Goal: Task Accomplishment & Management: Manage account settings

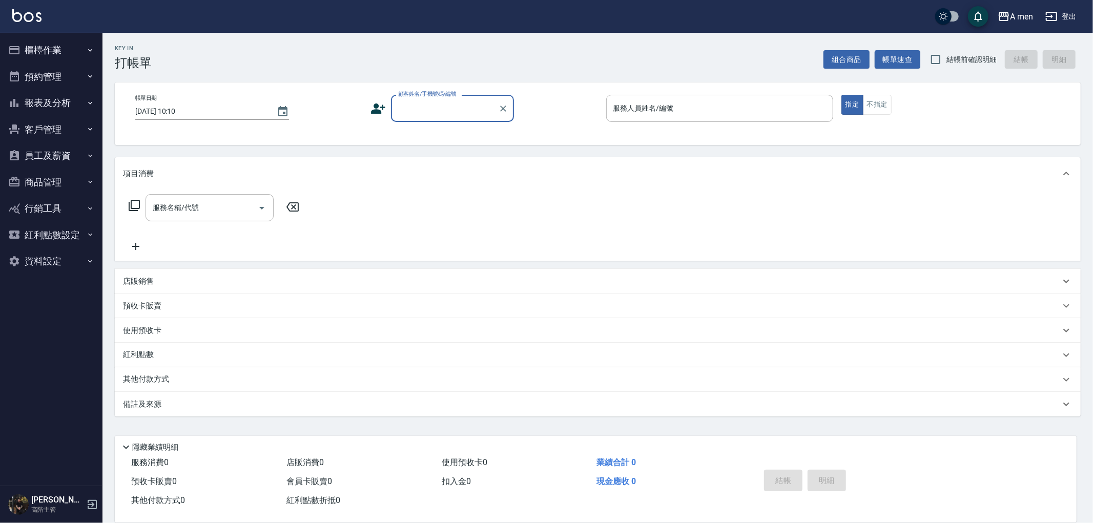
click at [58, 71] on button "預約管理" at bounding box center [51, 77] width 94 height 27
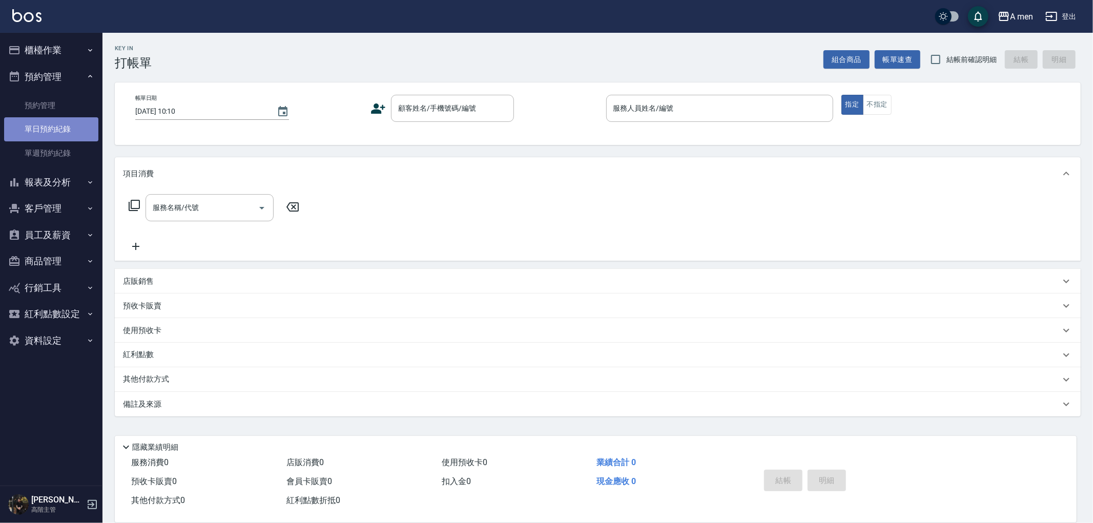
click at [65, 135] on link "單日預約紀錄" at bounding box center [51, 129] width 94 height 24
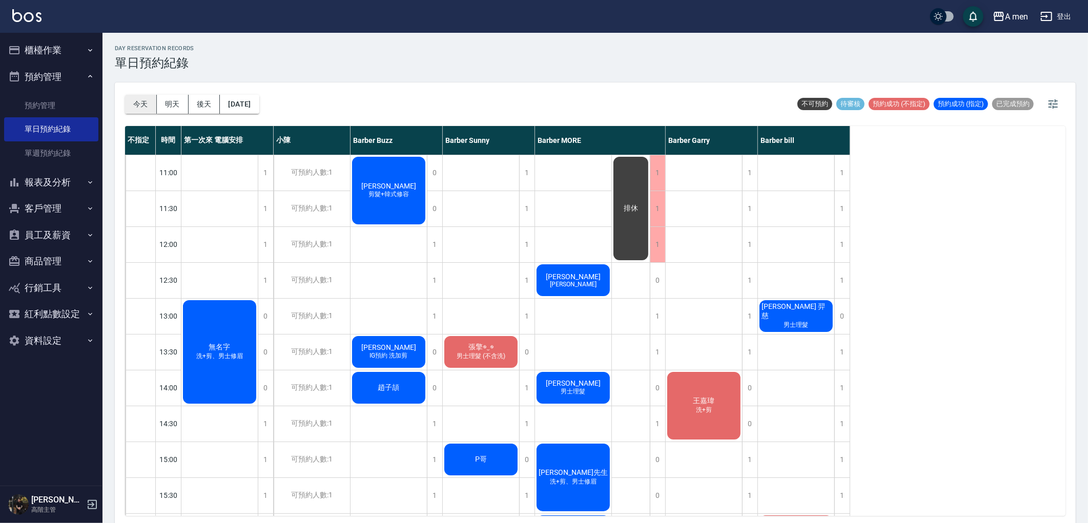
click at [130, 107] on button "今天" at bounding box center [141, 104] width 32 height 19
click at [234, 323] on div "無名字 洗+剪、男士修眉" at bounding box center [219, 352] width 76 height 107
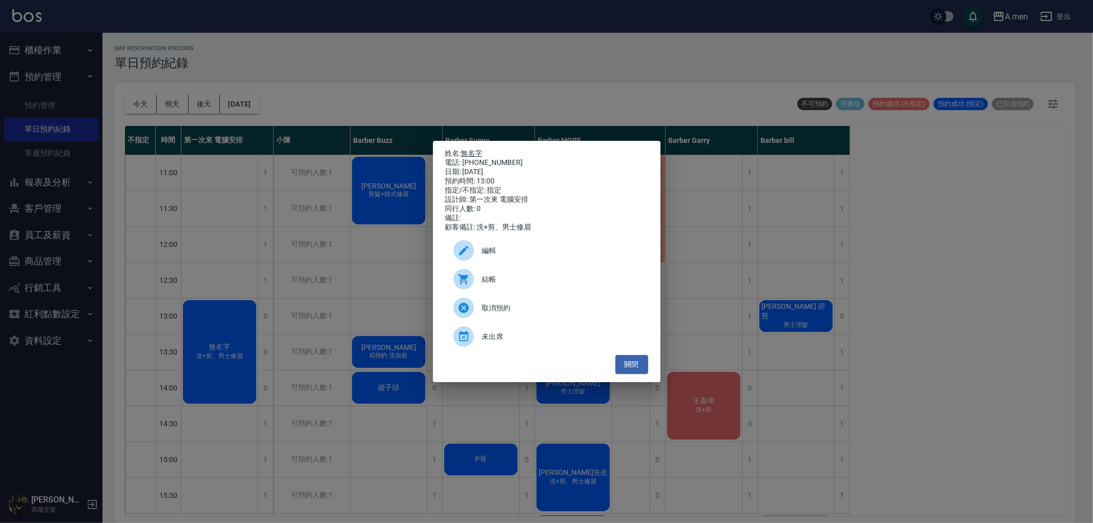
click at [472, 149] on link "無名字" at bounding box center [472, 153] width 22 height 8
click at [545, 253] on span "編輯" at bounding box center [561, 250] width 158 height 11
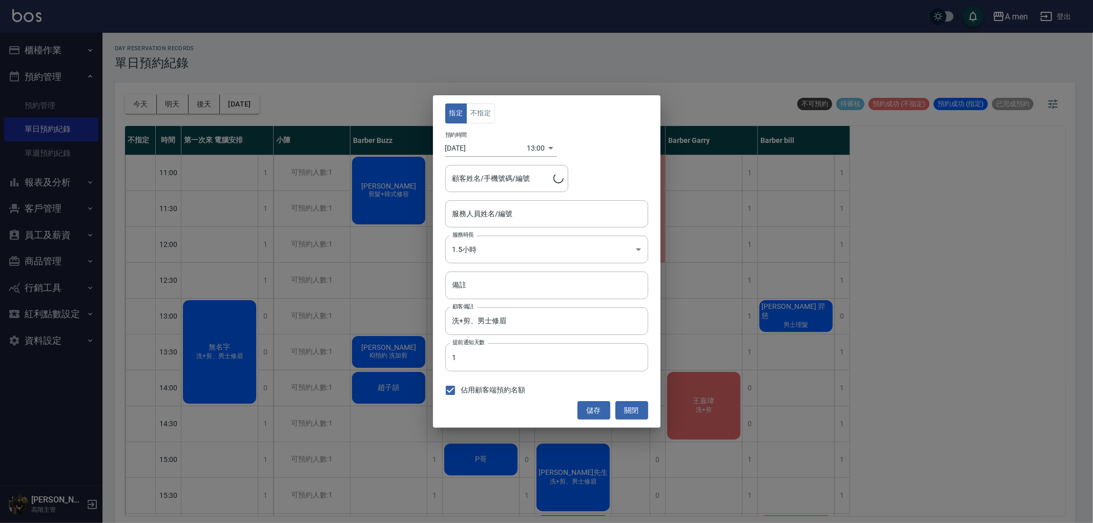
type input "第一次來 電腦安排-100"
type input "無名字/0978316619"
click at [645, 416] on button "關閉" at bounding box center [631, 410] width 33 height 19
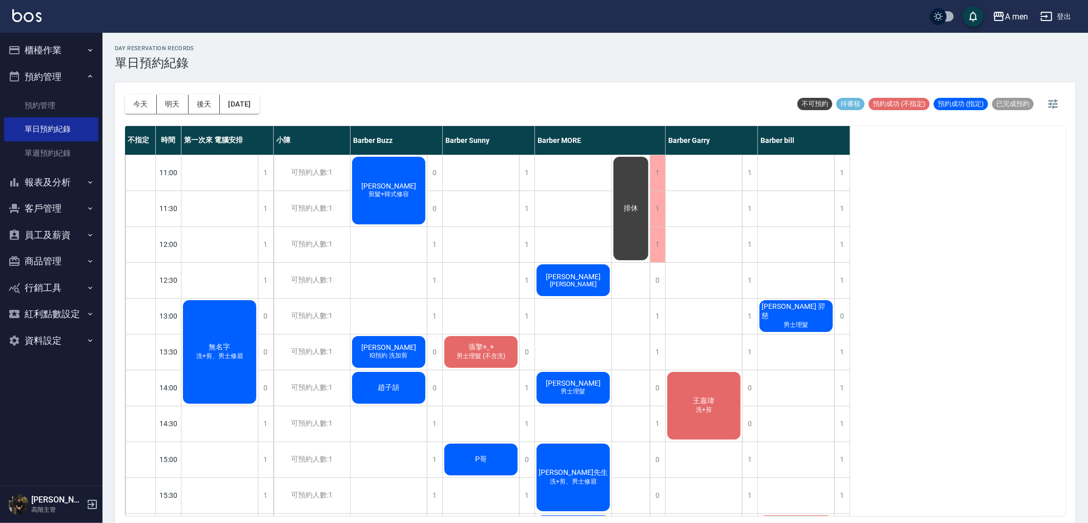
click at [256, 108] on button "[DATE]" at bounding box center [239, 104] width 39 height 19
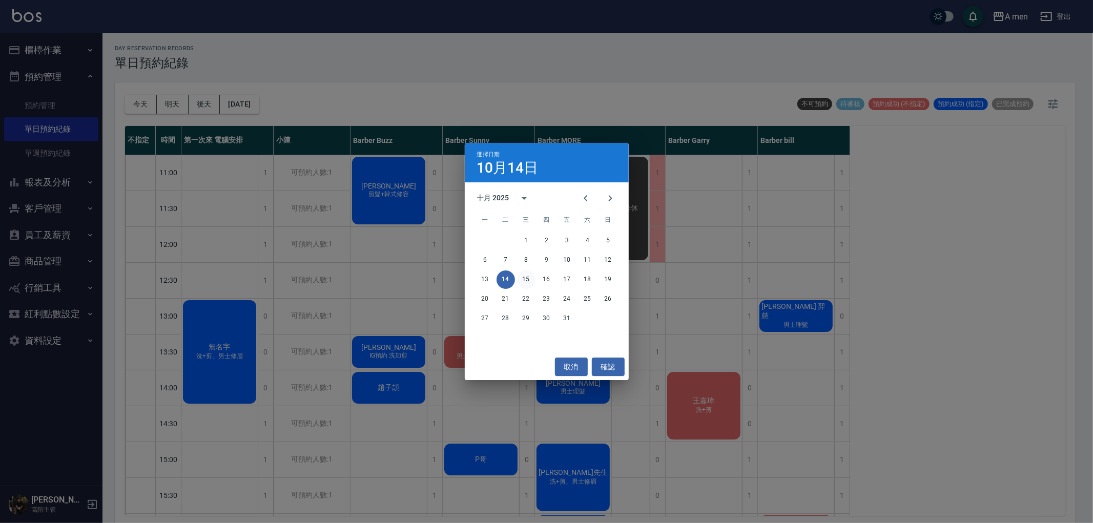
click at [531, 277] on button "15" at bounding box center [526, 280] width 18 height 18
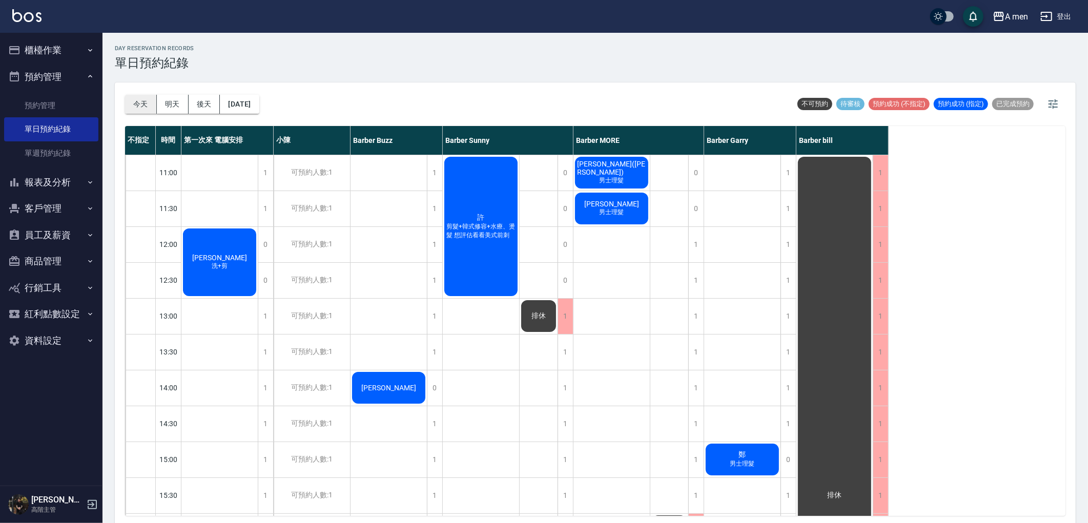
click at [139, 111] on button "今天" at bounding box center [141, 104] width 32 height 19
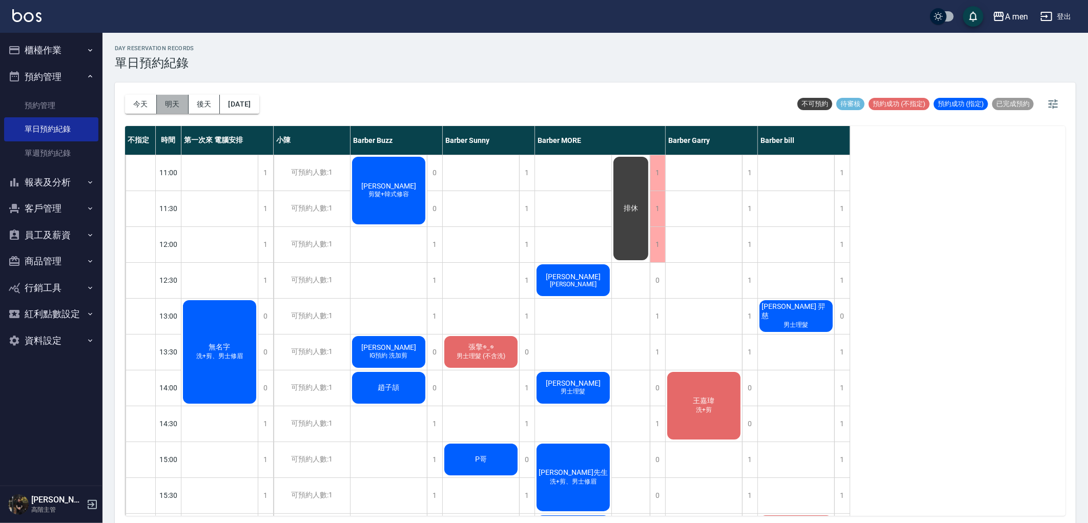
click at [170, 112] on button "明天" at bounding box center [173, 104] width 32 height 19
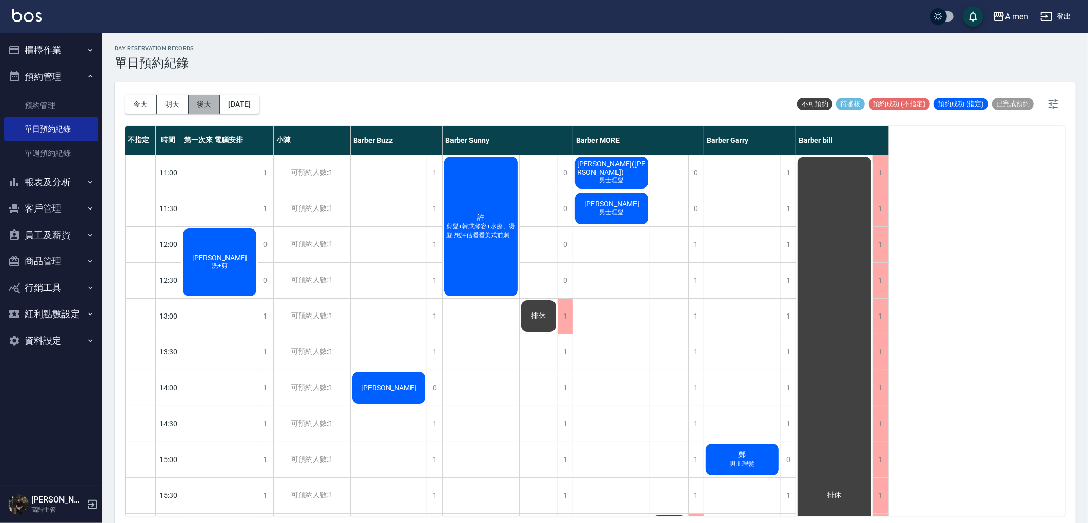
click at [205, 100] on button "後天" at bounding box center [205, 104] width 32 height 19
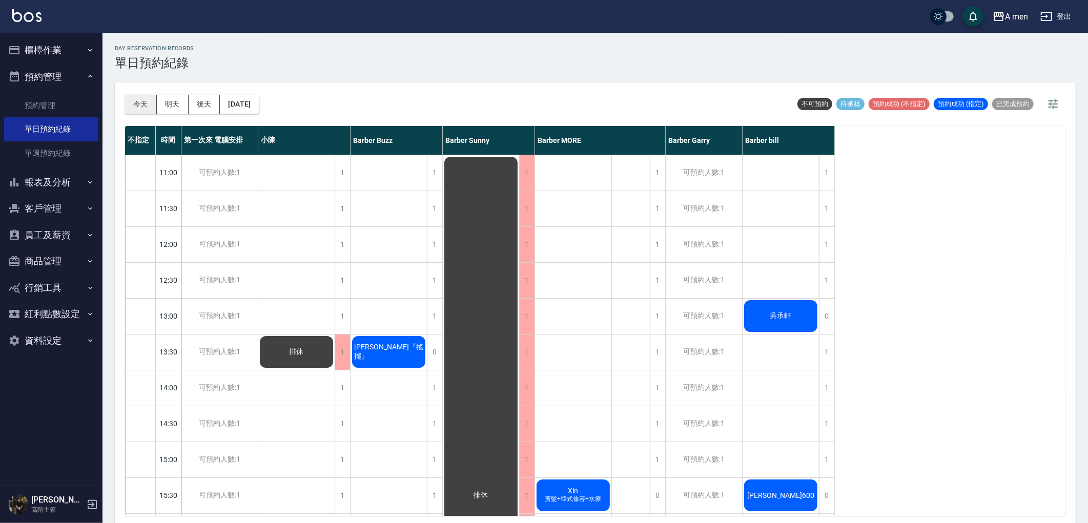
click at [150, 102] on button "今天" at bounding box center [141, 104] width 32 height 19
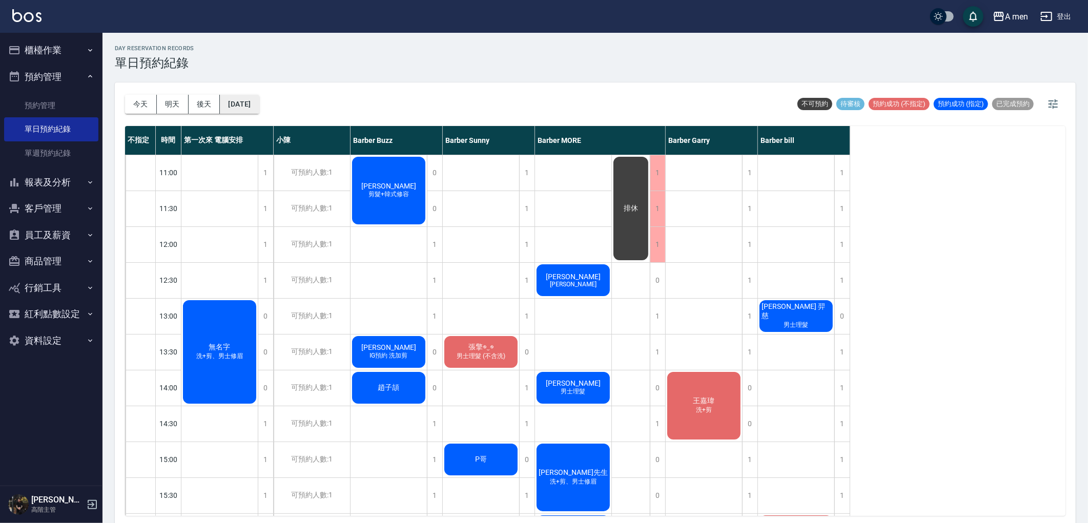
click at [246, 106] on button "2025/10/14" at bounding box center [239, 104] width 39 height 19
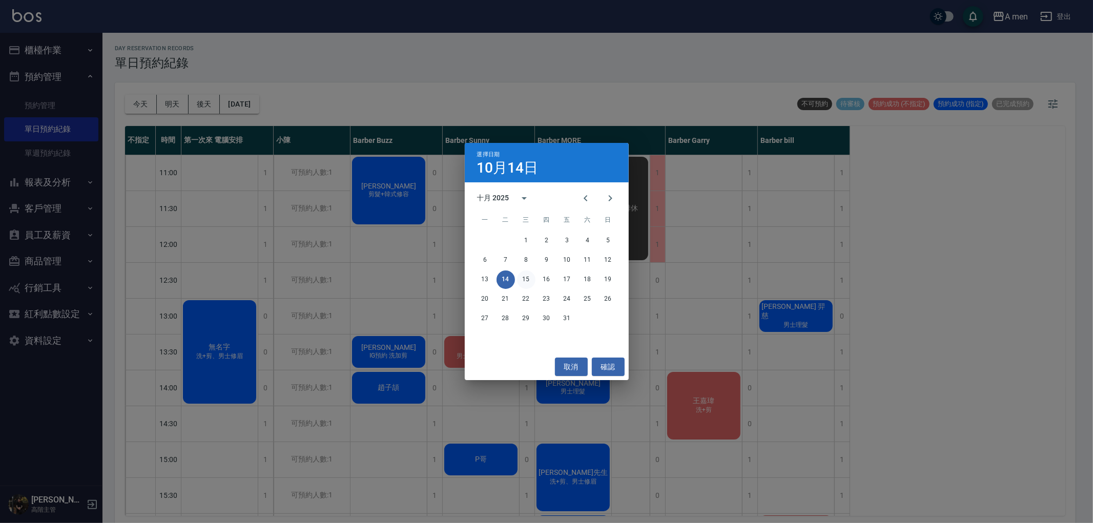
click at [530, 279] on button "15" at bounding box center [526, 280] width 18 height 18
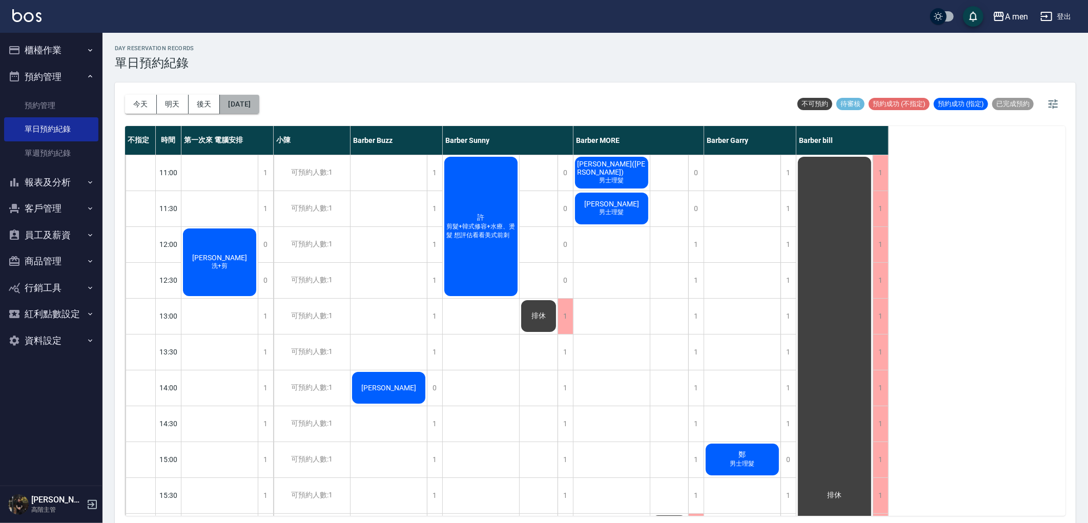
click at [249, 100] on button "2025/10/15" at bounding box center [239, 104] width 39 height 19
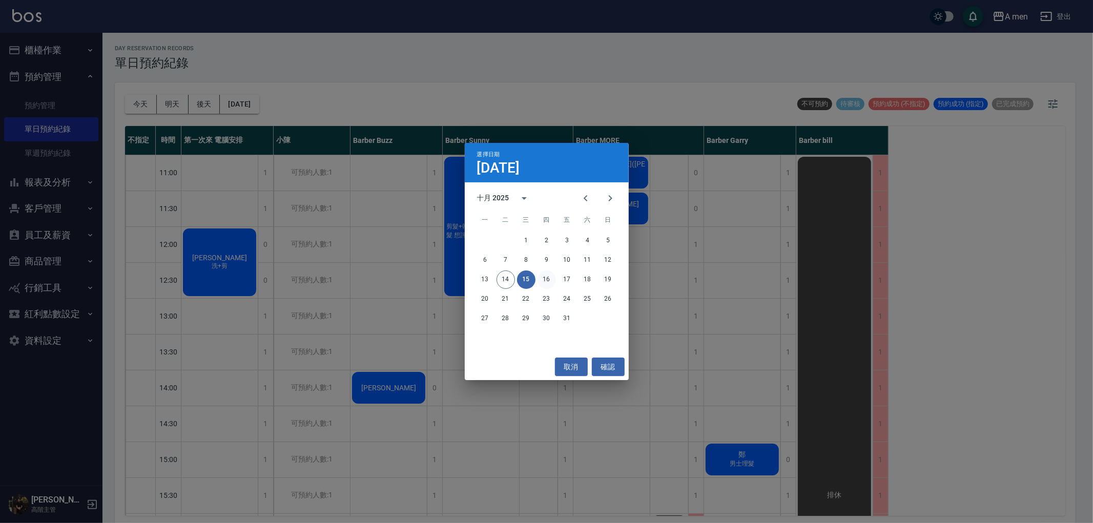
click at [549, 280] on button "16" at bounding box center [547, 280] width 18 height 18
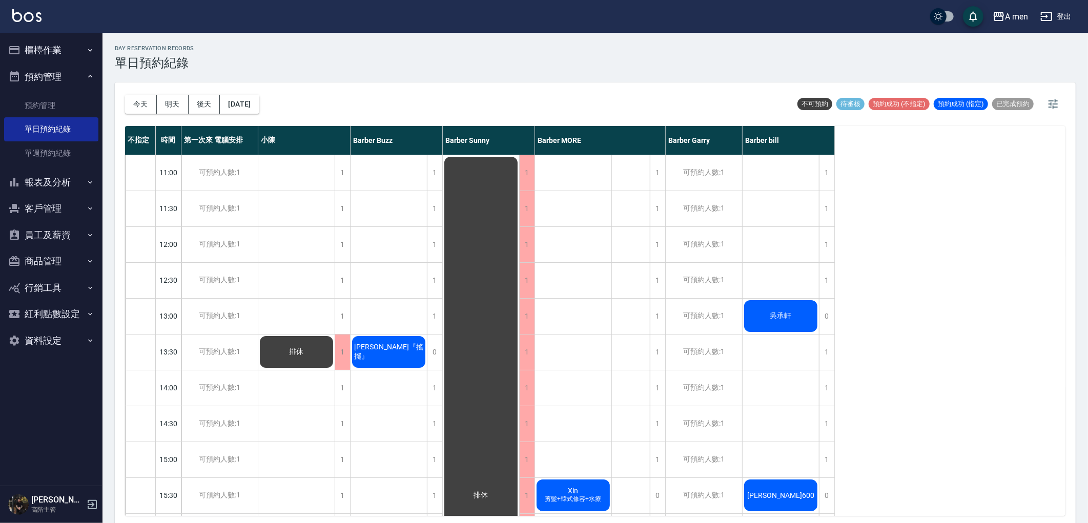
click at [251, 116] on div "今天 明天 後天 2025/10/16" at bounding box center [192, 104] width 134 height 44
click at [246, 101] on button "2025/10/16" at bounding box center [239, 104] width 39 height 19
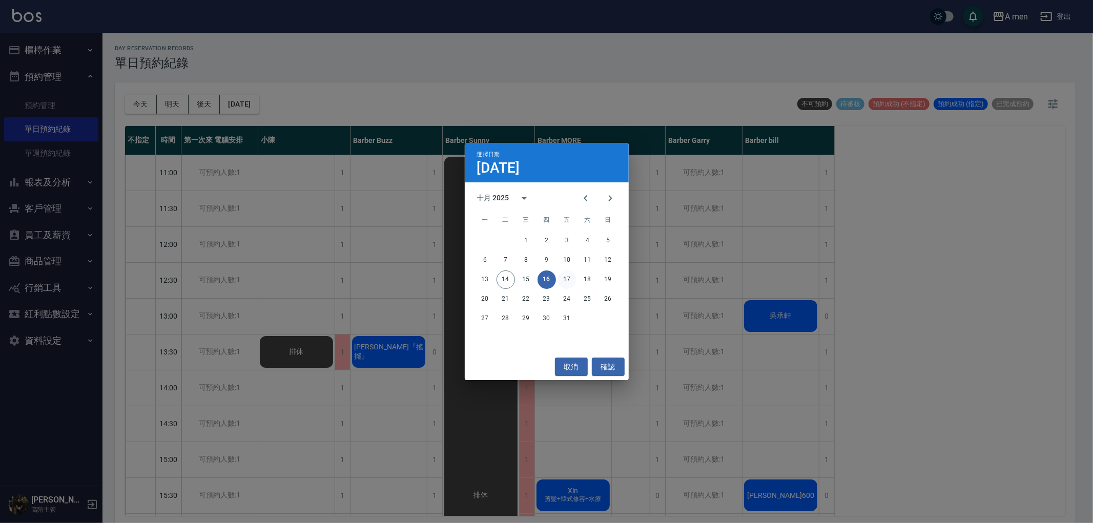
click at [567, 285] on button "17" at bounding box center [567, 280] width 18 height 18
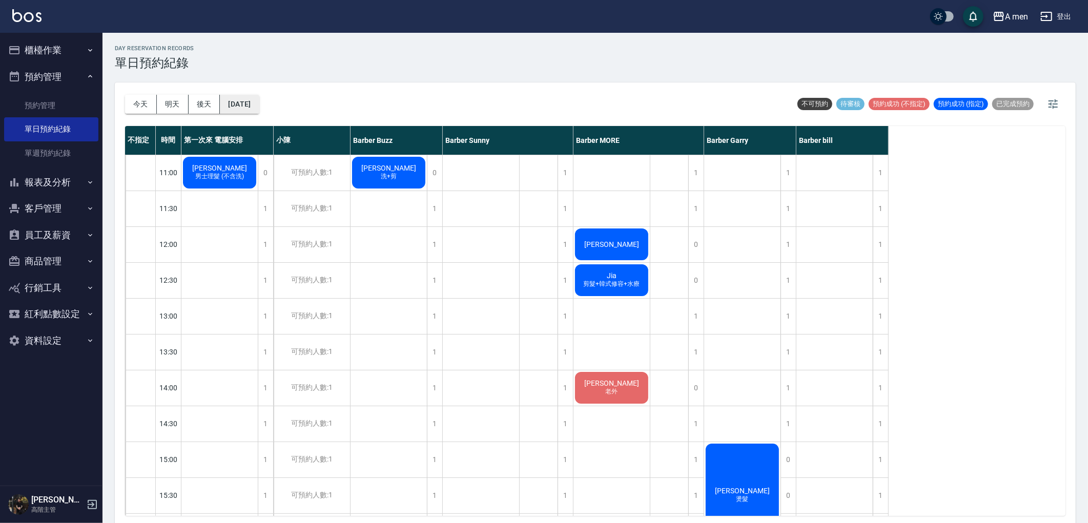
click at [259, 101] on button "2025/10/17" at bounding box center [239, 104] width 39 height 19
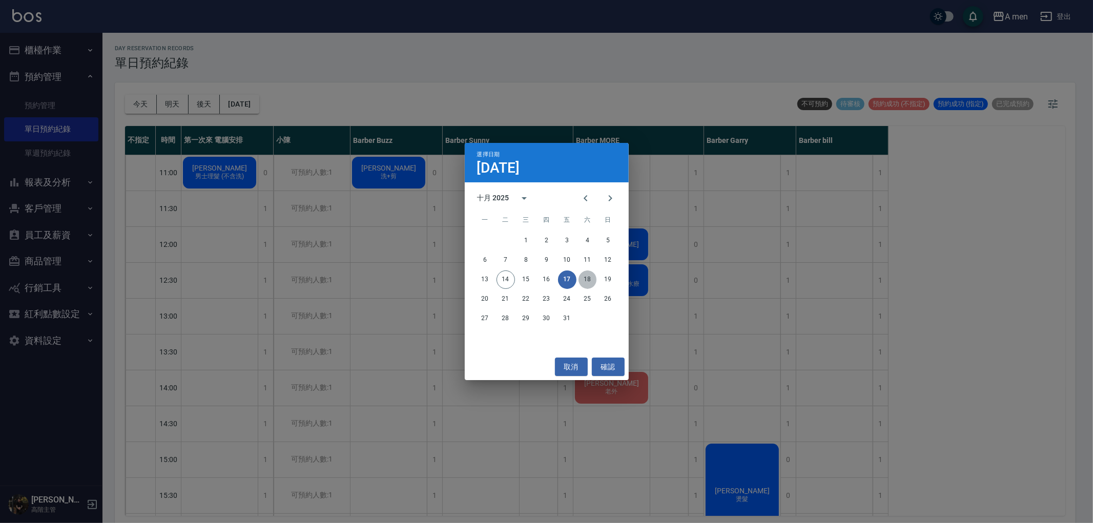
click at [592, 274] on button "18" at bounding box center [588, 280] width 18 height 18
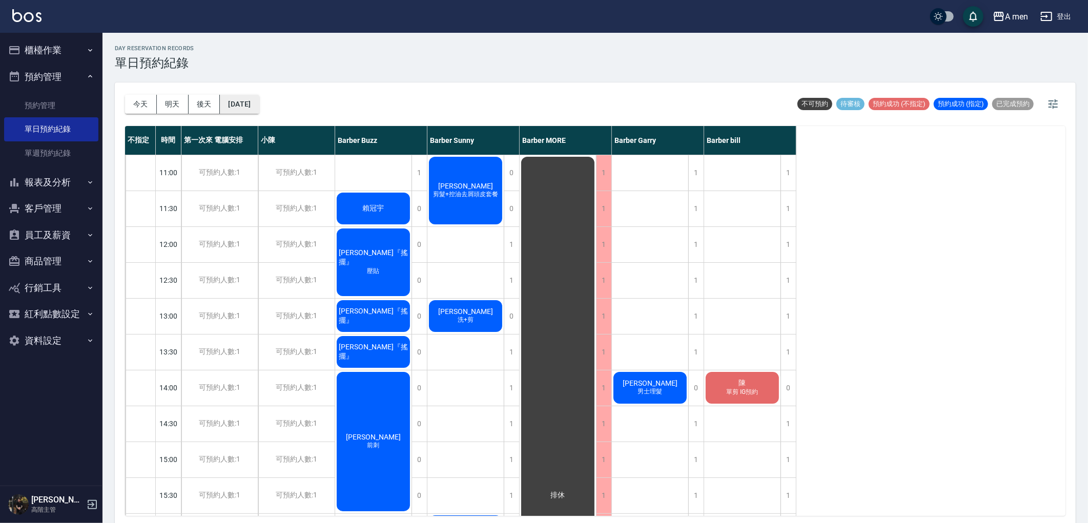
click at [259, 100] on button "2025/10/18" at bounding box center [239, 104] width 39 height 19
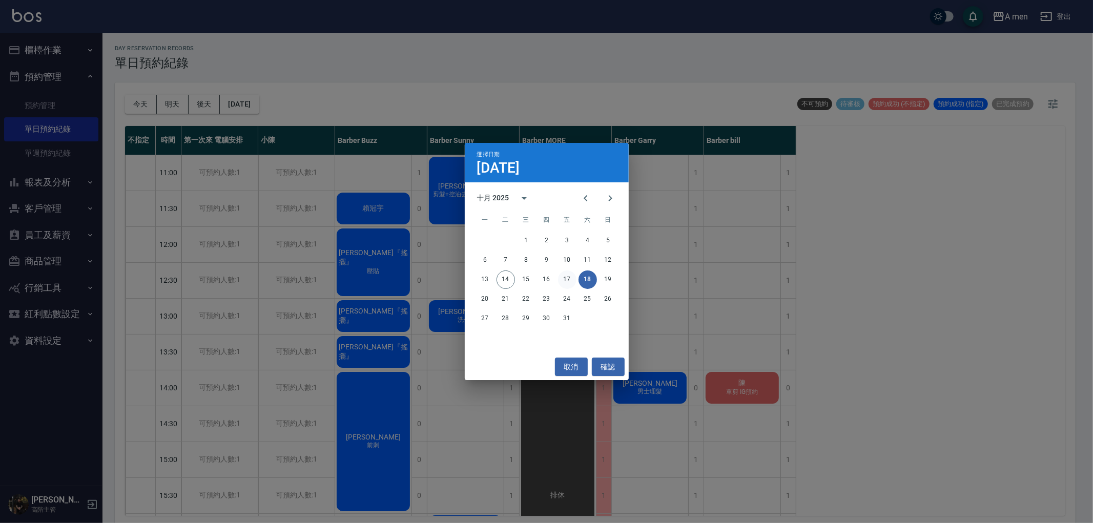
click at [566, 282] on button "17" at bounding box center [567, 280] width 18 height 18
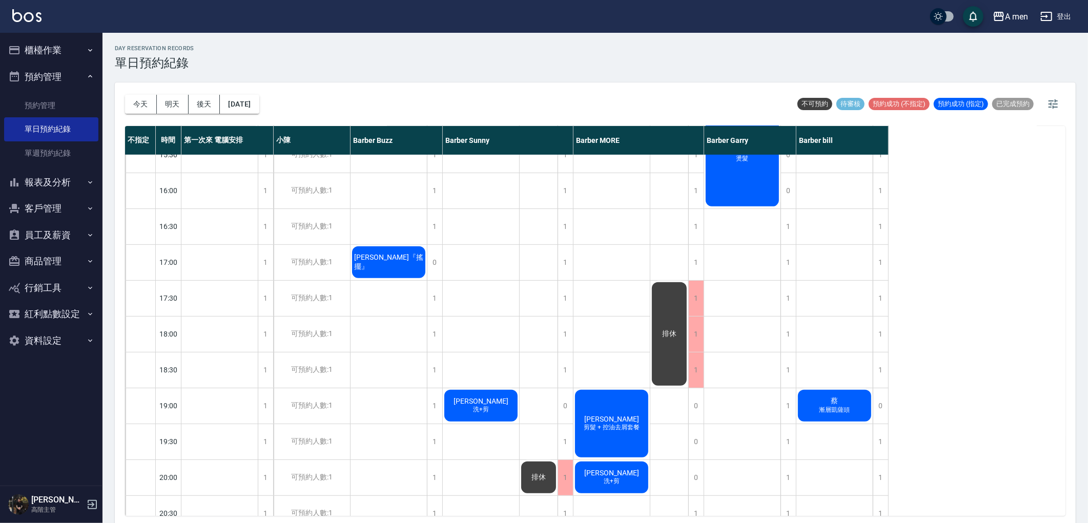
scroll to position [341, 0]
click at [438, 379] on div "1" at bounding box center [434, 369] width 15 height 35
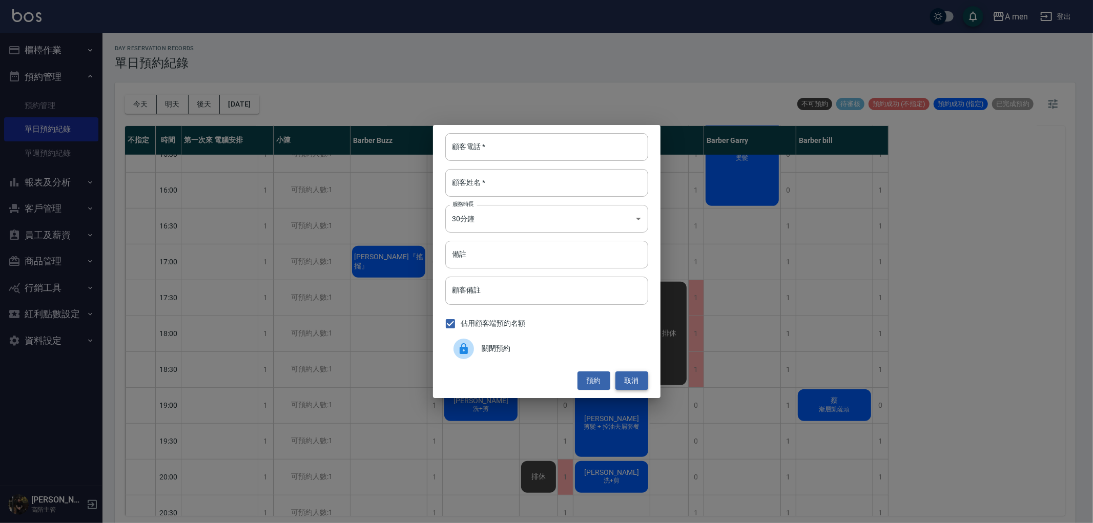
click at [642, 383] on button "取消" at bounding box center [631, 380] width 33 height 19
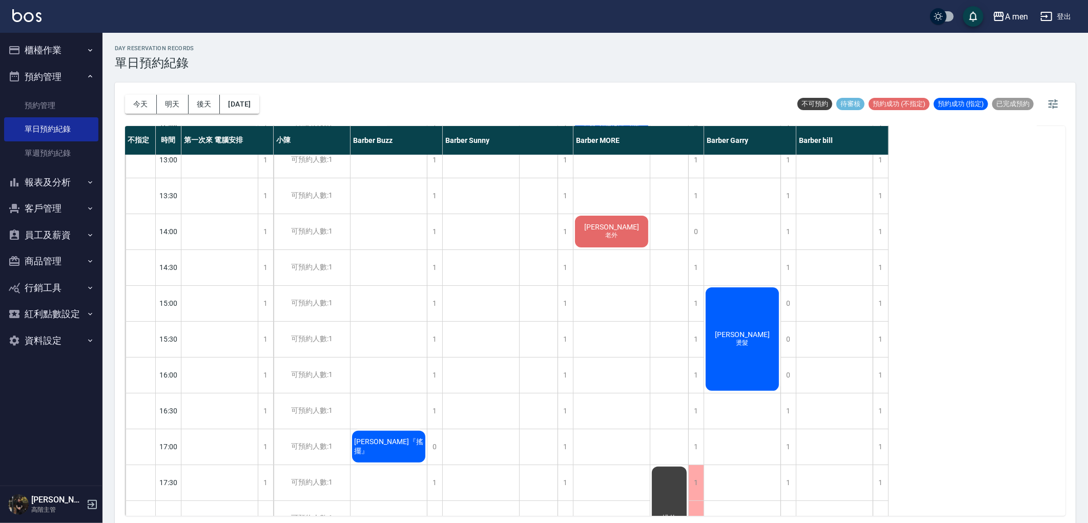
scroll to position [114, 0]
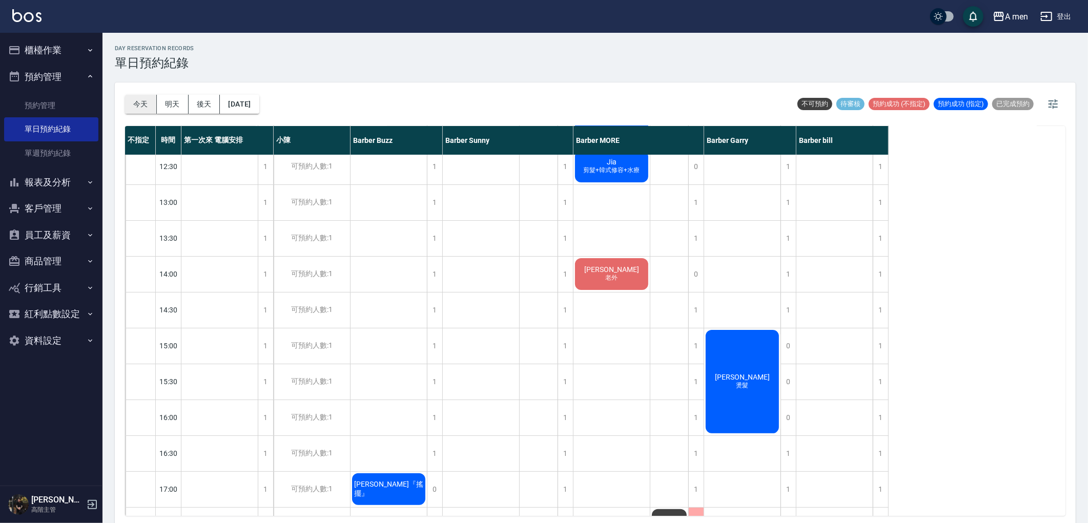
click at [146, 106] on button "今天" at bounding box center [141, 104] width 32 height 19
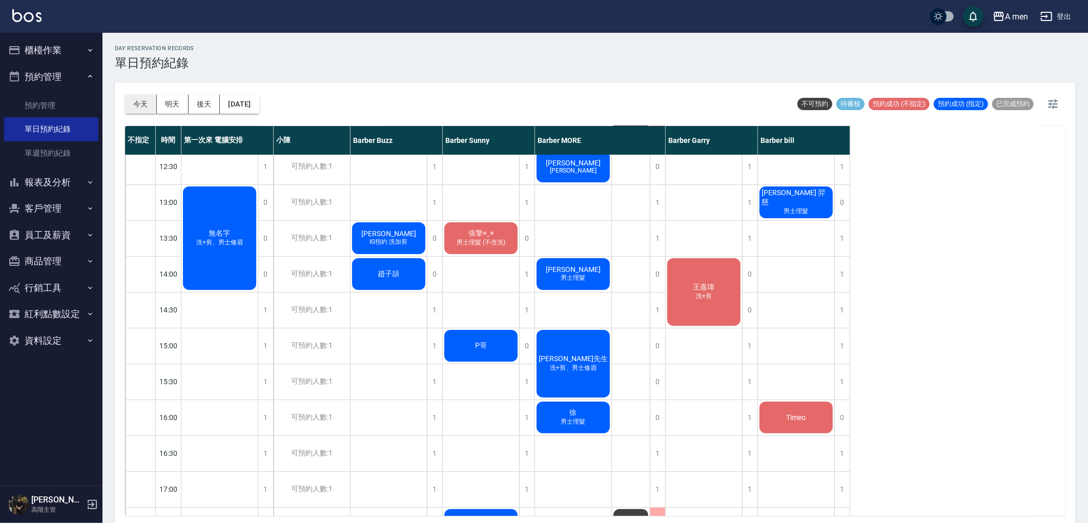
click at [133, 101] on button "今天" at bounding box center [141, 104] width 32 height 19
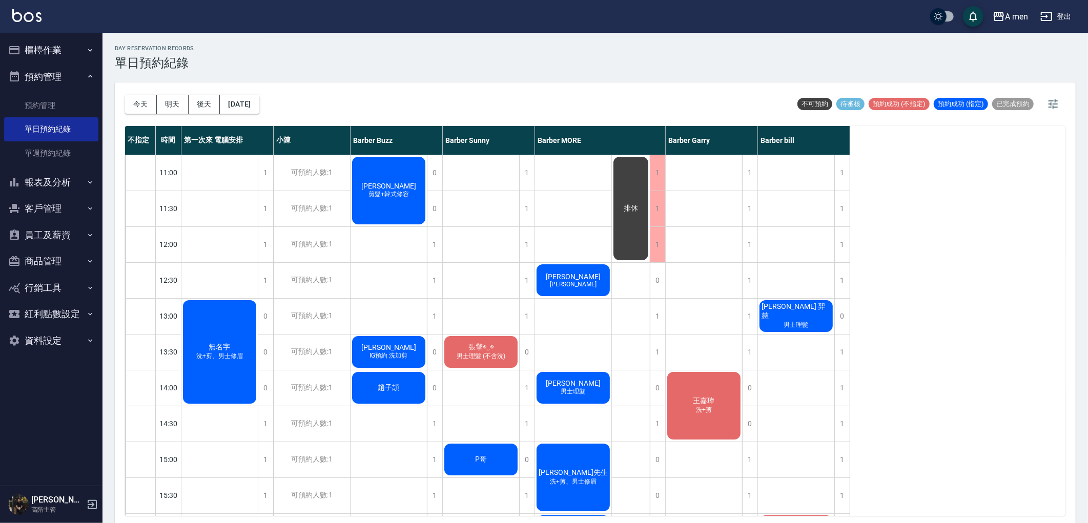
click at [70, 55] on button "櫃檯作業" at bounding box center [51, 50] width 94 height 27
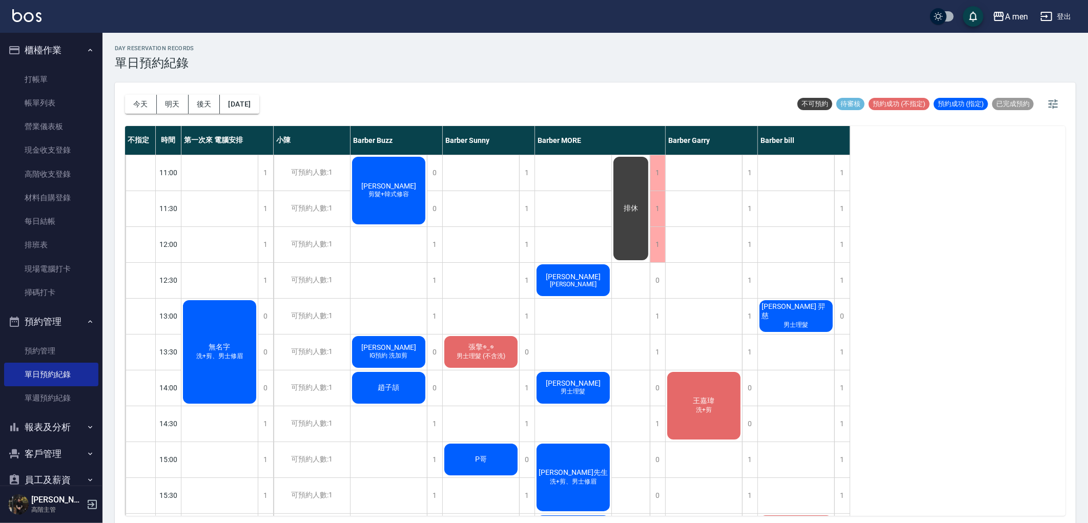
click at [71, 55] on button "櫃檯作業" at bounding box center [51, 50] width 94 height 27
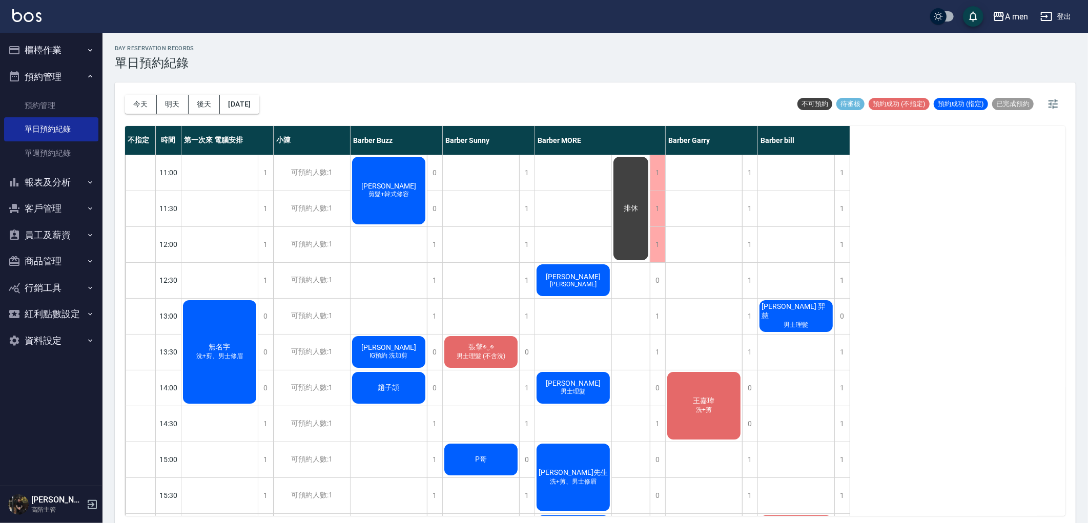
click at [65, 49] on button "櫃檯作業" at bounding box center [51, 50] width 94 height 27
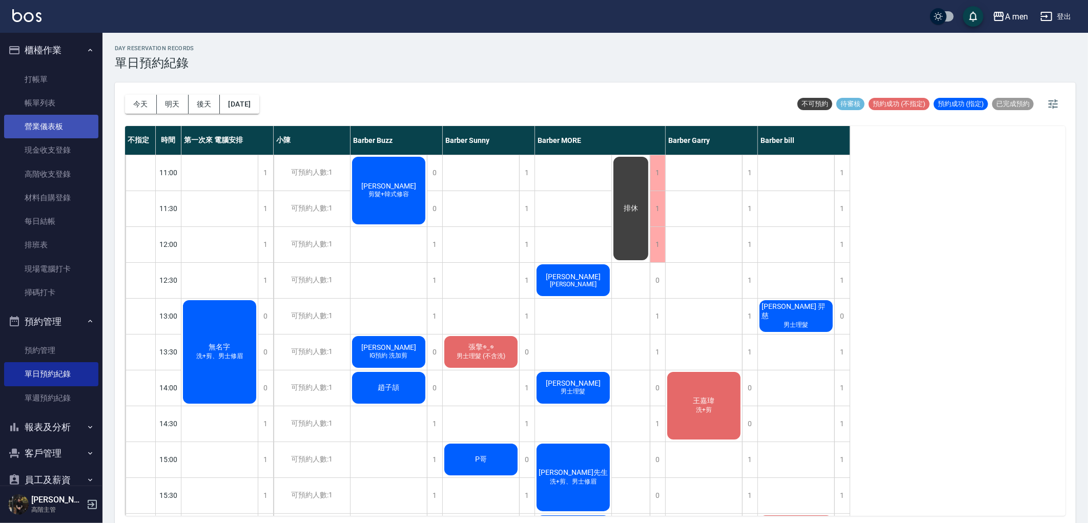
click at [75, 118] on link "營業儀表板" at bounding box center [51, 127] width 94 height 24
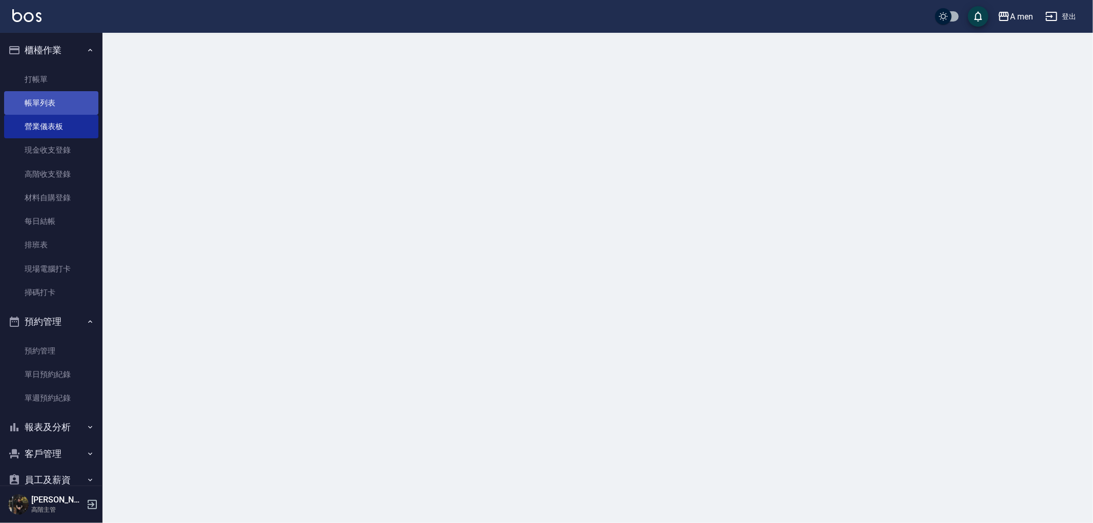
click at [76, 103] on link "帳單列表" at bounding box center [51, 103] width 94 height 24
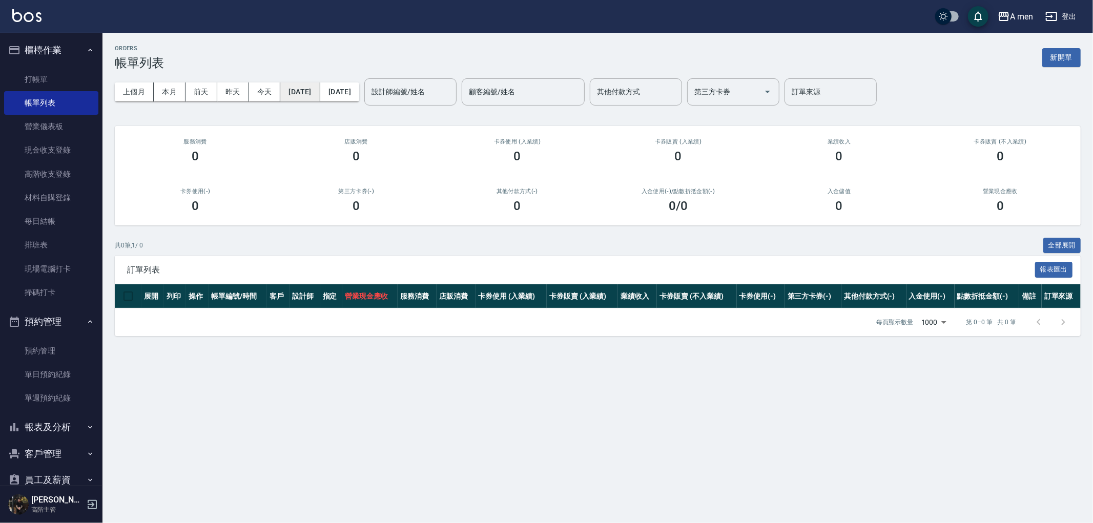
click at [302, 90] on button "2025/10/14" at bounding box center [299, 91] width 39 height 19
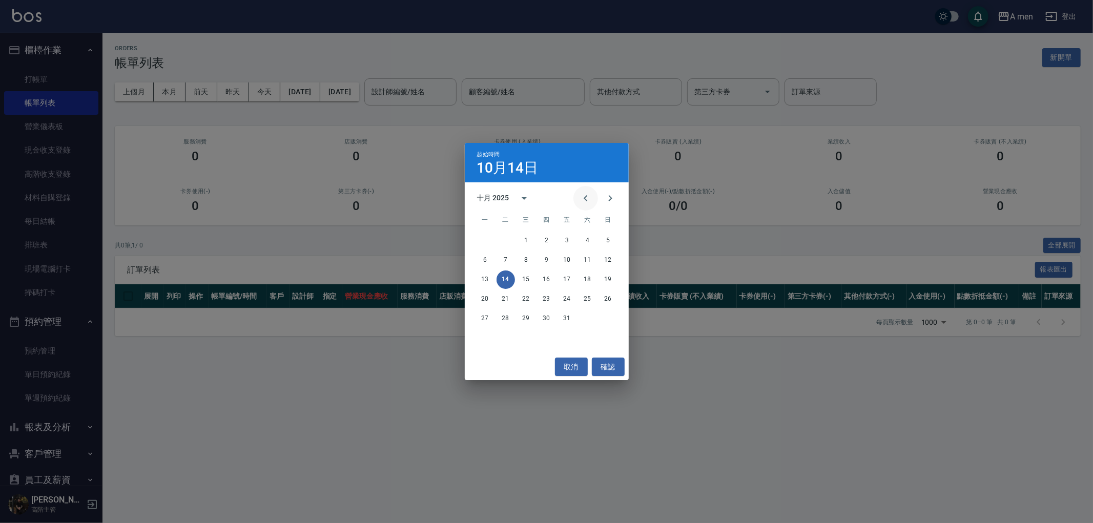
click at [588, 198] on icon "Previous month" at bounding box center [586, 198] width 12 height 12
click at [484, 238] on button "1" at bounding box center [485, 241] width 18 height 18
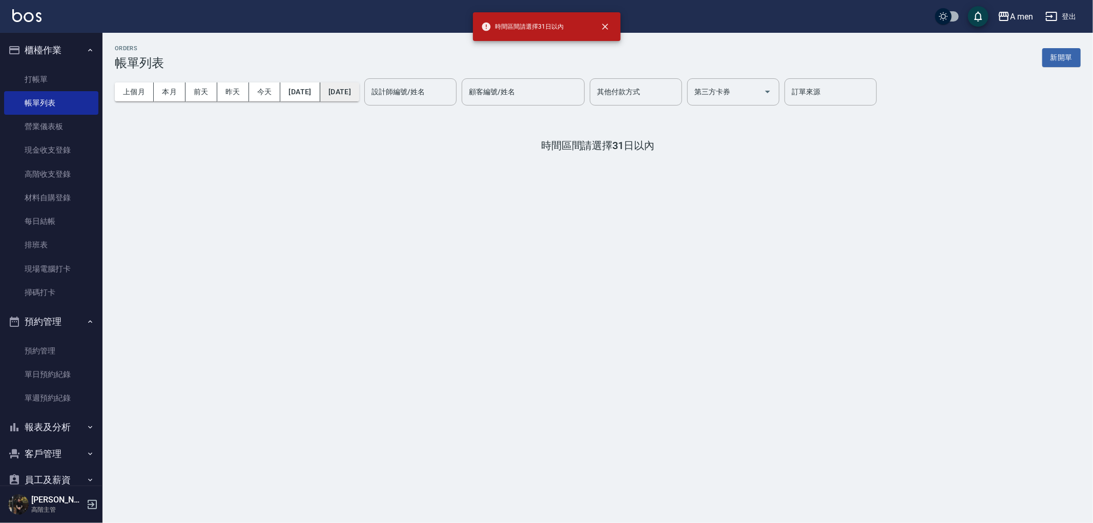
click at [359, 99] on button "2025/10/14" at bounding box center [339, 91] width 39 height 19
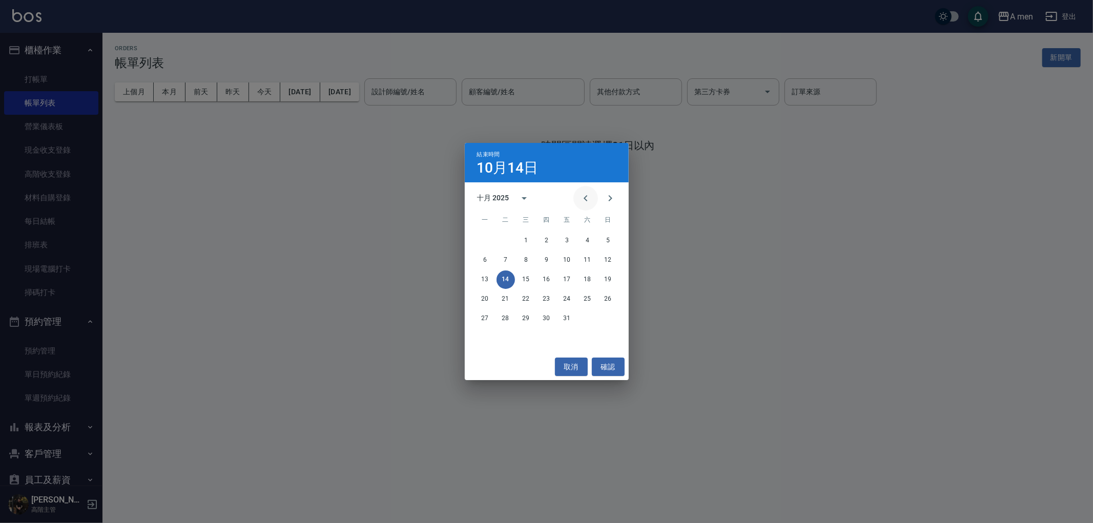
click at [580, 201] on icon "Previous month" at bounding box center [586, 198] width 12 height 12
click at [487, 278] on button "15" at bounding box center [485, 280] width 18 height 18
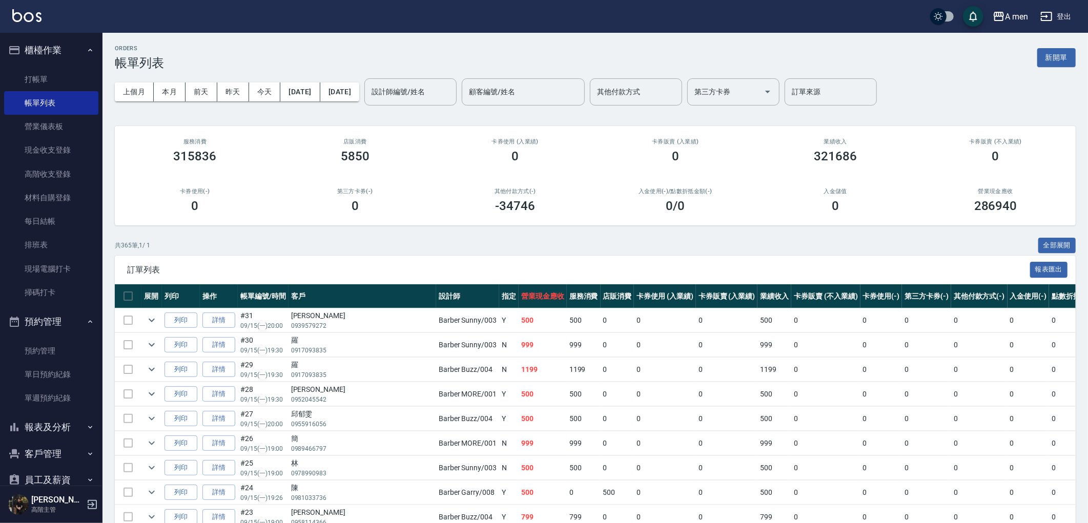
click at [618, 187] on div "入金使用(-) /點數折抵金額(-) 0 /0" at bounding box center [675, 201] width 160 height 50
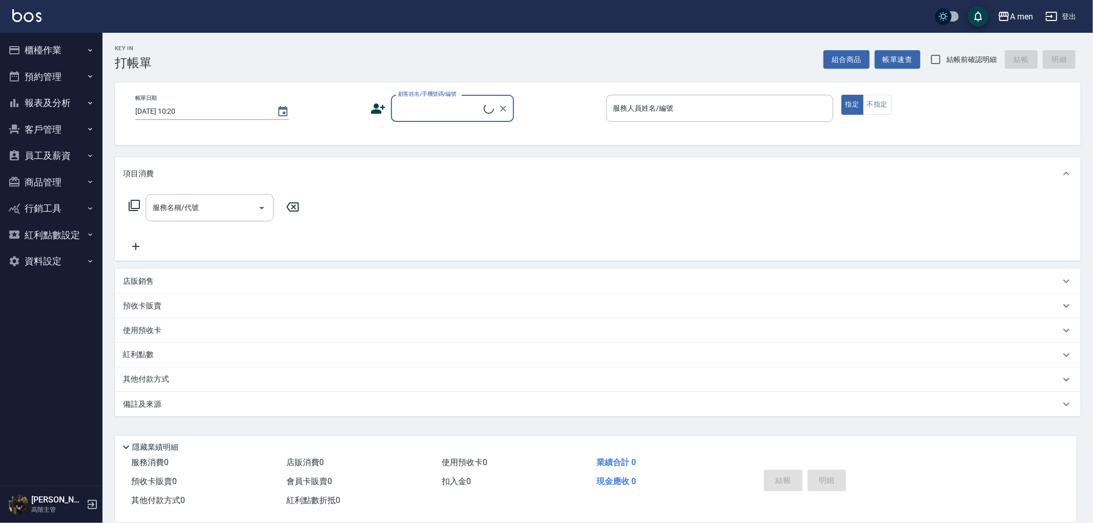
click at [78, 53] on button "櫃檯作業" at bounding box center [51, 50] width 94 height 27
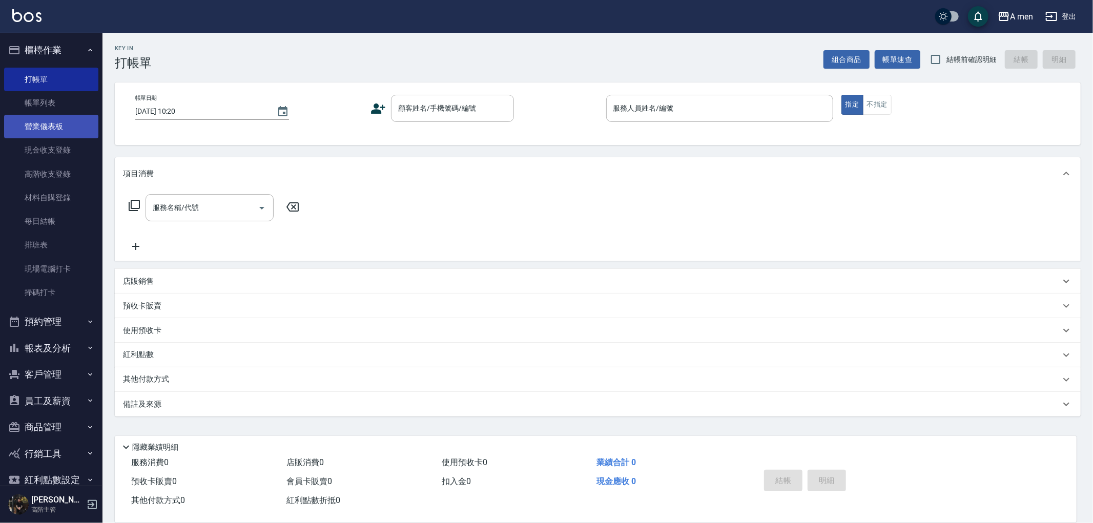
click at [76, 115] on link "營業儀表板" at bounding box center [51, 127] width 94 height 24
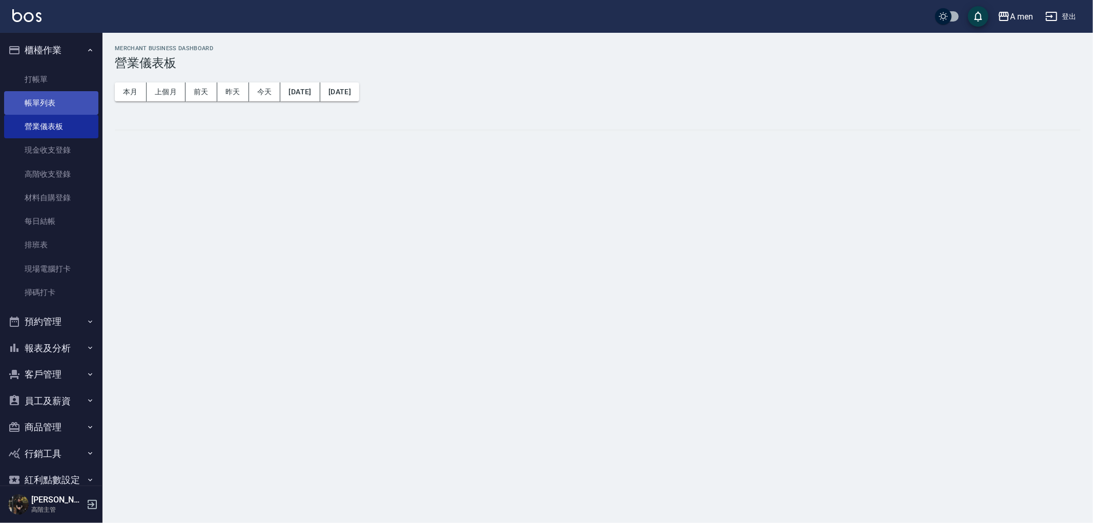
click at [74, 107] on link "帳單列表" at bounding box center [51, 103] width 94 height 24
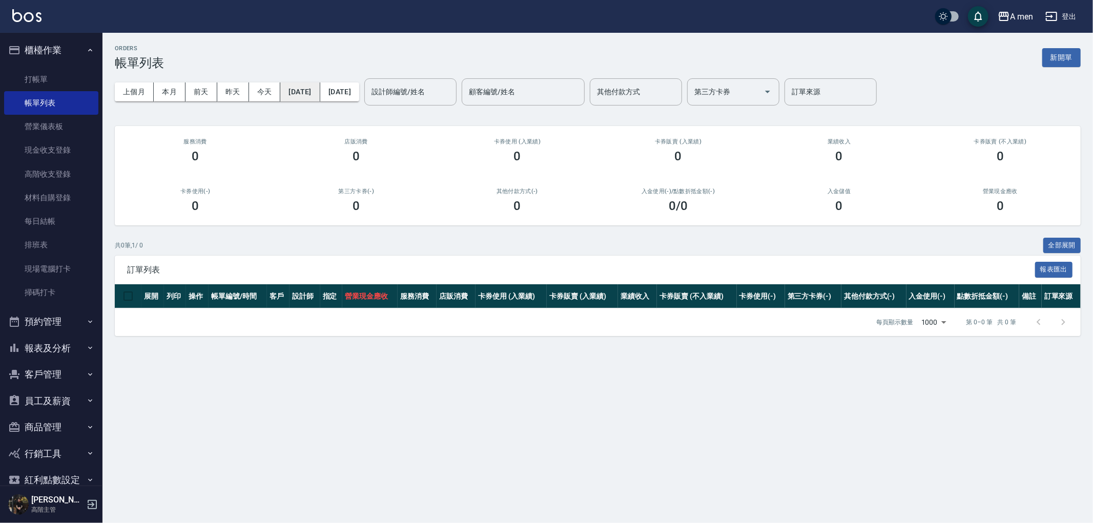
click at [305, 95] on button "[DATE]" at bounding box center [299, 91] width 39 height 19
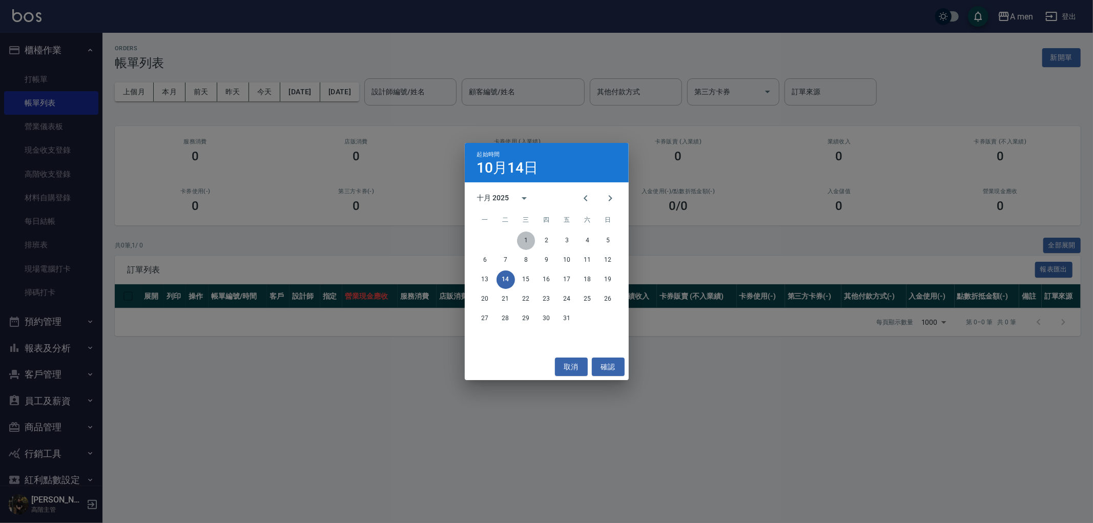
click at [526, 242] on button "1" at bounding box center [526, 241] width 18 height 18
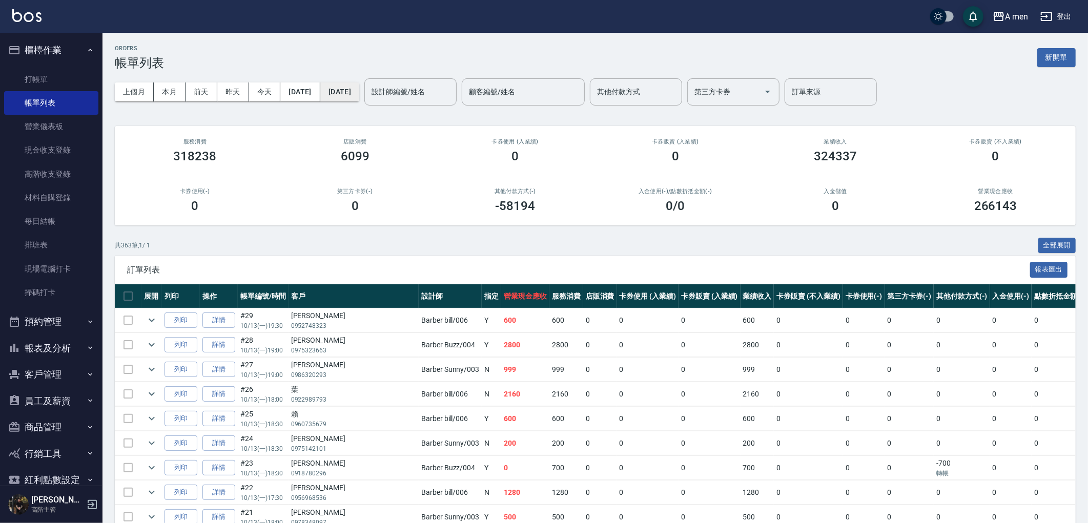
click at [359, 95] on button "[DATE]" at bounding box center [339, 91] width 39 height 19
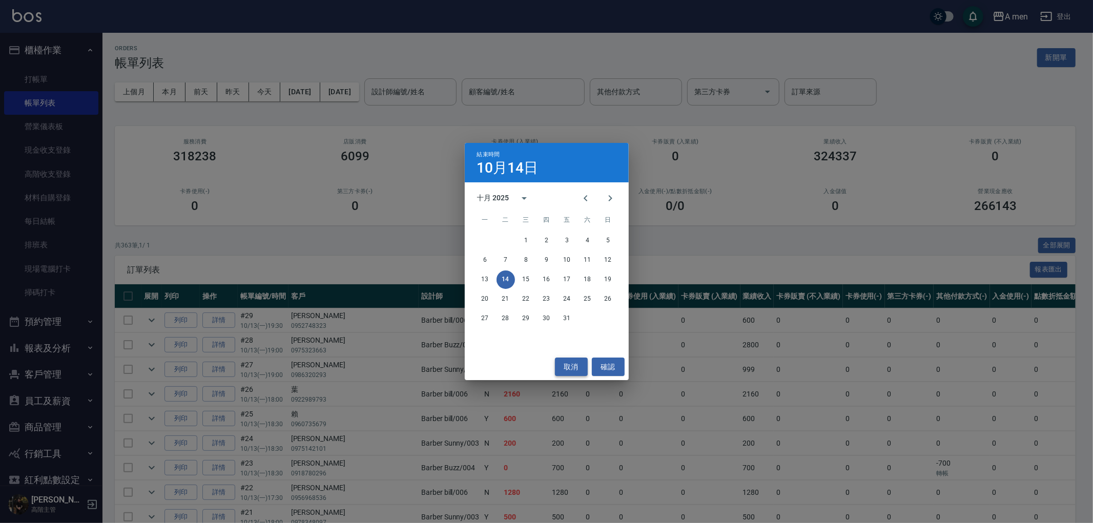
click at [564, 365] on button "取消" at bounding box center [571, 367] width 33 height 19
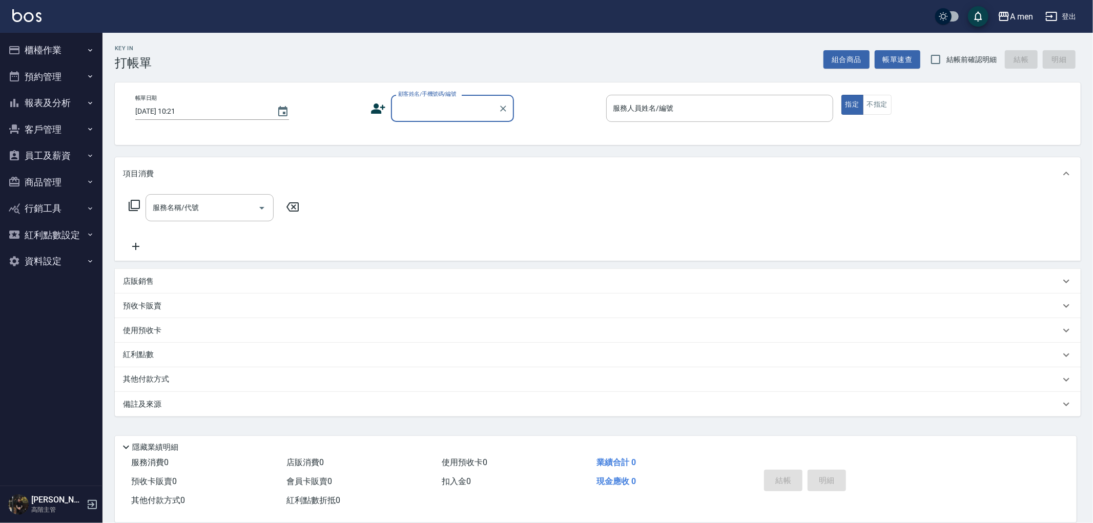
click at [41, 99] on button "報表及分析" at bounding box center [51, 103] width 94 height 27
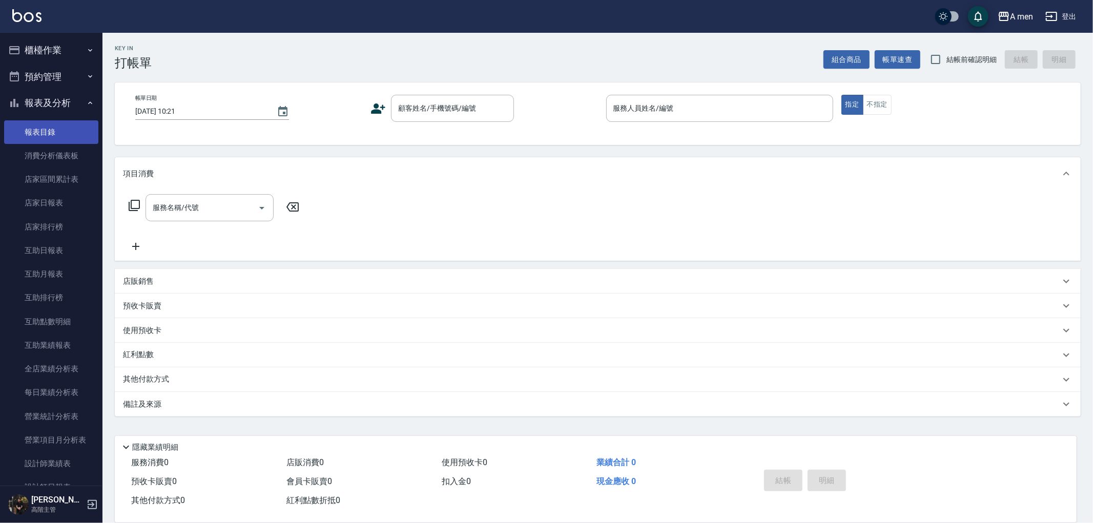
click at [64, 131] on link "報表目錄" at bounding box center [51, 132] width 94 height 24
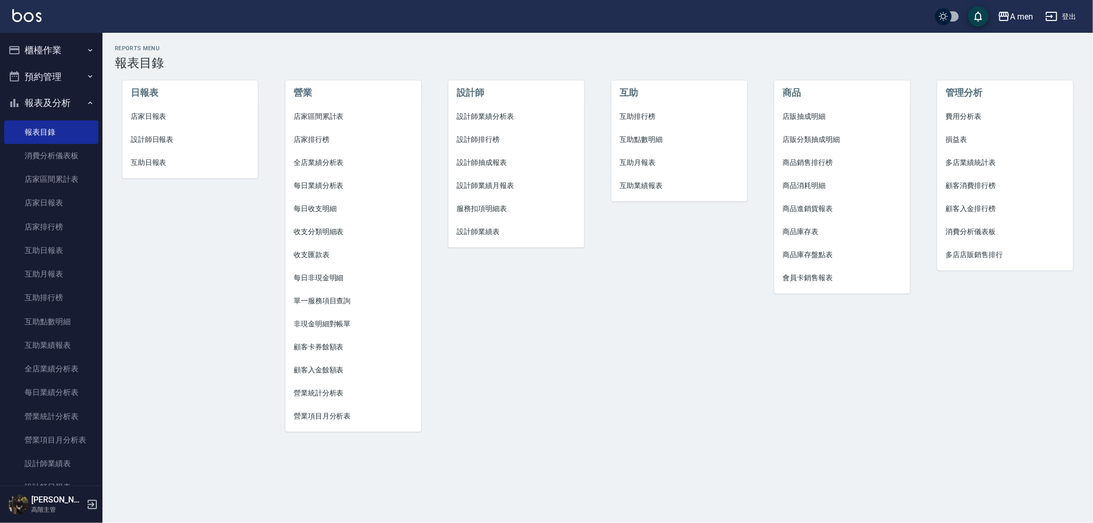
click at [631, 341] on div "互助 互助排行榜 互助點數明細 互助月報表 互助業績報表" at bounding box center [672, 250] width 163 height 384
click at [674, 287] on div "互助 互助排行榜 互助點數明細 互助月報表 互助業績報表" at bounding box center [672, 250] width 163 height 384
click at [654, 136] on span "互助點數明細" at bounding box center [679, 139] width 119 height 11
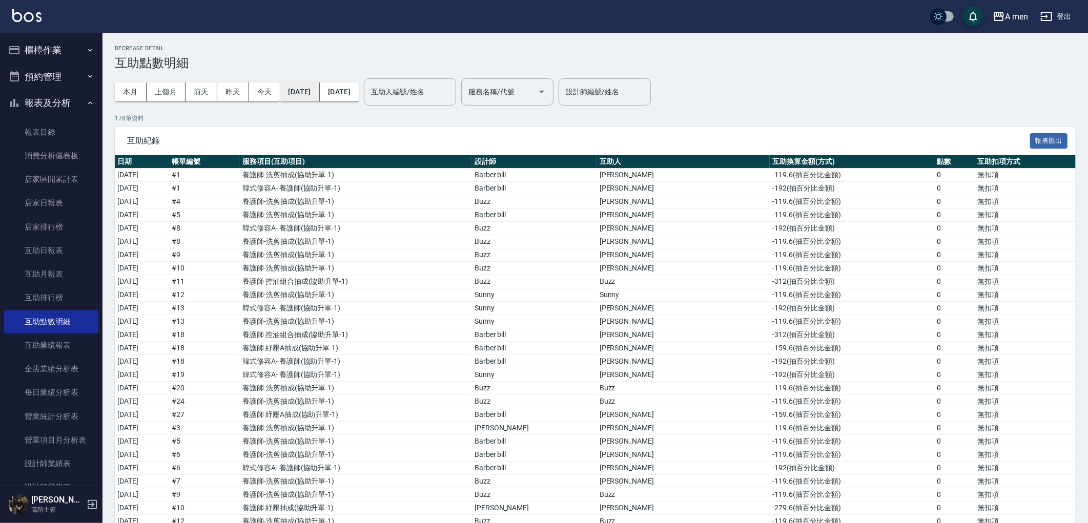
click at [319, 94] on button "2025/10/01" at bounding box center [299, 91] width 39 height 19
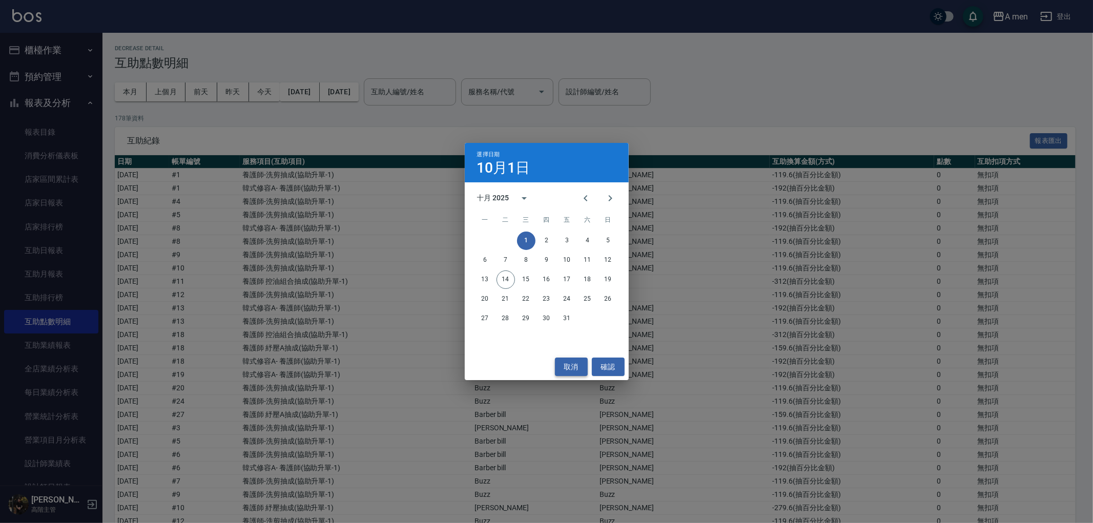
click at [579, 371] on button "取消" at bounding box center [571, 367] width 33 height 19
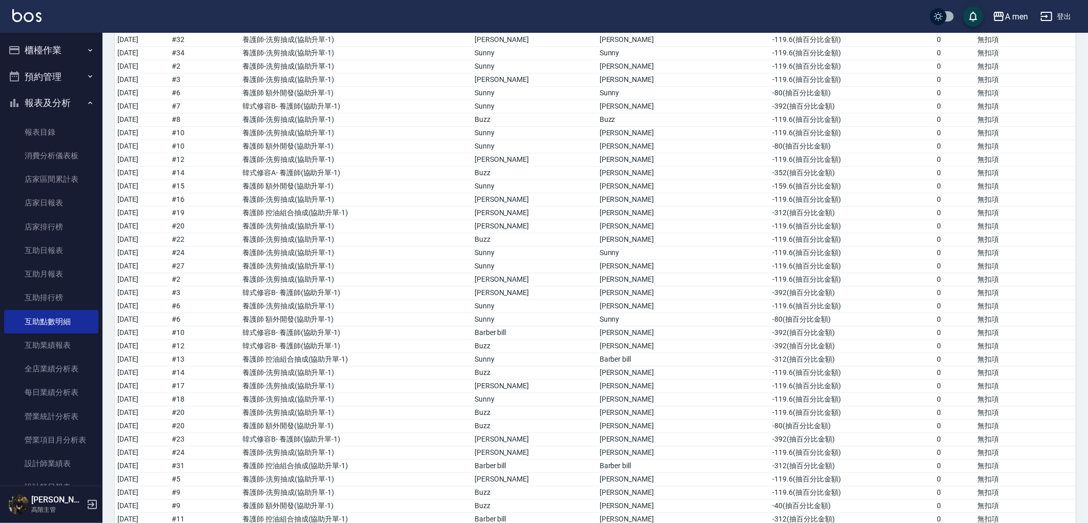
scroll to position [1780, 0]
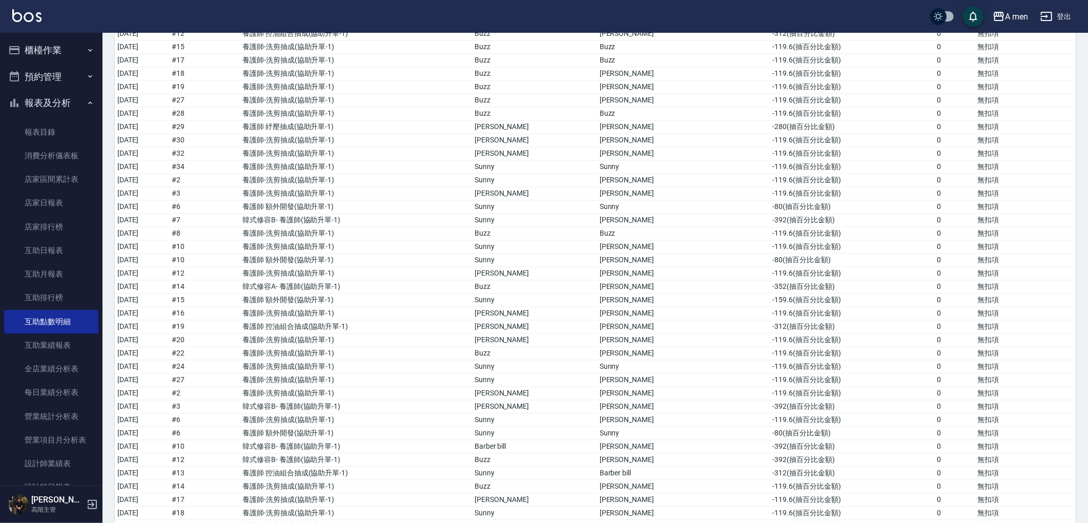
drag, startPoint x: 1082, startPoint y: 370, endPoint x: 1084, endPoint y: 325, distance: 45.1
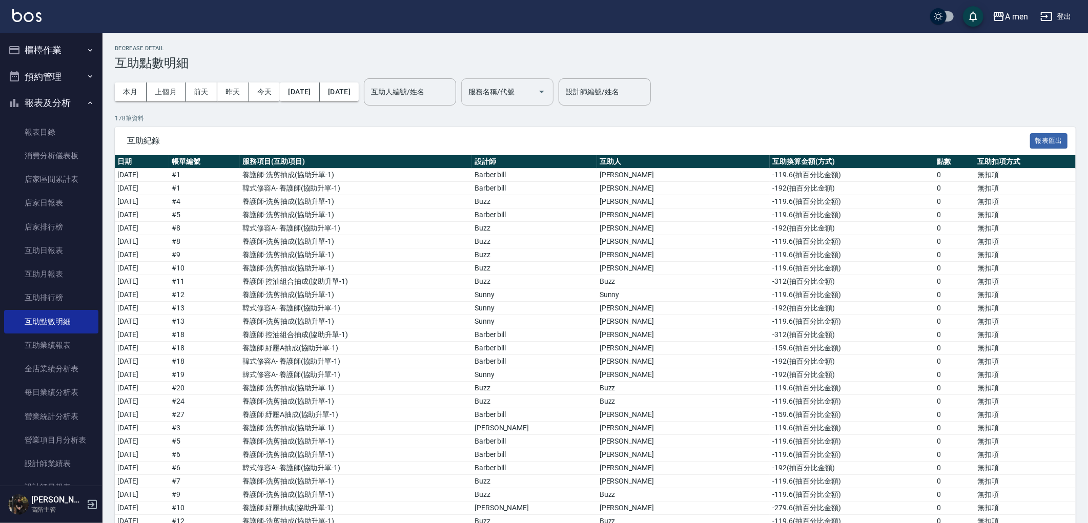
click at [533, 100] on input "服務名稱/代號" at bounding box center [500, 92] width 68 height 18
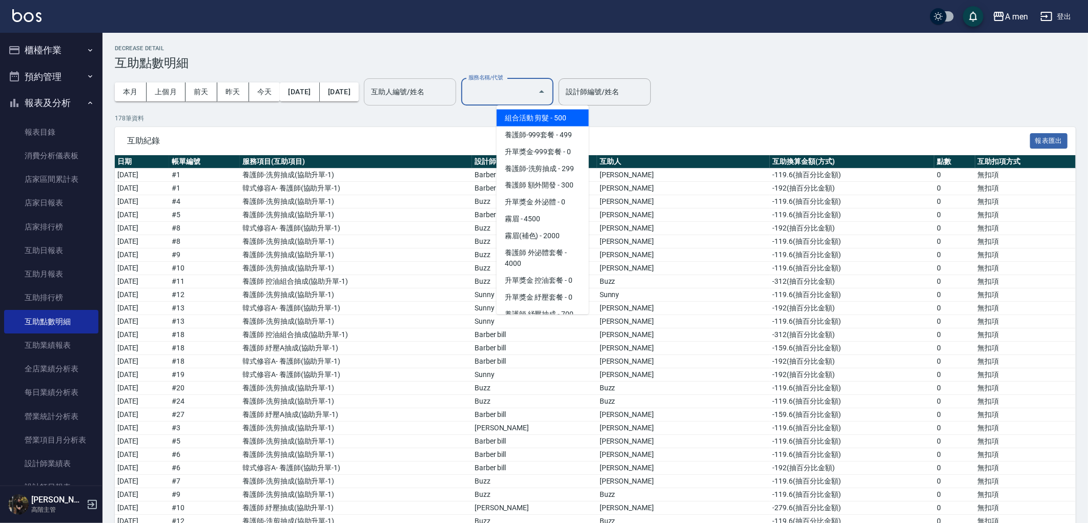
click at [444, 98] on input "互助人編號/姓名" at bounding box center [409, 92] width 83 height 18
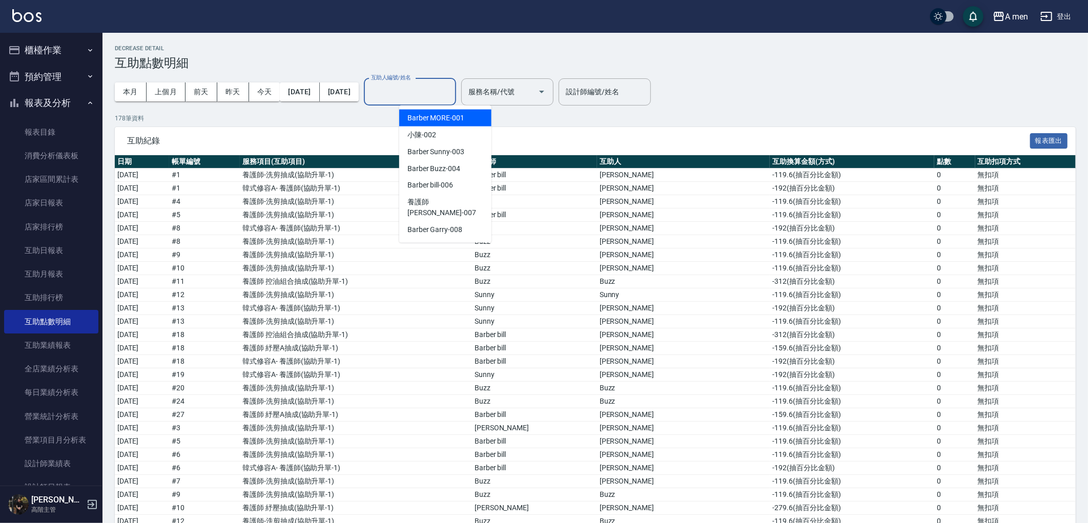
click at [544, 74] on div "本月 上個月 前天 昨天 今天 2025/10/01 2025/10/14 互助人編號/姓名 互助人編號/姓名 服務名稱/代號 服務名稱/代號" at bounding box center [334, 92] width 439 height 44
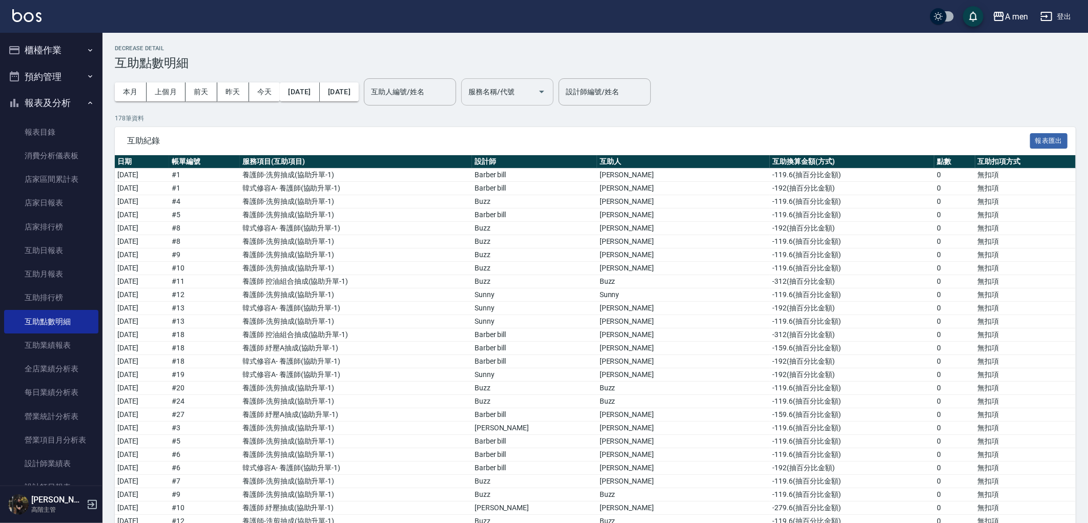
click at [533, 84] on input "服務名稱/代號" at bounding box center [500, 92] width 68 height 18
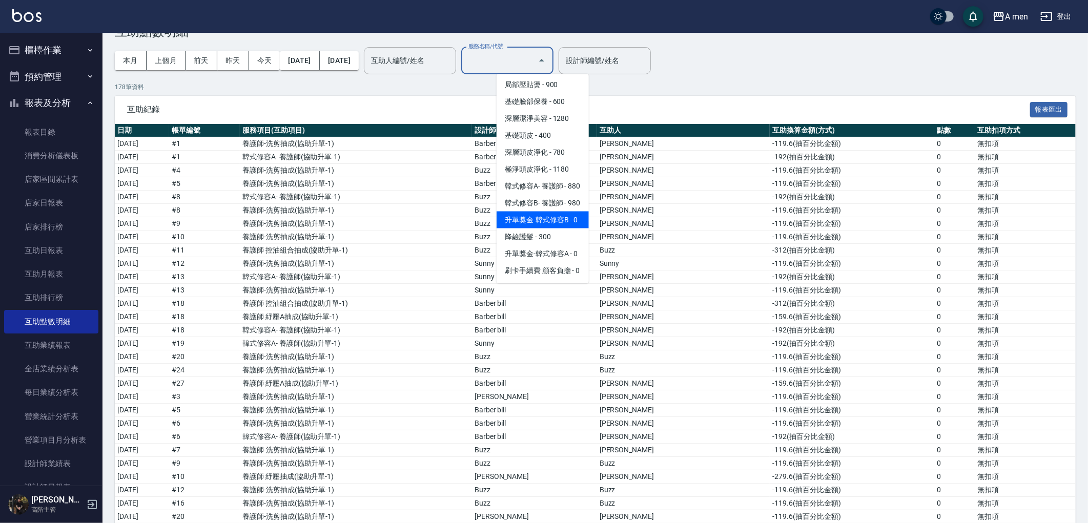
scroll to position [57, 0]
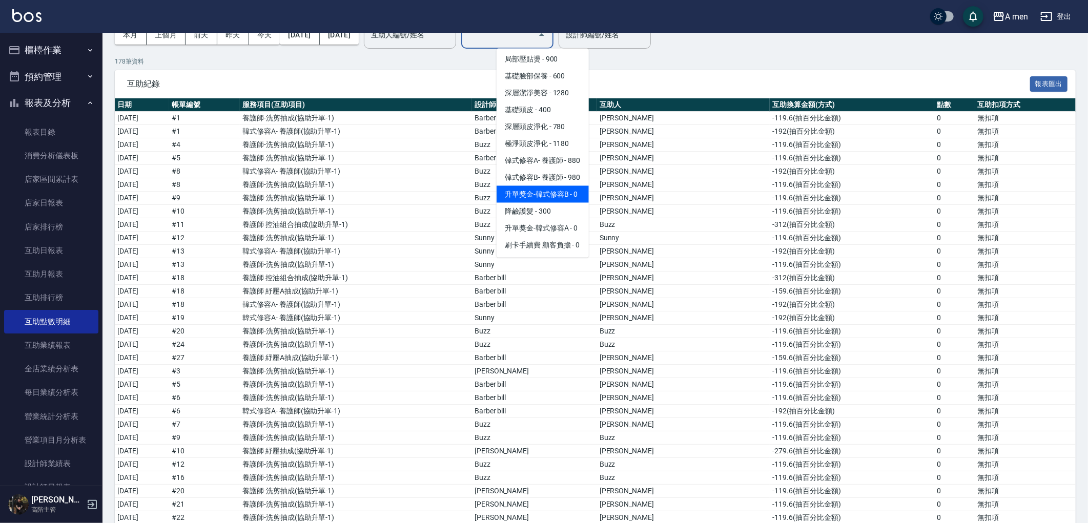
click at [558, 186] on span "升單獎金-韓式修容B - 0" at bounding box center [543, 194] width 92 height 17
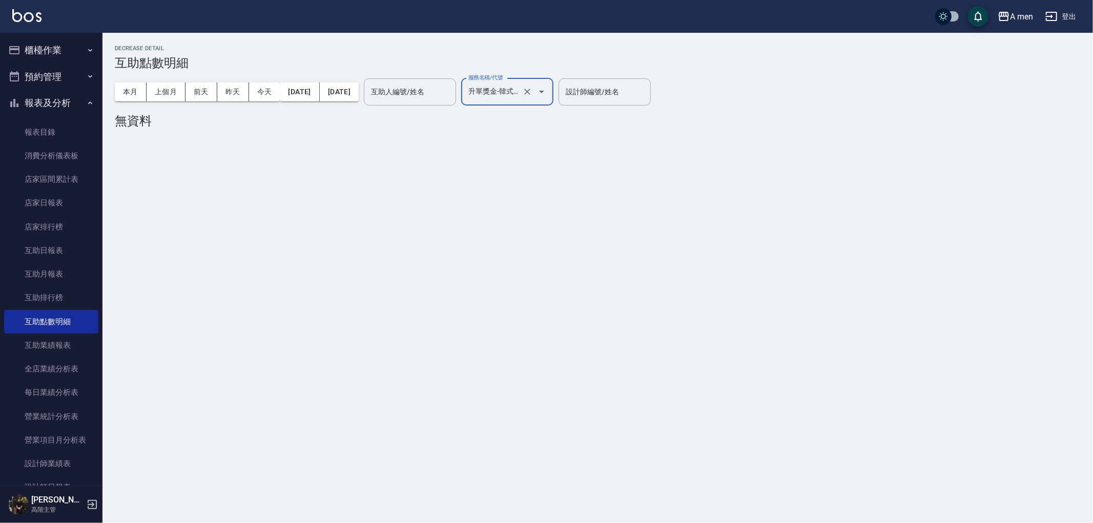
click at [520, 93] on input "升單獎金-韓式修容B(H003)" at bounding box center [493, 92] width 54 height 18
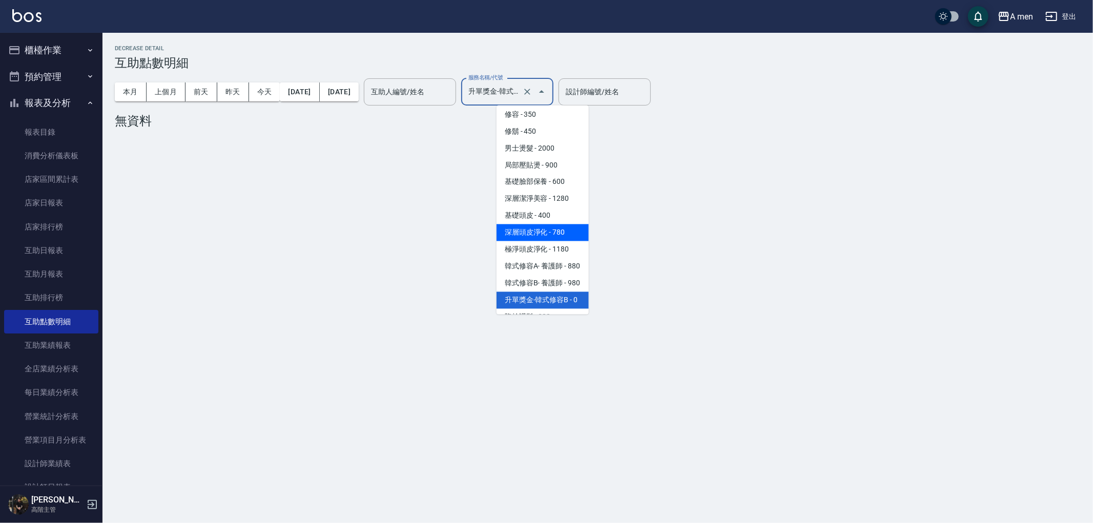
scroll to position [341, 0]
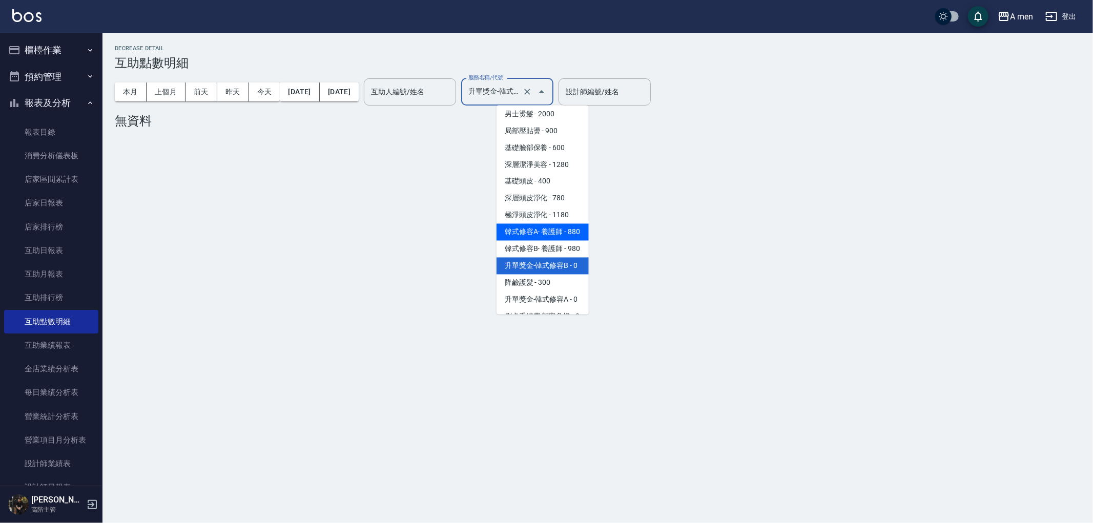
click at [559, 226] on span "韓式修容A- 養護師 - 880" at bounding box center [543, 232] width 92 height 17
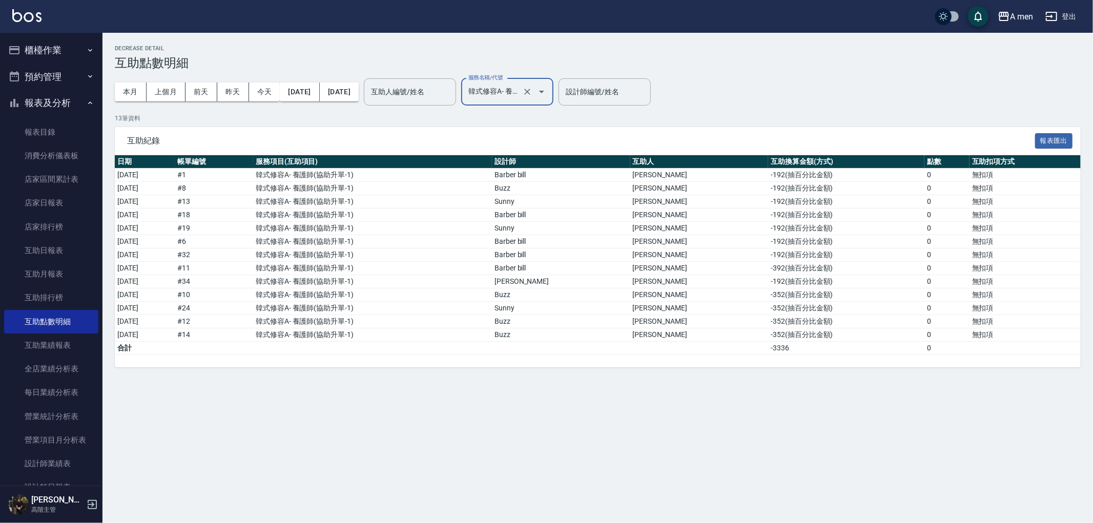
click at [520, 86] on input "韓式修容A- 養護師(H)" at bounding box center [493, 92] width 54 height 18
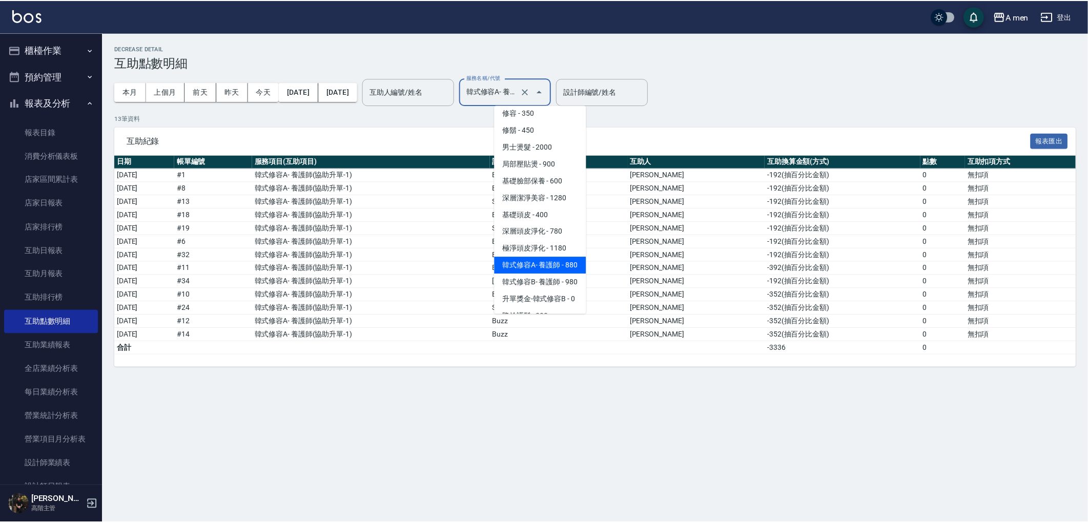
scroll to position [324, 0]
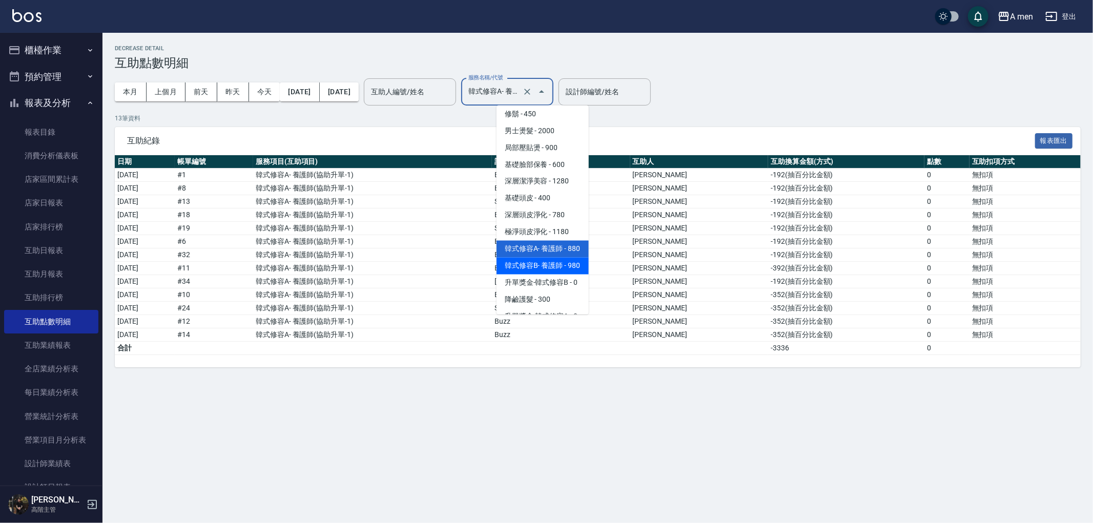
click at [546, 264] on span "韓式修容B- 養護師 - 980" at bounding box center [543, 266] width 92 height 17
type input "韓式修容B- 養護師(H002)"
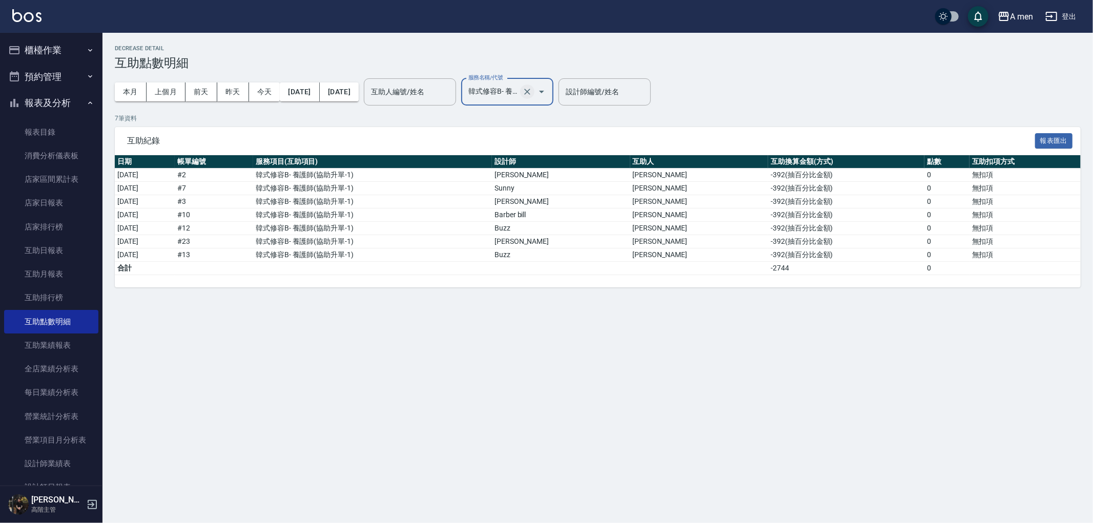
click at [532, 89] on icon "Clear" at bounding box center [527, 92] width 10 height 10
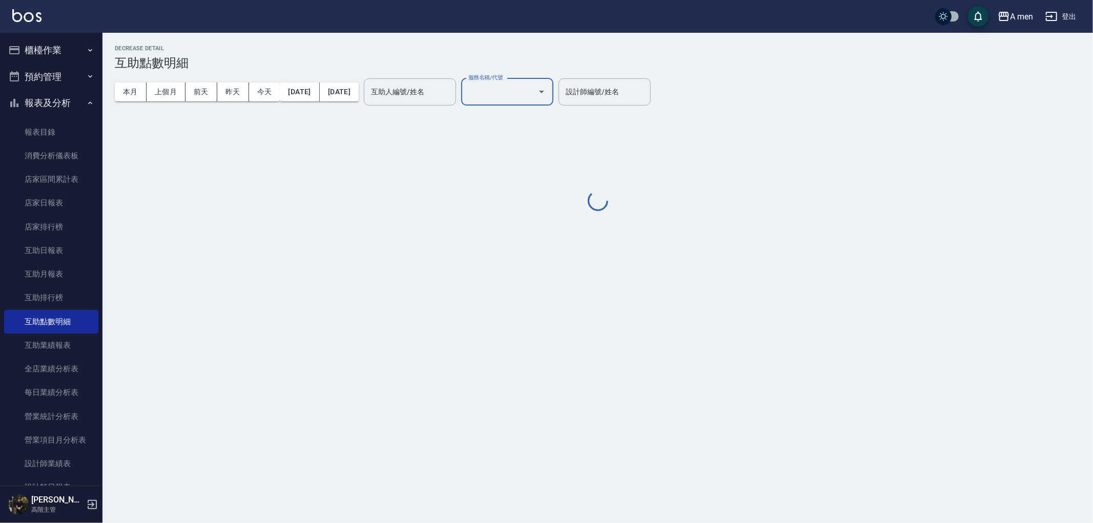
click at [533, 94] on input "服務名稱/代號" at bounding box center [500, 92] width 68 height 18
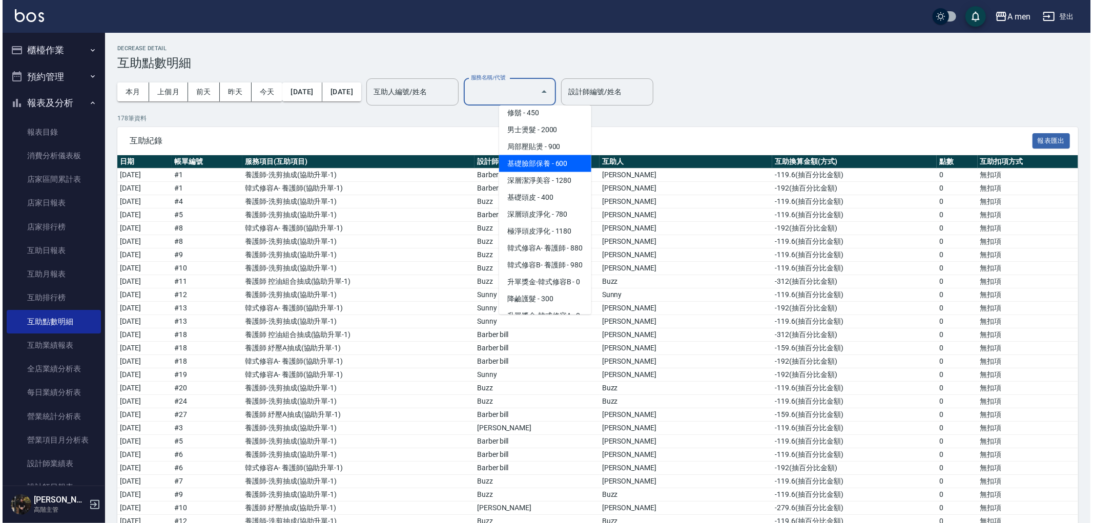
scroll to position [341, 0]
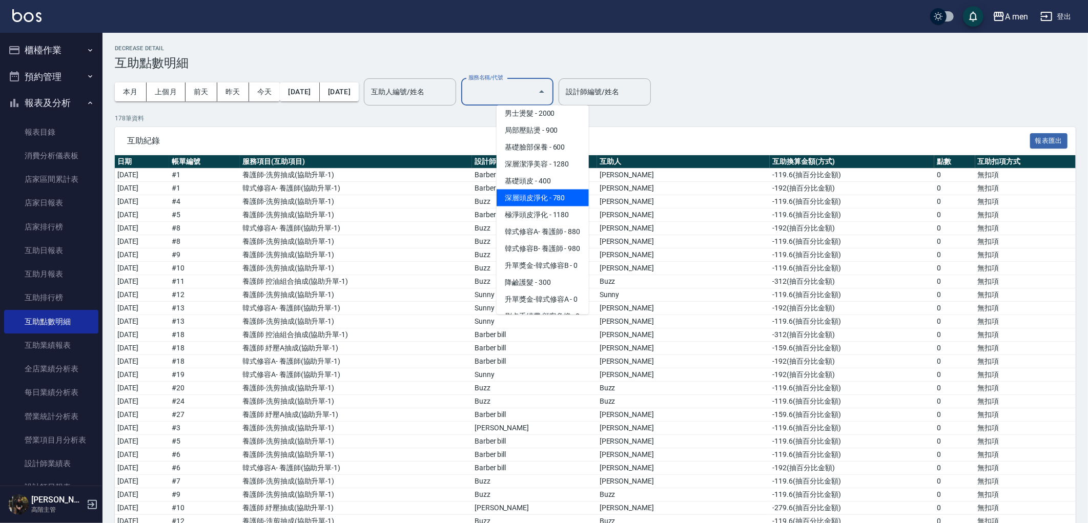
click at [562, 190] on span "深層頭皮淨化 - 780" at bounding box center [543, 198] width 92 height 17
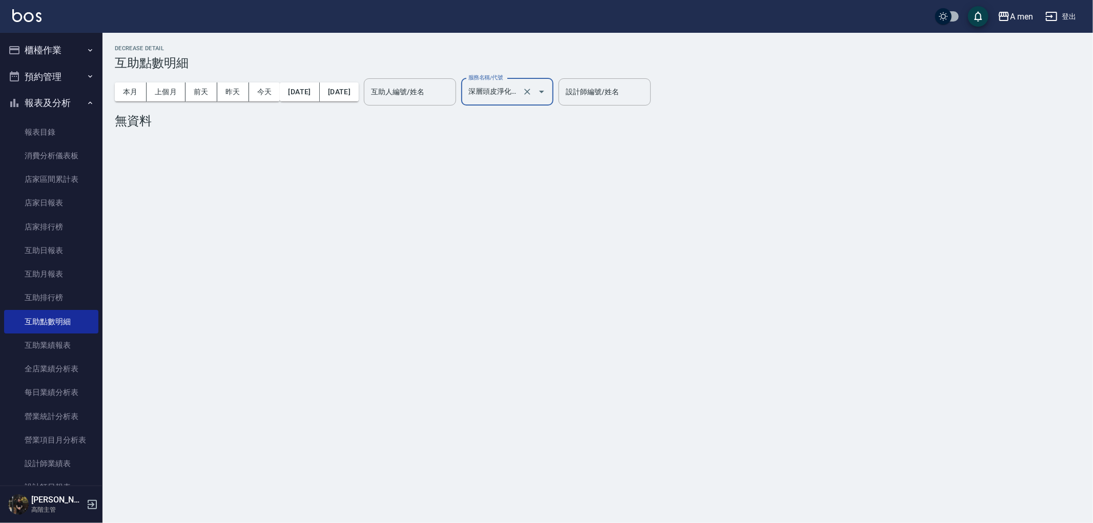
click at [520, 98] on input "深層頭皮淨化(D2)" at bounding box center [493, 92] width 54 height 18
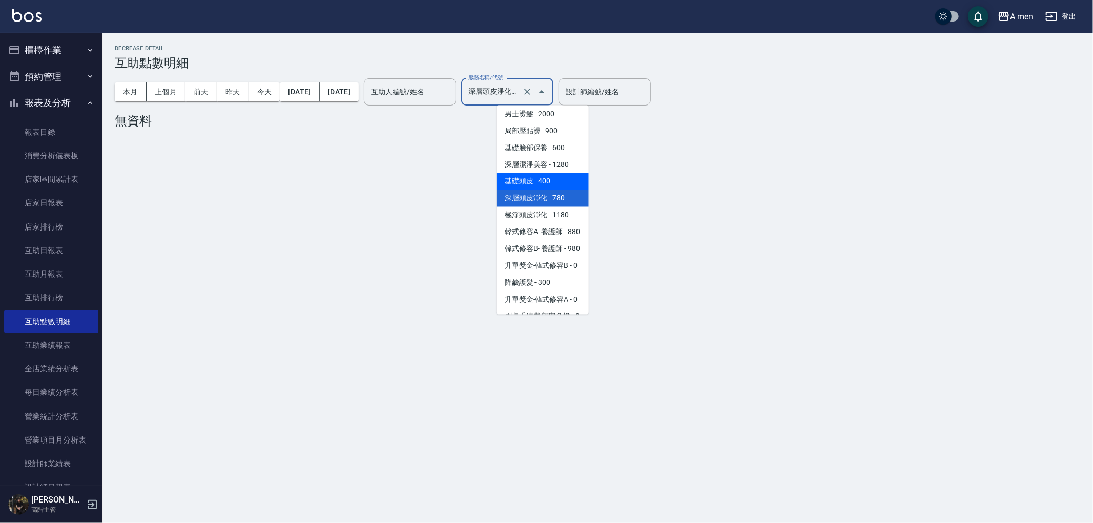
scroll to position [284, 0]
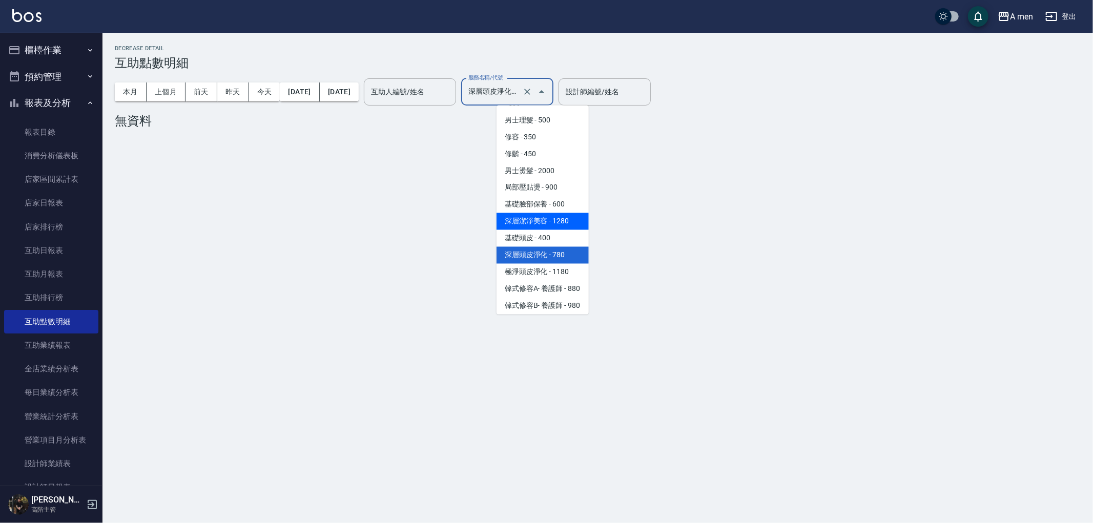
click at [554, 213] on span "深層潔淨美容 - 1280" at bounding box center [543, 221] width 92 height 17
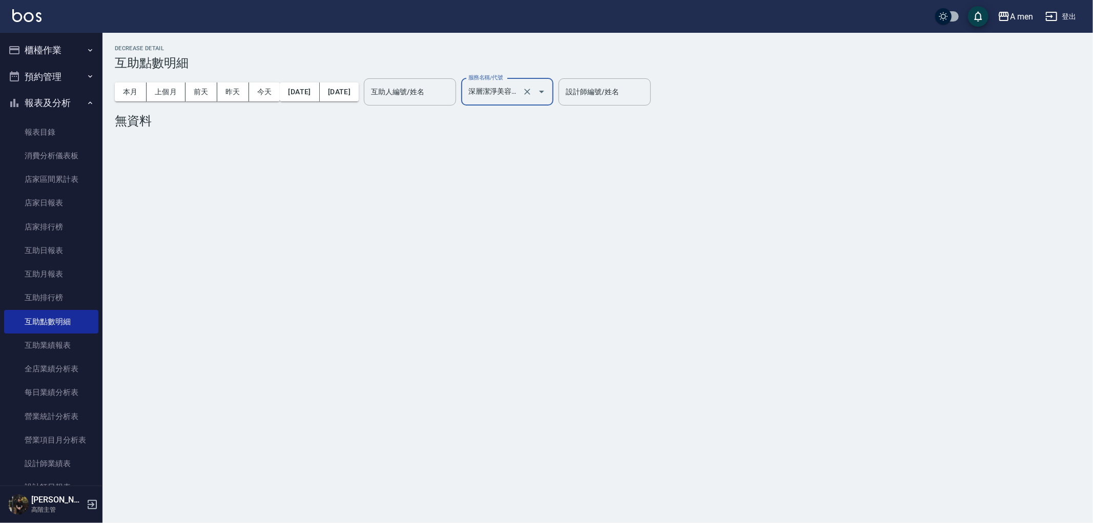
click at [520, 91] on input "深層潔淨美容(C02)" at bounding box center [493, 92] width 54 height 18
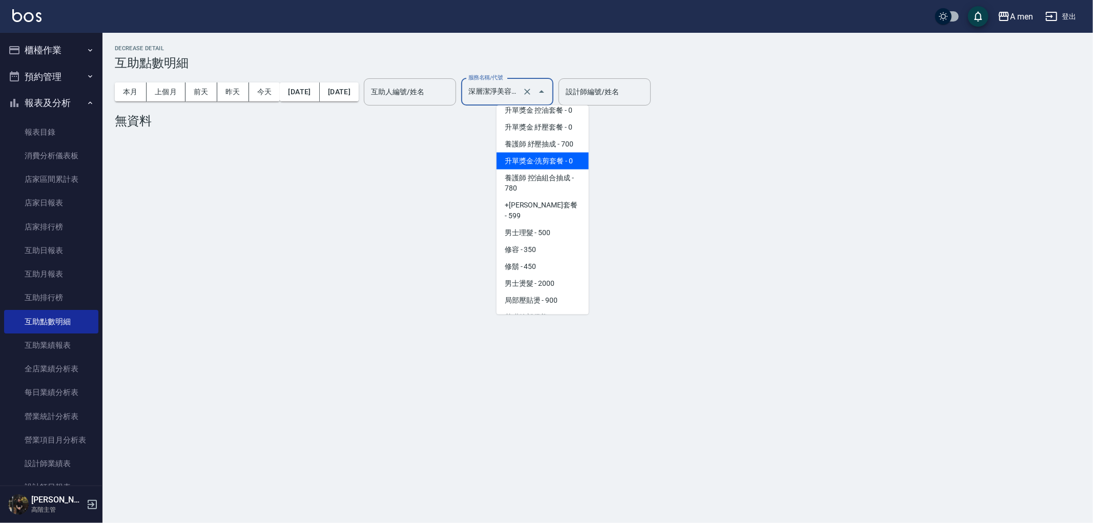
scroll to position [228, 0]
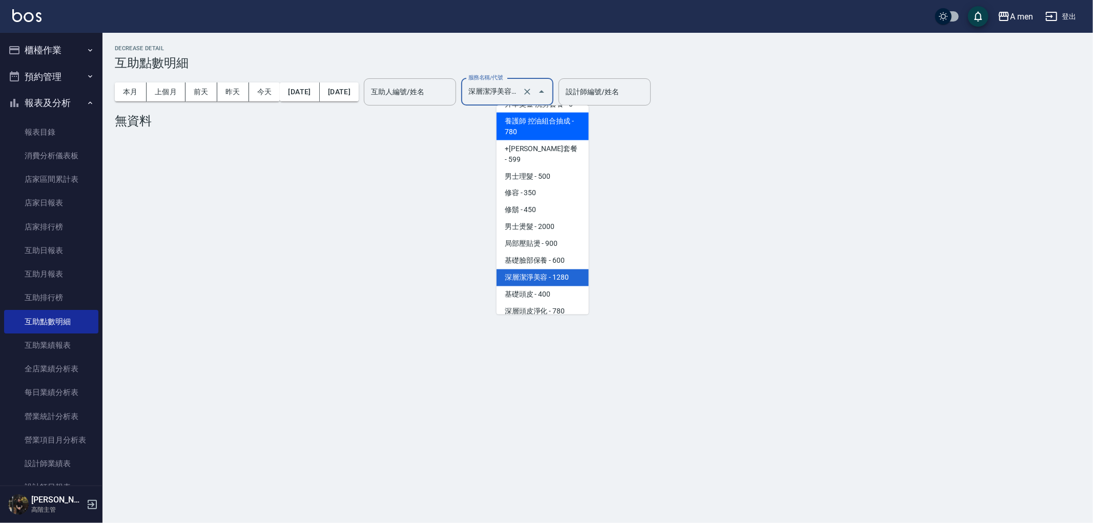
click at [559, 133] on span "養護師 控油組合抽成 - 780" at bounding box center [543, 127] width 92 height 28
type input "養護師 控油組合抽成"
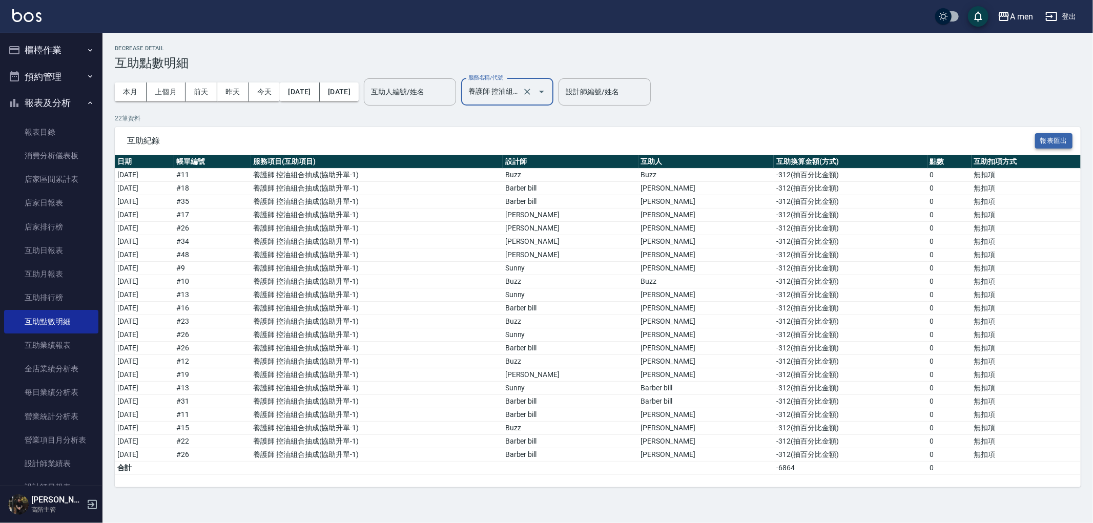
click at [1044, 140] on button "報表匯出" at bounding box center [1054, 141] width 38 height 16
click at [431, 482] on div "日期 帳單編號 服務項目(互助項目) 設計師 互助人 互助換算金額(方式) 點數 互助扣項方式 2025/10/01 # 11 養護師 控油組合抽成 ( 協助…" at bounding box center [598, 321] width 966 height 332
click at [549, 100] on div at bounding box center [534, 91] width 29 height 27
click at [532, 90] on icon "Clear" at bounding box center [527, 92] width 10 height 10
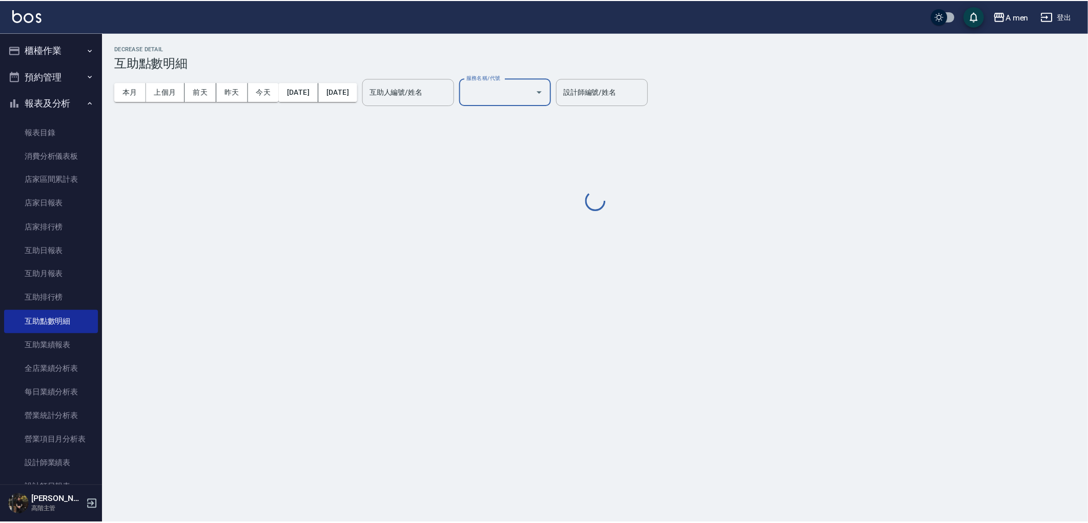
scroll to position [0, 0]
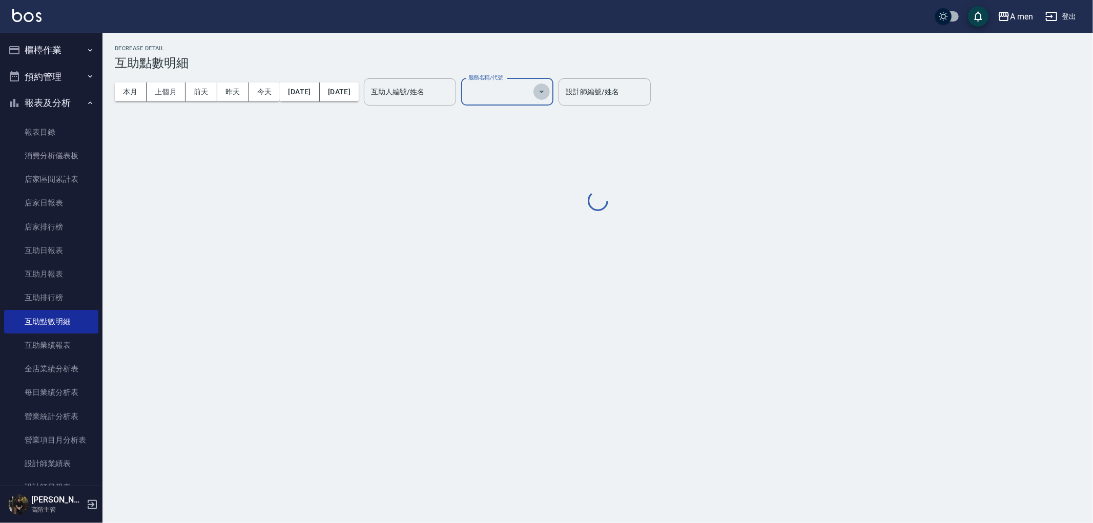
click at [548, 89] on icon "Open" at bounding box center [541, 92] width 12 height 12
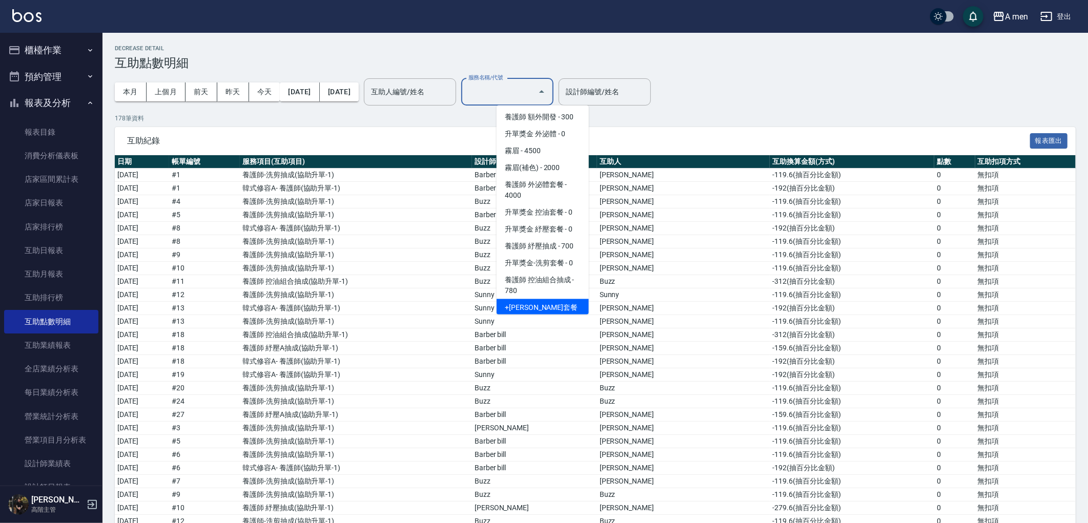
scroll to position [57, 0]
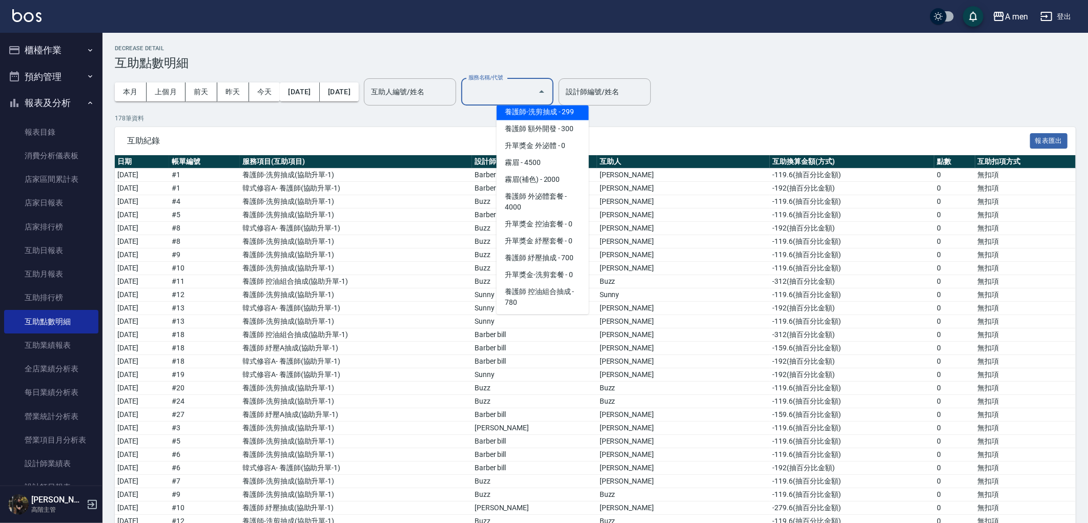
click at [559, 113] on span "養護師-洗剪抽成 - 299" at bounding box center [543, 112] width 92 height 17
type input "養護師-洗剪抽成"
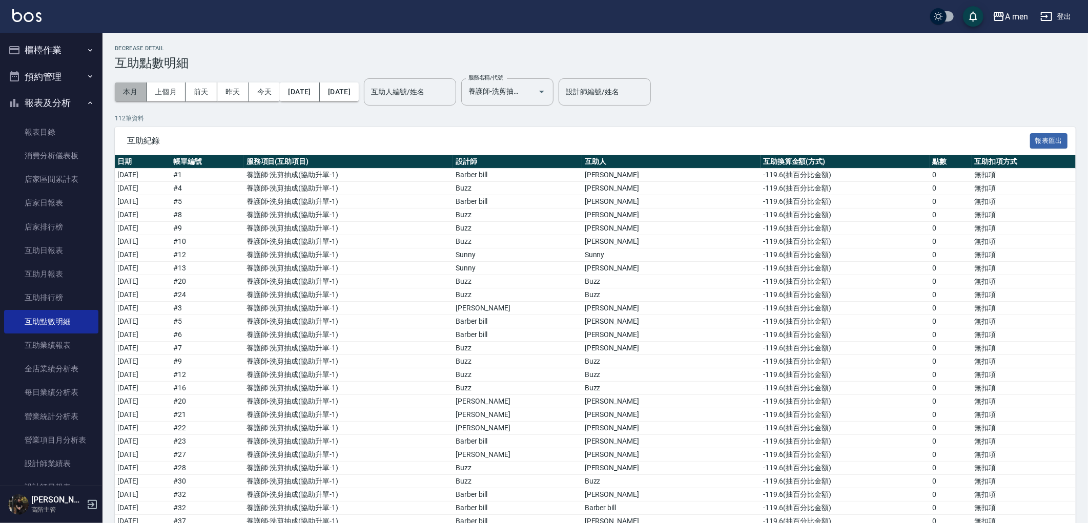
click at [129, 93] on button "本月" at bounding box center [131, 91] width 32 height 19
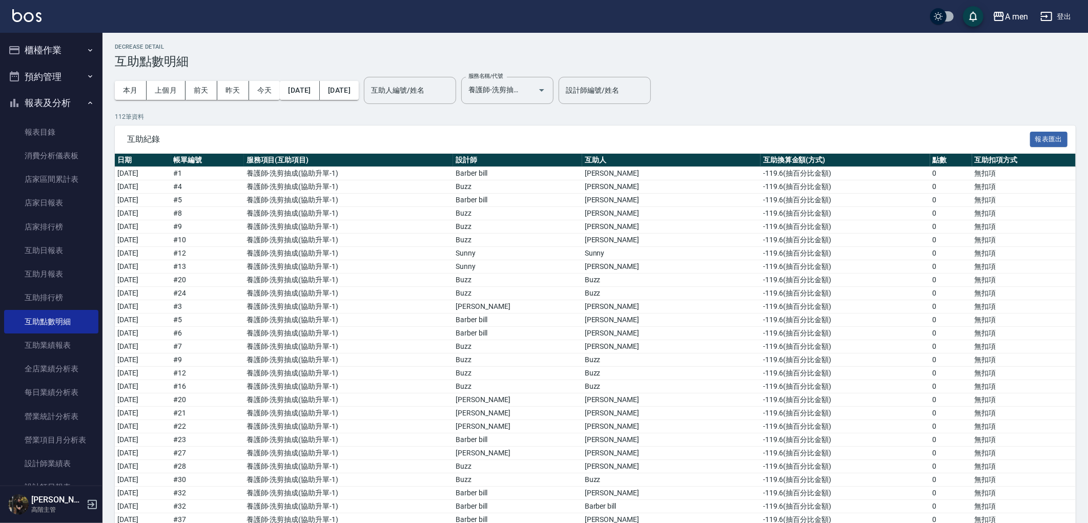
scroll to position [0, 0]
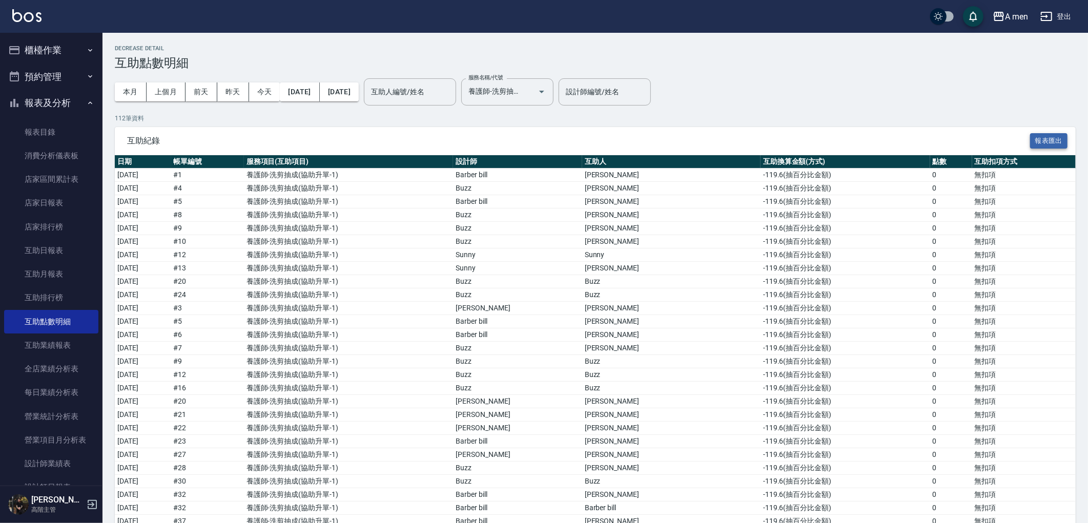
click at [1030, 137] on button "報表匯出" at bounding box center [1049, 141] width 38 height 16
click at [548, 93] on icon "Open" at bounding box center [541, 92] width 12 height 12
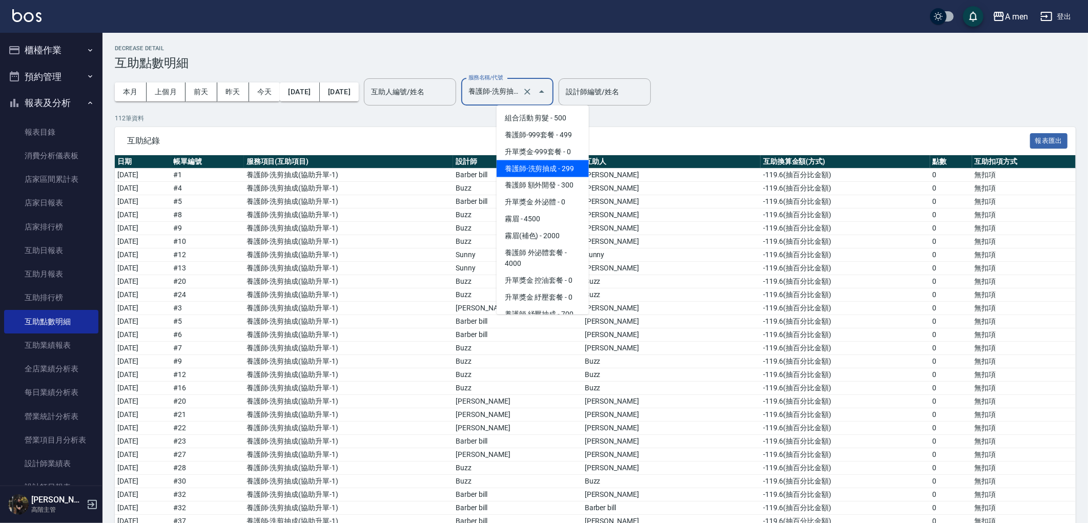
scroll to position [0, 2]
click at [605, 129] on div "互助紀錄 報表匯出" at bounding box center [595, 141] width 961 height 28
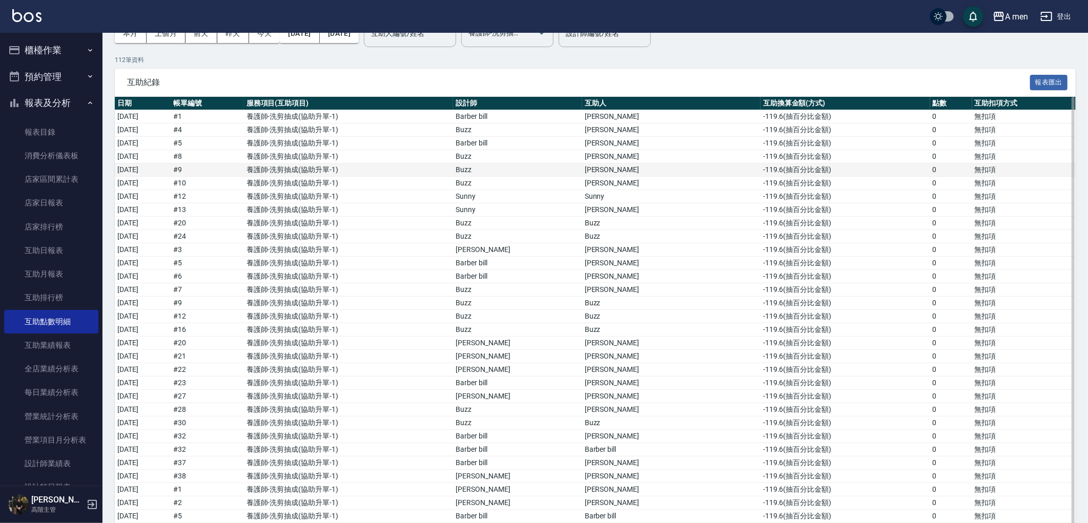
scroll to position [0, 0]
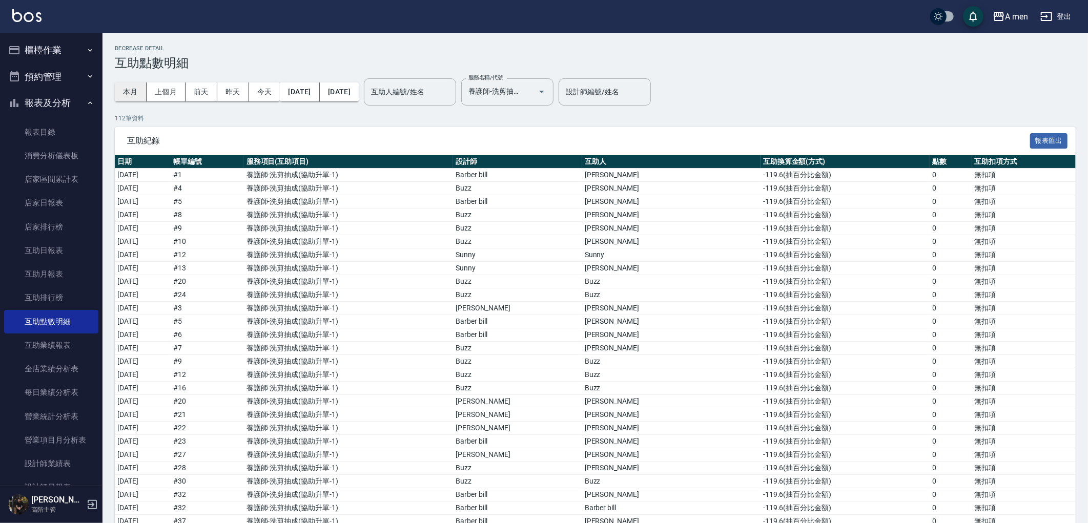
click at [141, 91] on button "本月" at bounding box center [131, 91] width 32 height 19
click at [532, 96] on icon "Clear" at bounding box center [527, 92] width 10 height 10
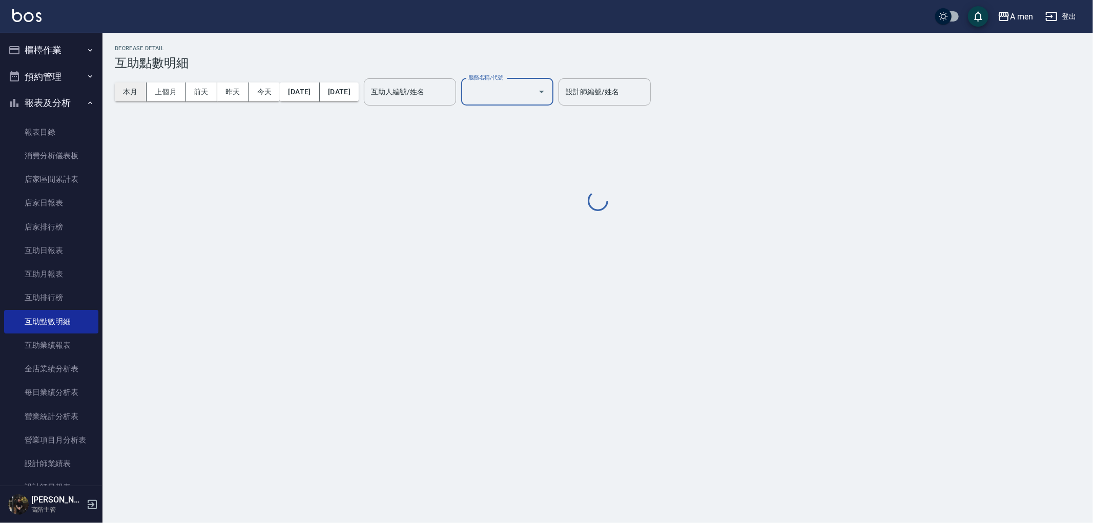
click at [133, 86] on button "本月" at bounding box center [131, 91] width 32 height 19
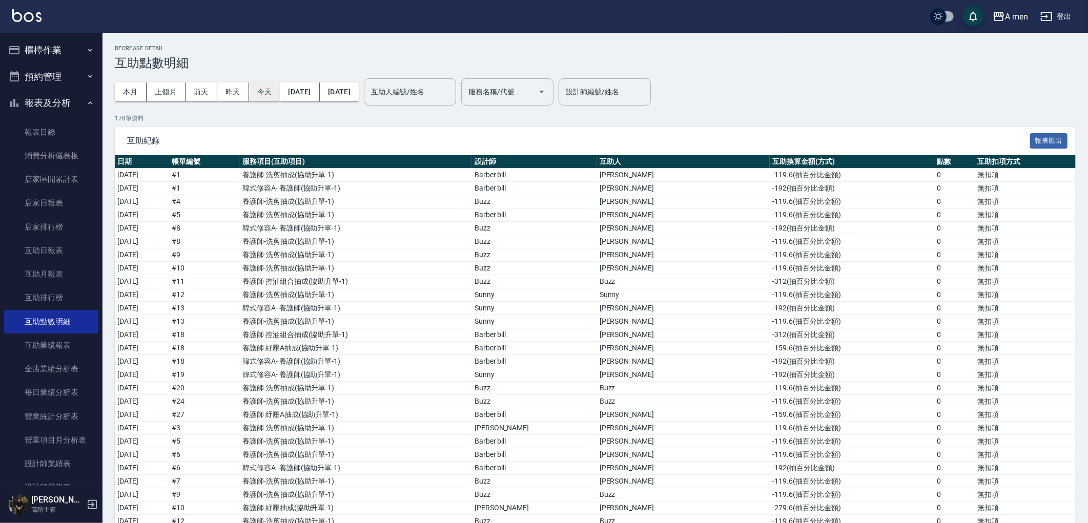
click at [265, 98] on button "今天" at bounding box center [264, 91] width 31 height 19
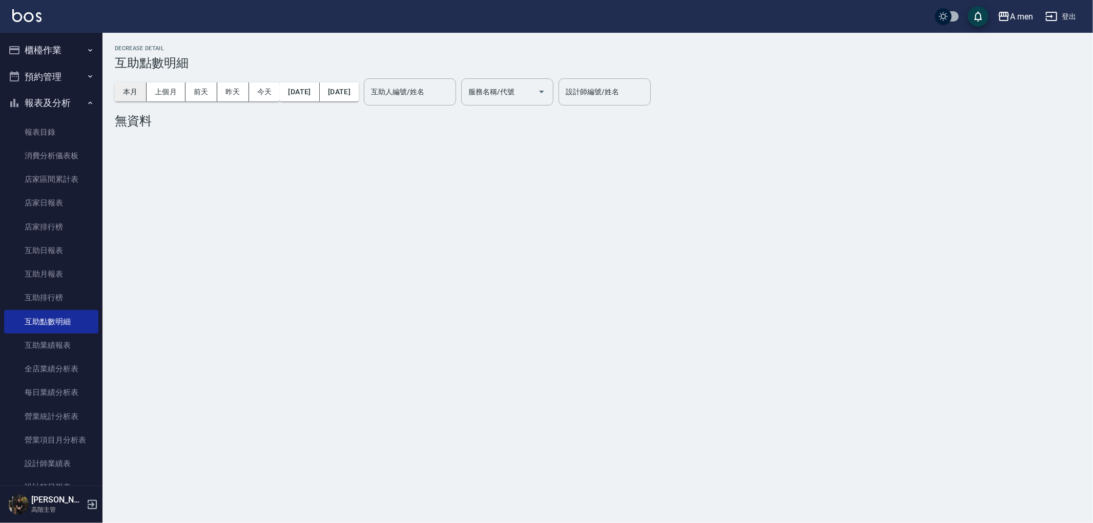
click at [121, 98] on button "本月" at bounding box center [131, 91] width 32 height 19
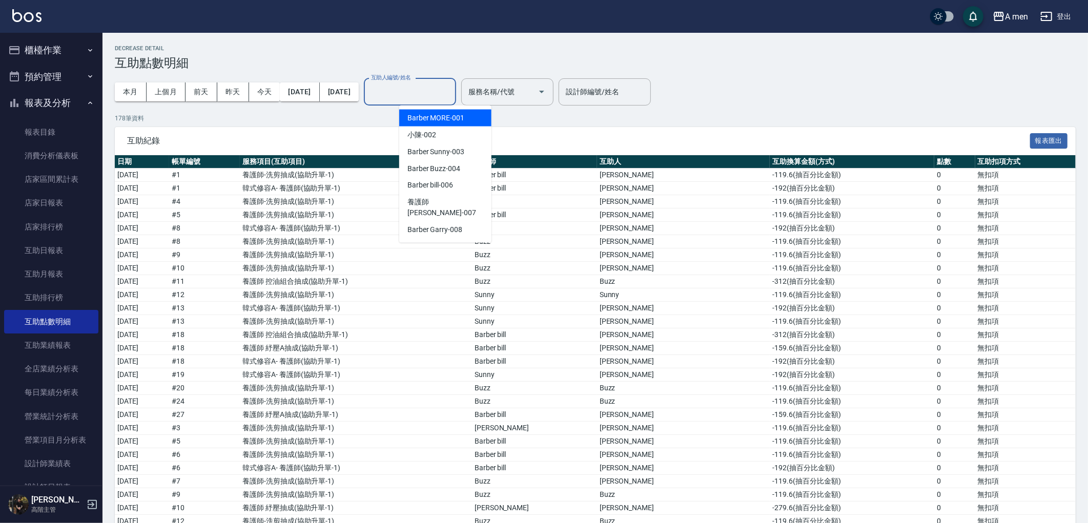
click at [451, 98] on input "互助人編號/姓名" at bounding box center [409, 92] width 83 height 18
click at [444, 137] on div "小陳 -002" at bounding box center [445, 135] width 92 height 17
type input "小陳-002"
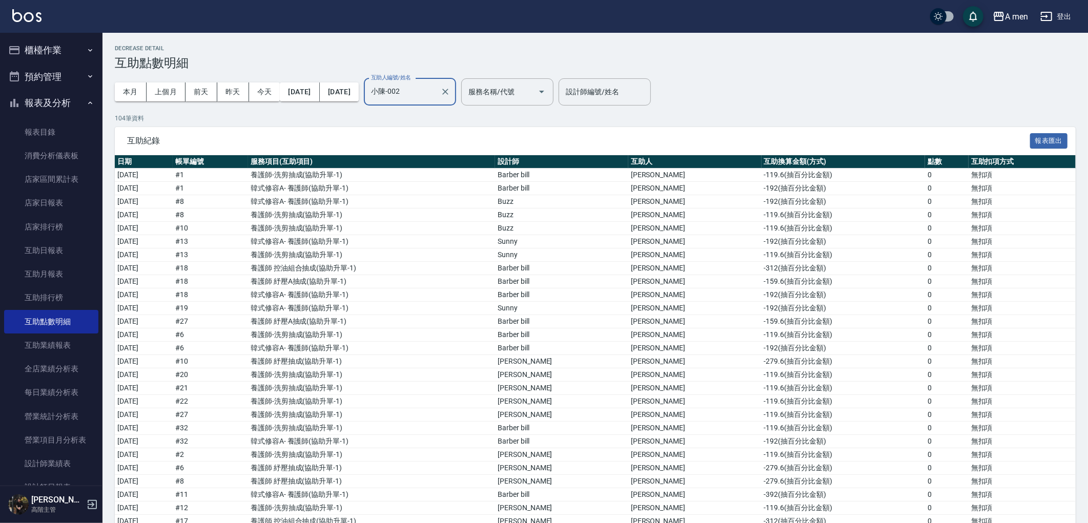
click at [436, 92] on input "小陳-002" at bounding box center [402, 92] width 68 height 18
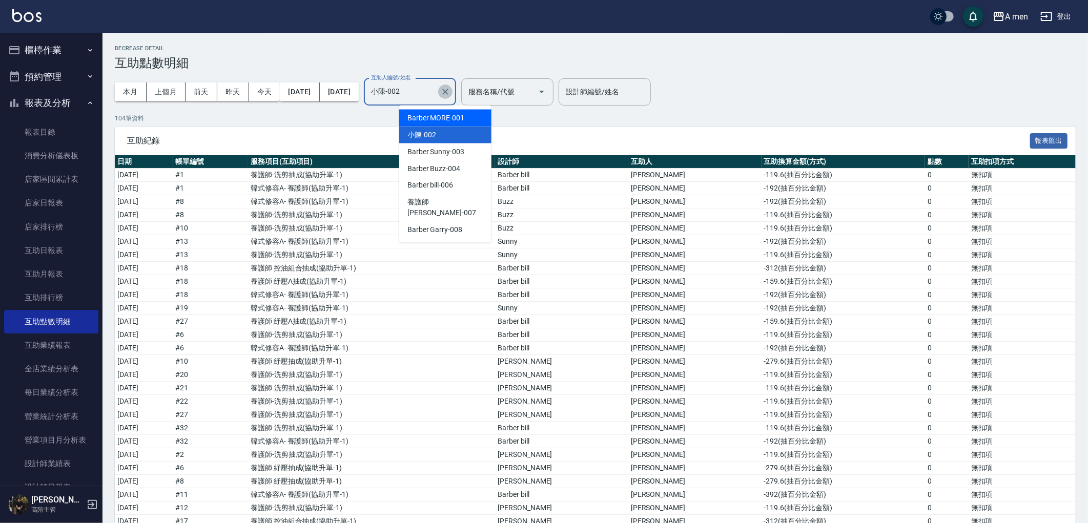
click at [450, 95] on icon "Clear" at bounding box center [445, 92] width 10 height 10
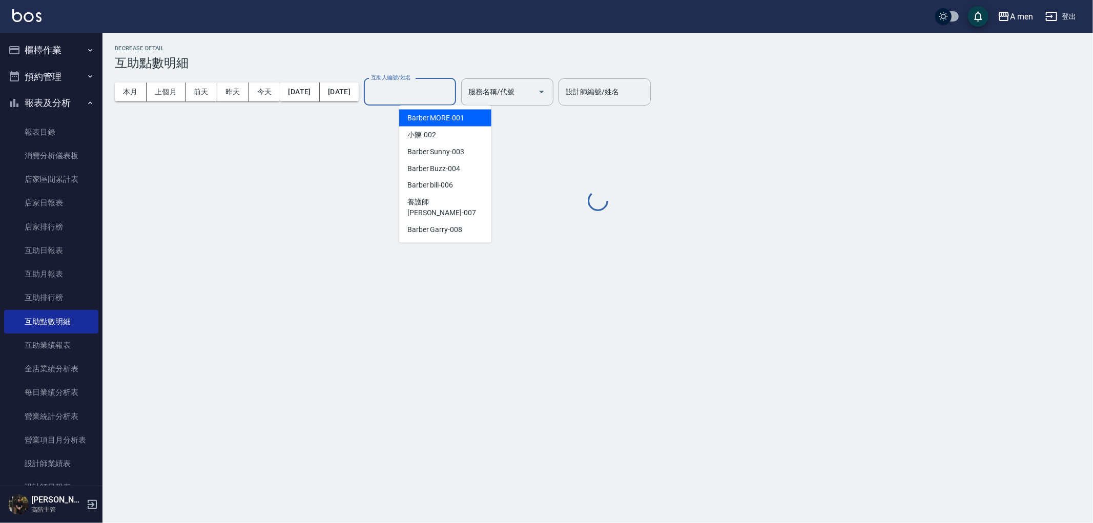
click at [501, 130] on div "Decrease Detail 互助點數明細 本月 上個月 前天 昨天 今天 2025/10/01 2025/10/31 互助人編號/姓名 互助人編號/姓名 …" at bounding box center [597, 129] width 990 height 168
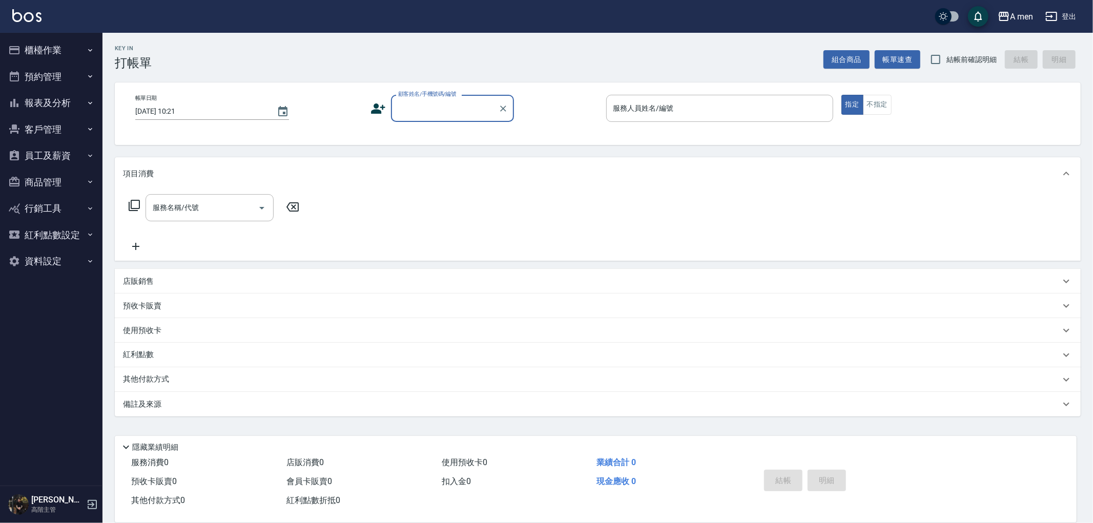
click at [35, 81] on button "預約管理" at bounding box center [51, 77] width 94 height 27
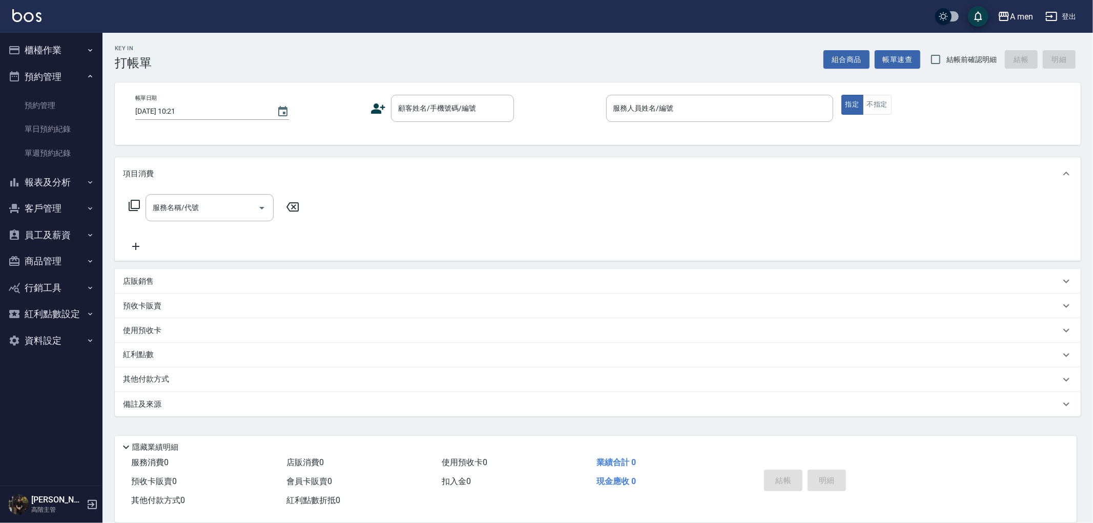
click at [49, 81] on button "預約管理" at bounding box center [51, 77] width 94 height 27
click at [60, 101] on button "報表及分析" at bounding box center [51, 103] width 94 height 27
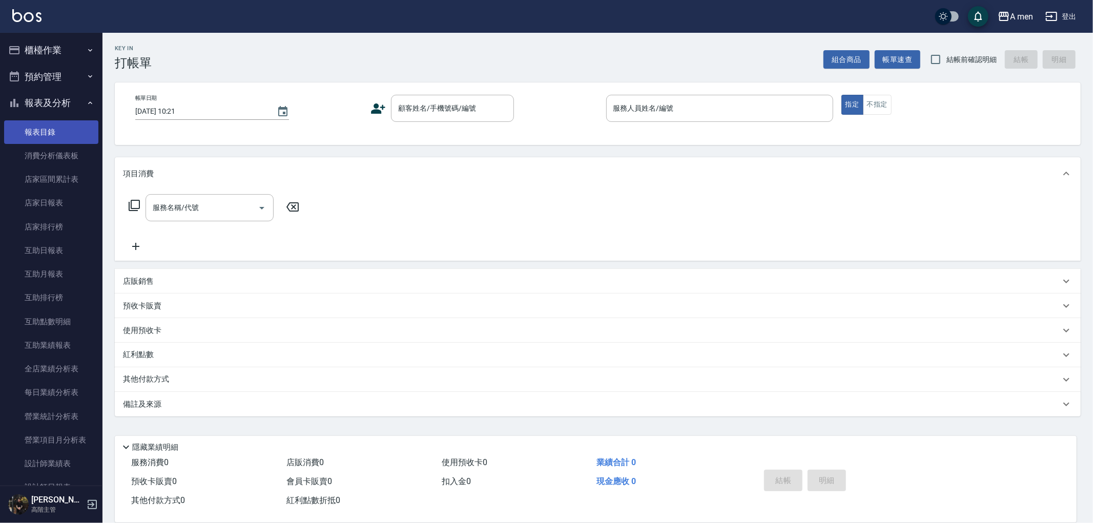
click at [78, 120] on link "報表目錄" at bounding box center [51, 132] width 94 height 24
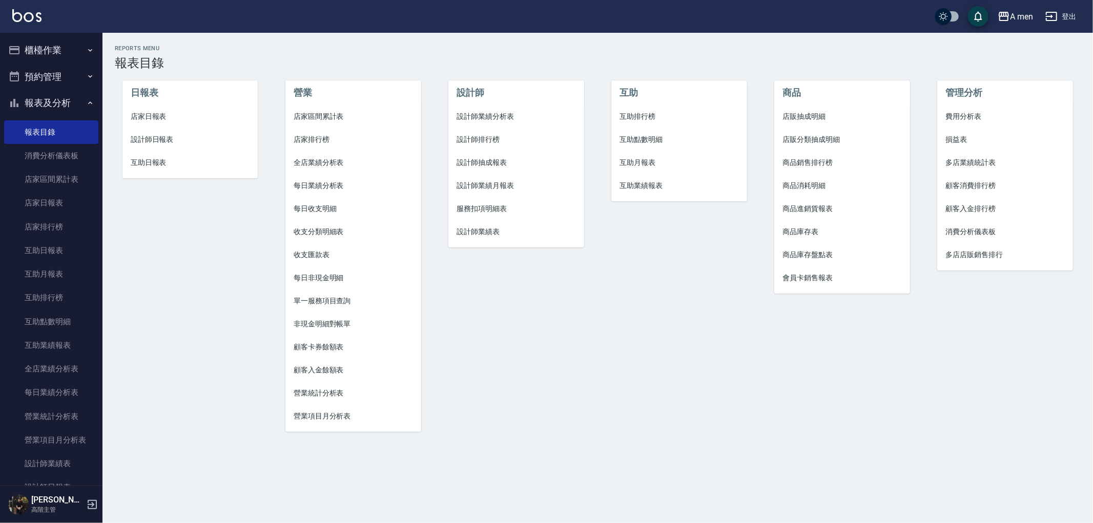
click at [659, 139] on span "互助點數明細" at bounding box center [679, 139] width 119 height 11
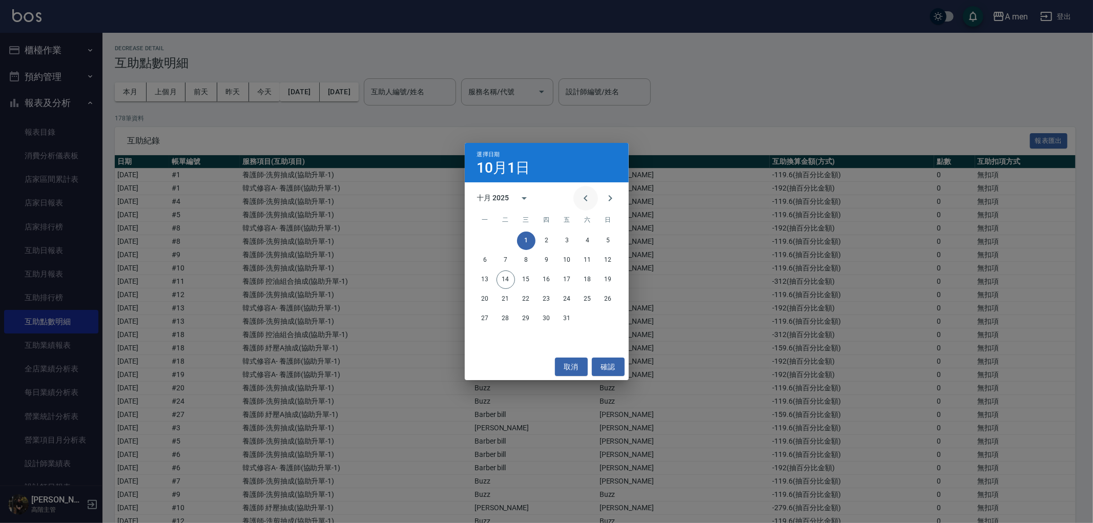
drag, startPoint x: 591, startPoint y: 193, endPoint x: 586, endPoint y: 195, distance: 5.8
click at [592, 193] on button "Previous month" at bounding box center [585, 198] width 25 height 25
click at [483, 238] on button "1" at bounding box center [485, 241] width 18 height 18
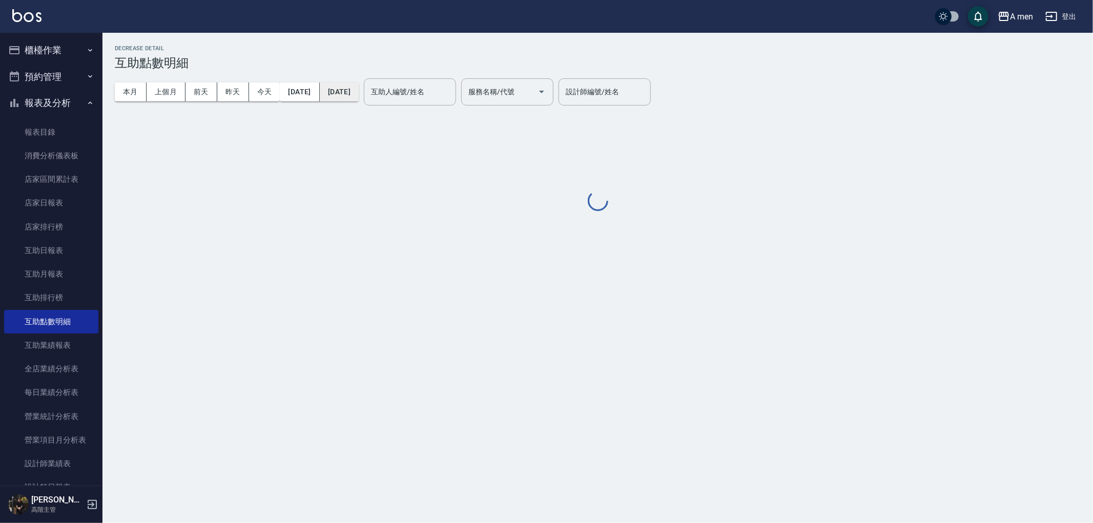
click at [359, 89] on button "[DATE]" at bounding box center [339, 91] width 39 height 19
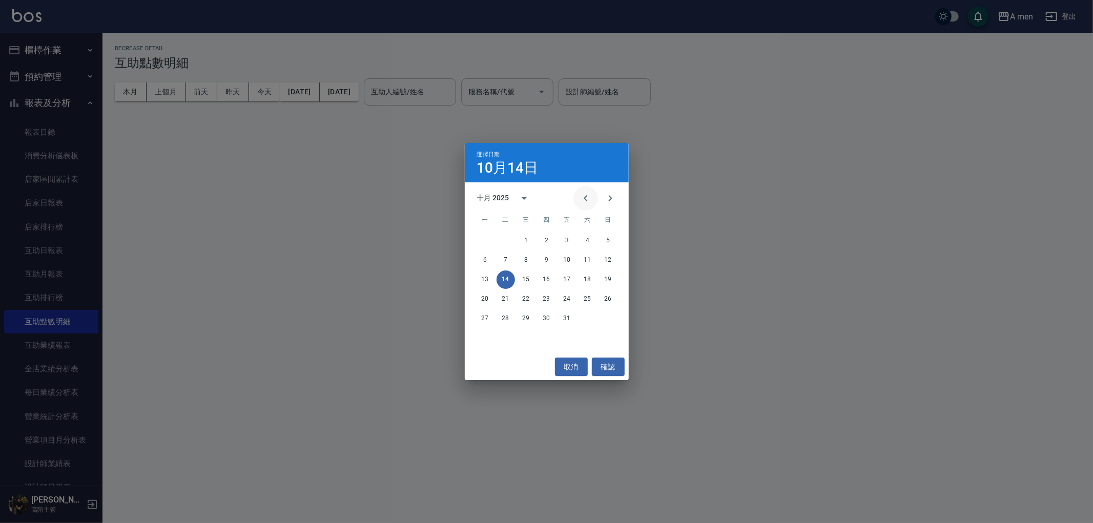
click at [581, 197] on icon "Previous month" at bounding box center [586, 198] width 12 height 12
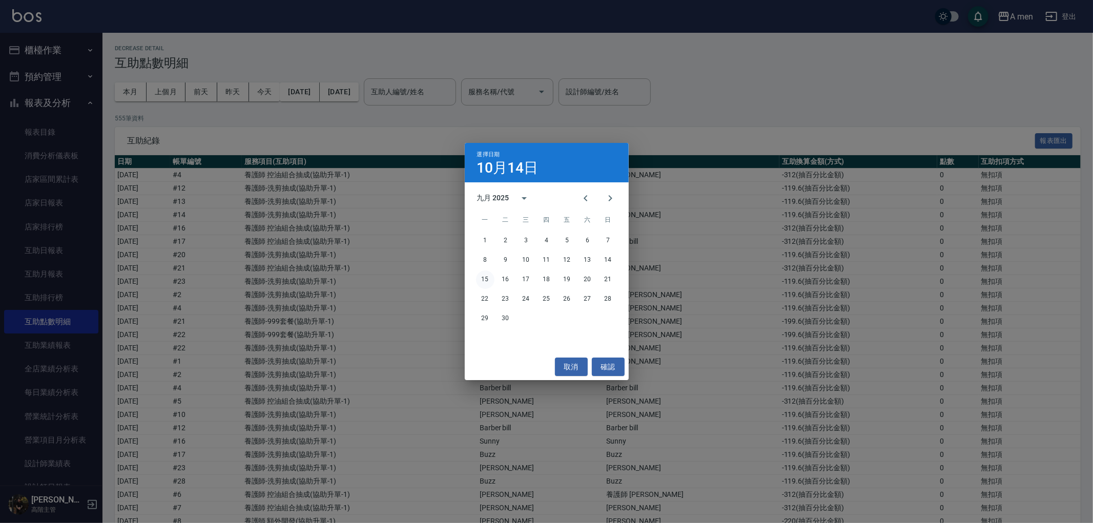
click at [485, 277] on button "15" at bounding box center [485, 280] width 18 height 18
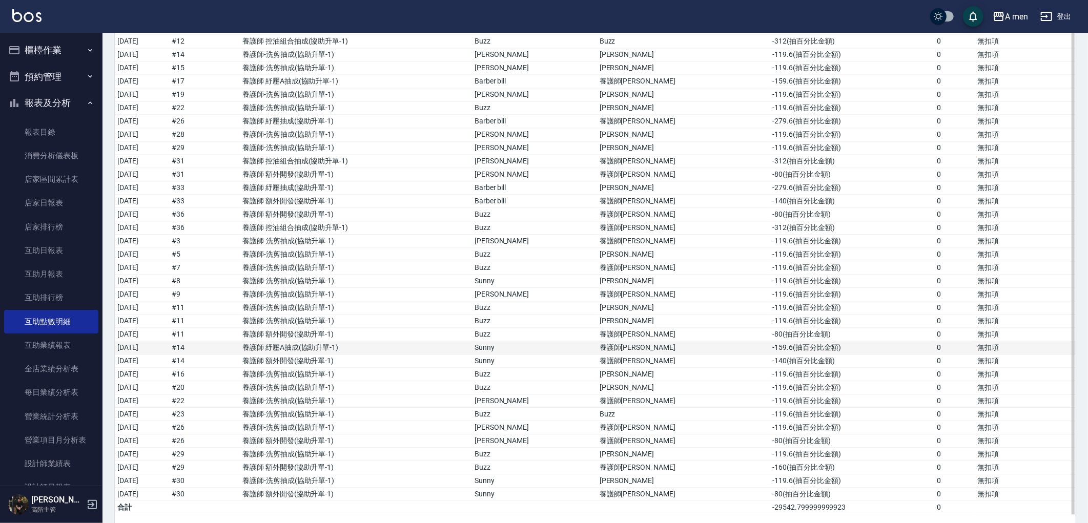
scroll to position [2011, 0]
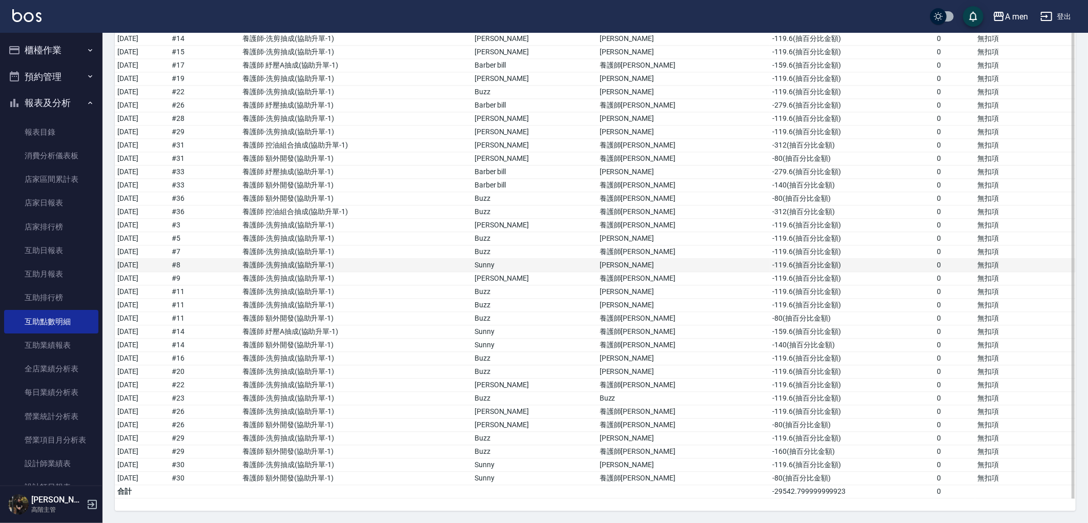
click at [567, 267] on td "Sunny" at bounding box center [534, 265] width 125 height 13
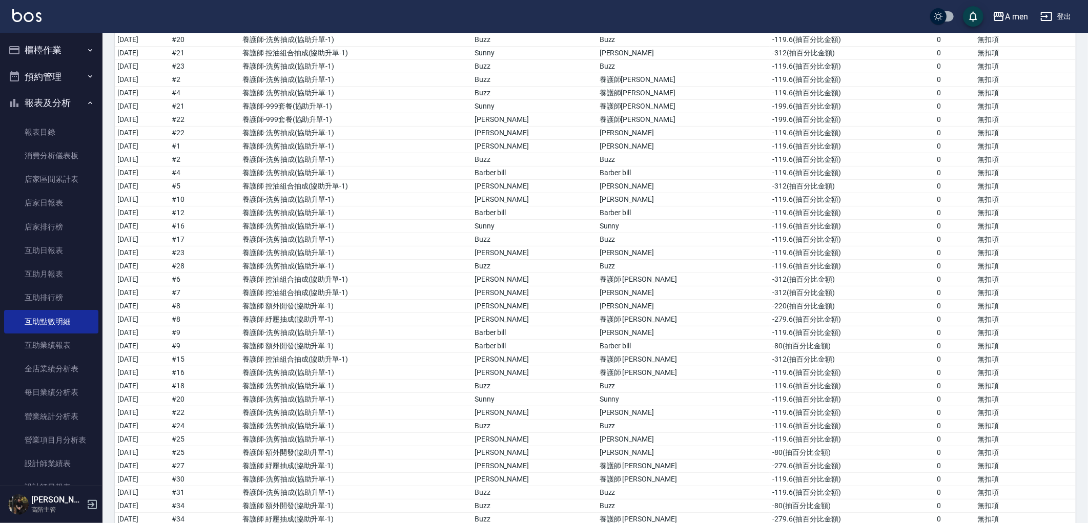
scroll to position [190, 0]
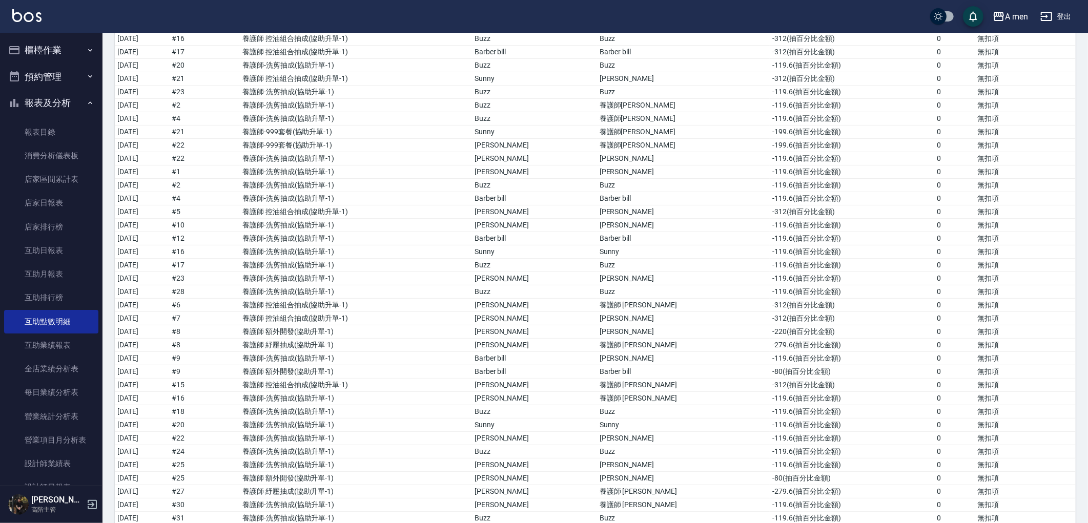
drag, startPoint x: 1085, startPoint y: 91, endPoint x: 1080, endPoint y: -39, distance: 130.3
drag, startPoint x: 1086, startPoint y: 99, endPoint x: 1077, endPoint y: 79, distance: 22.2
click at [1059, 78] on td "無扣項" at bounding box center [1025, 78] width 100 height 13
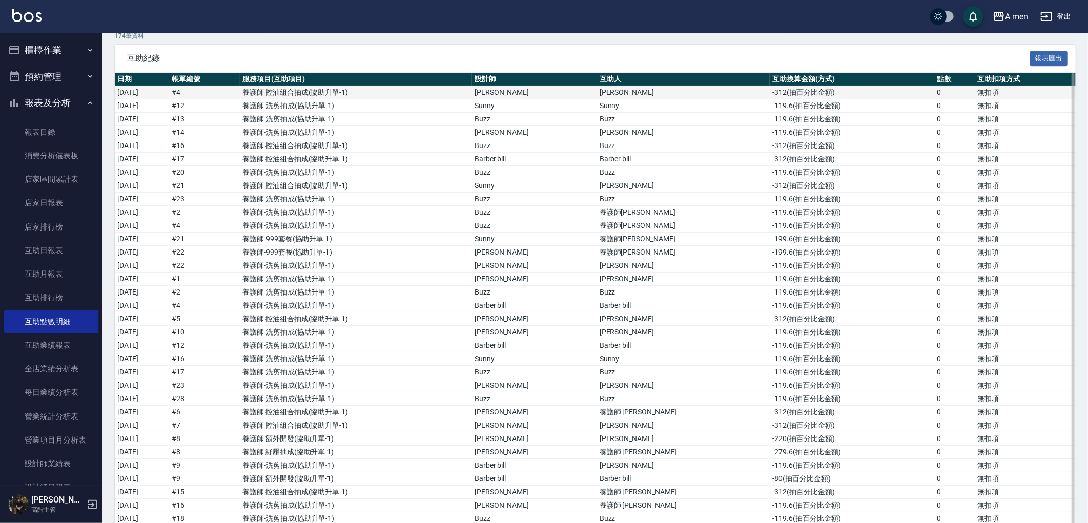
scroll to position [0, 0]
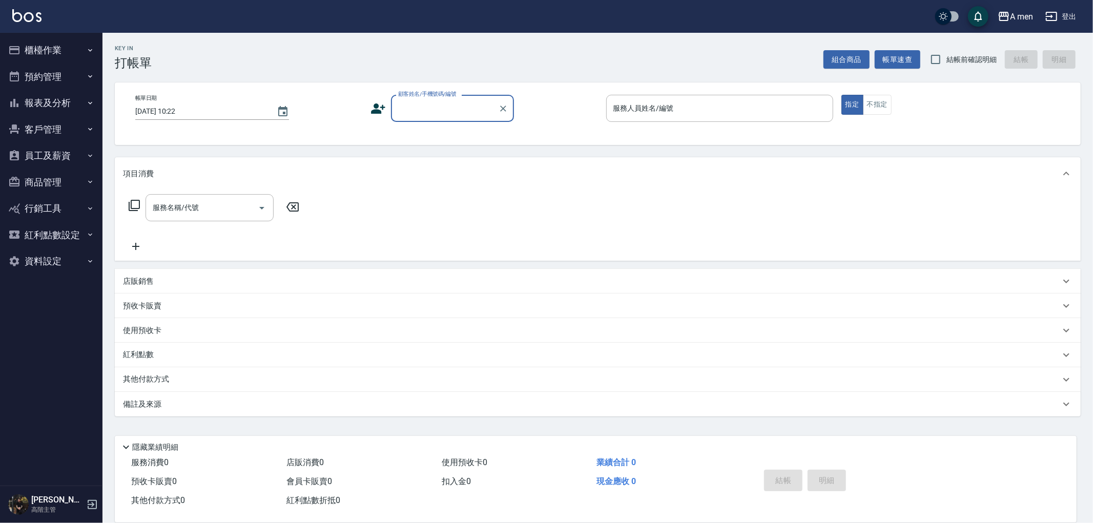
click at [53, 110] on button "報表及分析" at bounding box center [51, 103] width 94 height 27
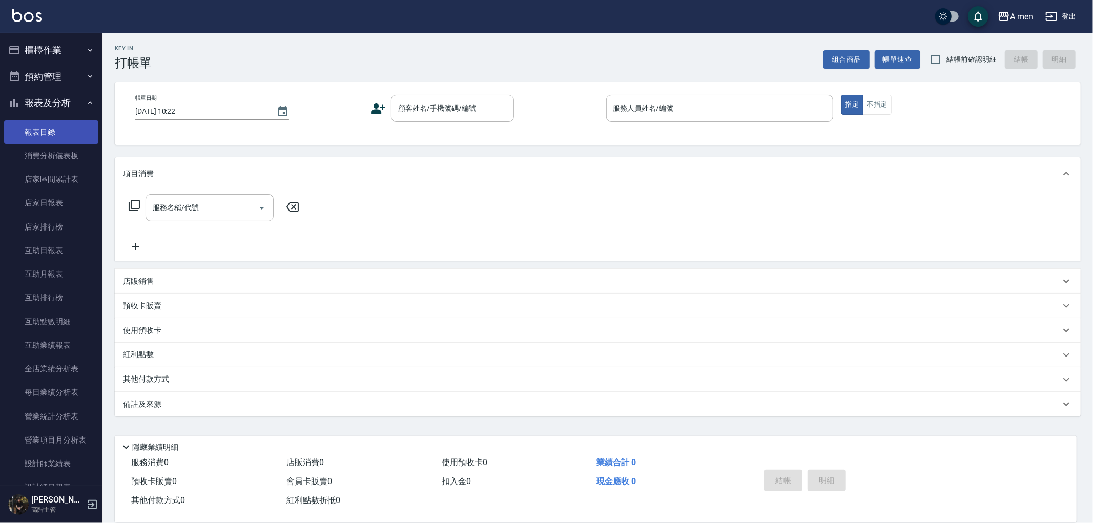
click at [58, 130] on link "報表目錄" at bounding box center [51, 132] width 94 height 24
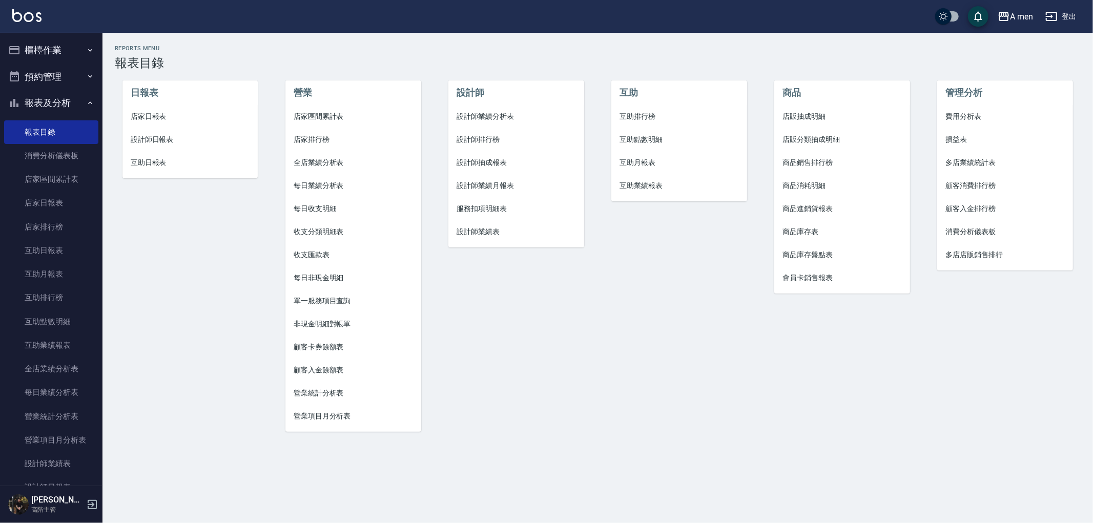
click at [495, 110] on li "設計師業績分析表" at bounding box center [516, 116] width 136 height 23
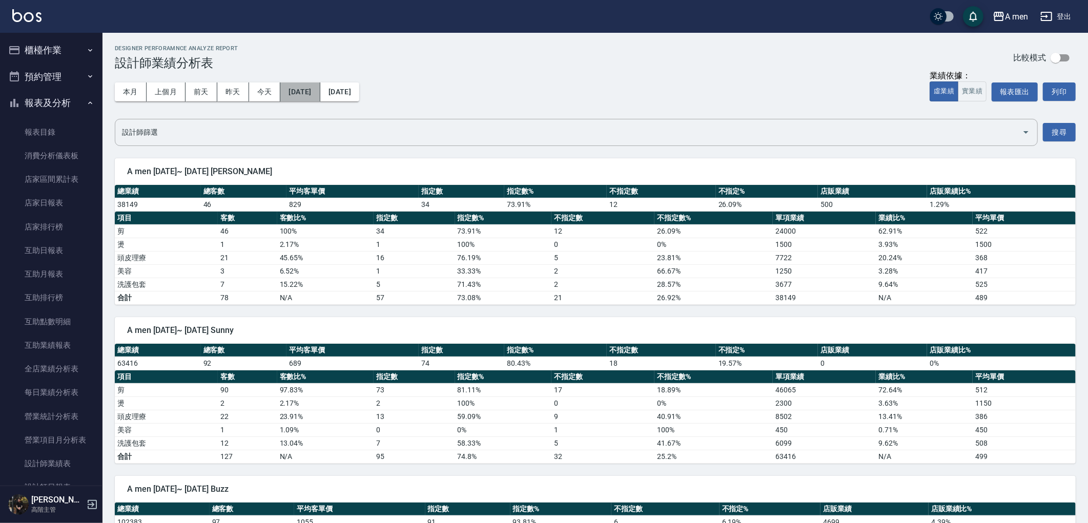
click at [291, 88] on button "[DATE]" at bounding box center [299, 91] width 39 height 19
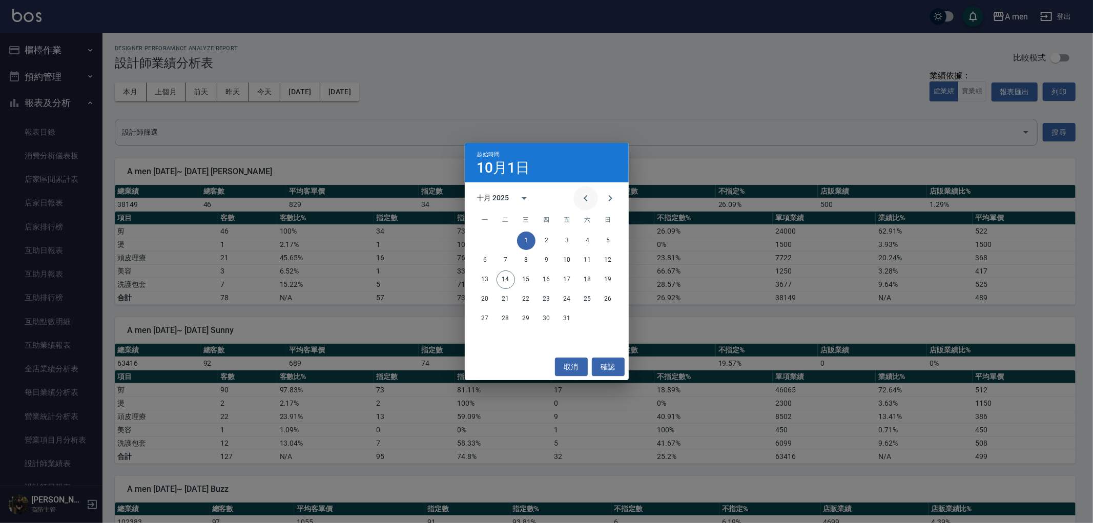
click at [588, 197] on icon "Previous month" at bounding box center [586, 198] width 12 height 12
click at [482, 237] on button "1" at bounding box center [485, 241] width 18 height 18
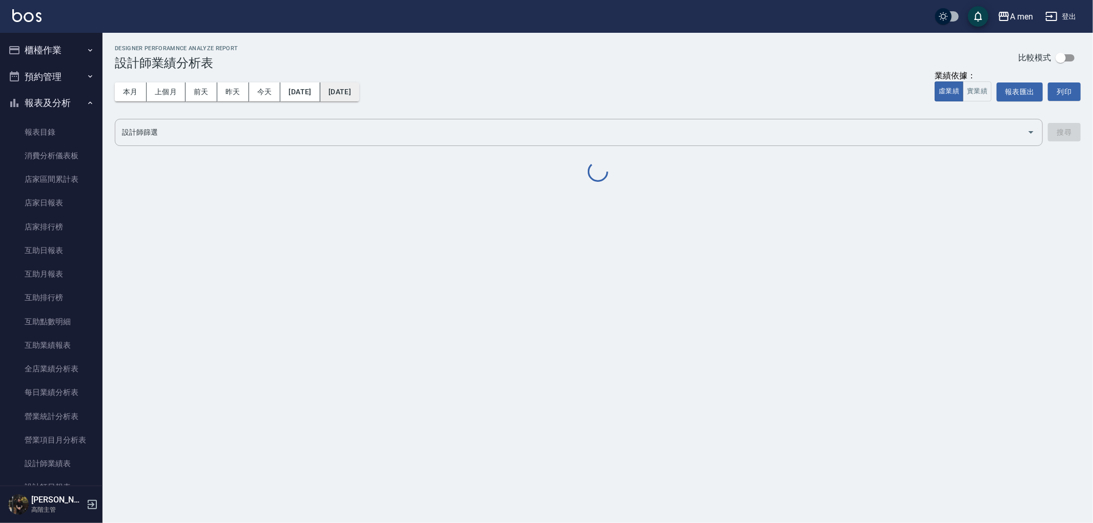
click at [359, 96] on button "[DATE]" at bounding box center [339, 91] width 39 height 19
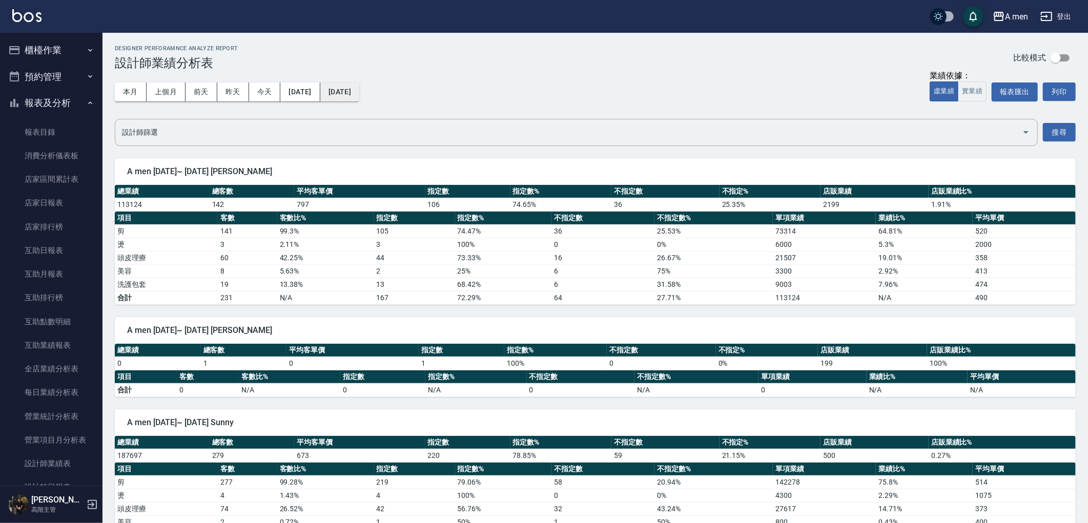
click at [356, 98] on button "[DATE]" at bounding box center [339, 91] width 39 height 19
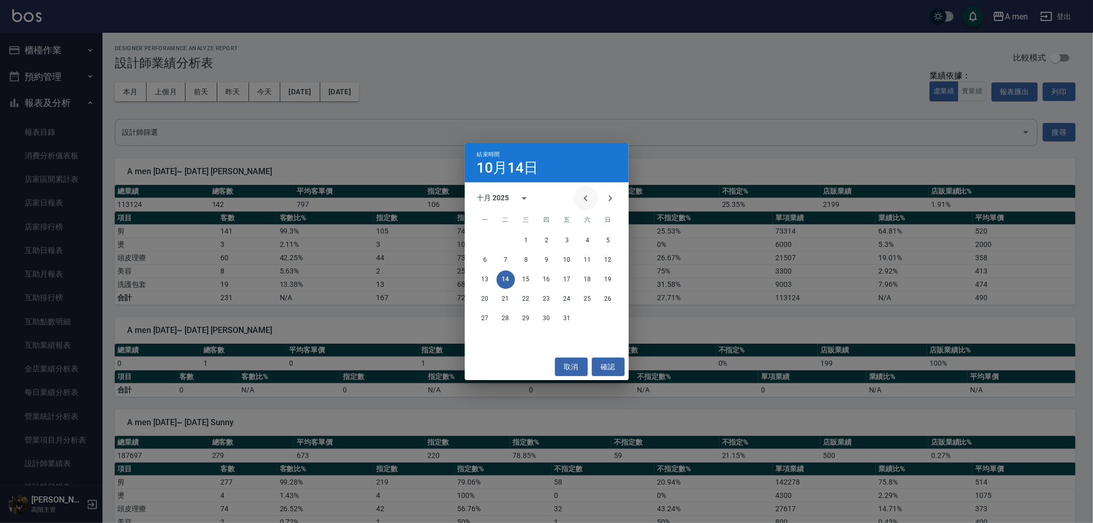
click at [586, 190] on button "Previous month" at bounding box center [585, 198] width 25 height 25
click at [482, 278] on button "15" at bounding box center [485, 280] width 18 height 18
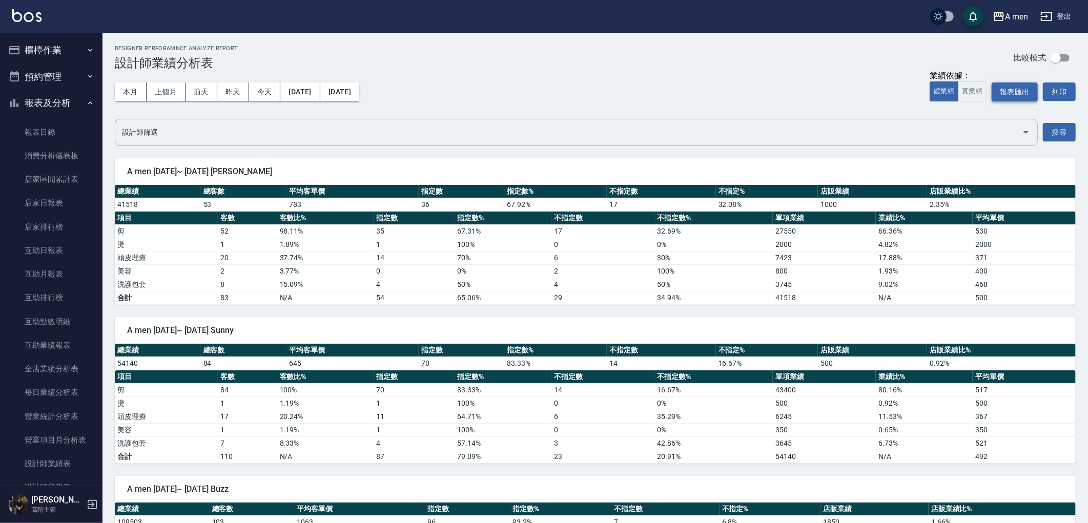
click at [1006, 96] on button "報表匯出" at bounding box center [1015, 91] width 46 height 19
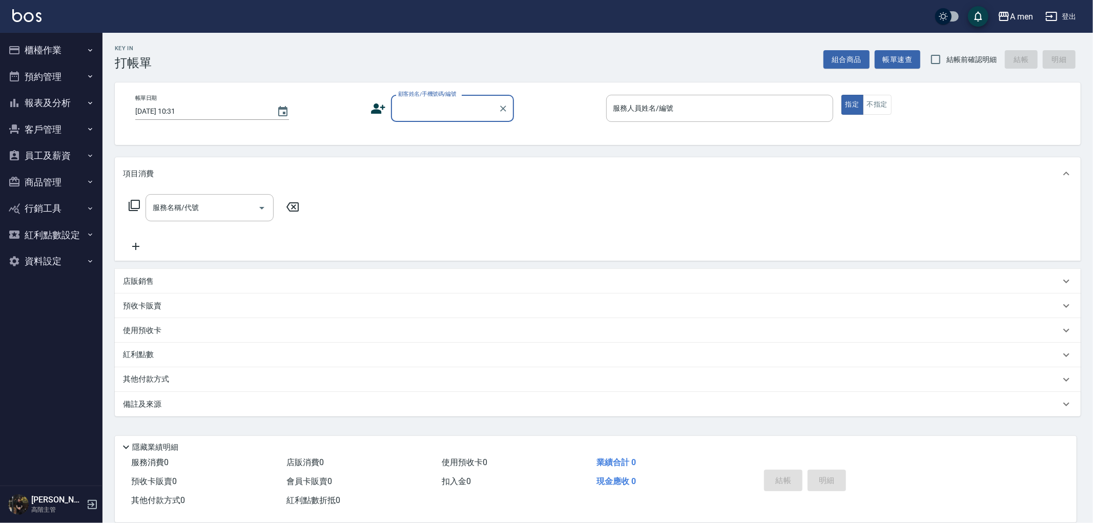
click at [47, 75] on button "預約管理" at bounding box center [51, 77] width 94 height 27
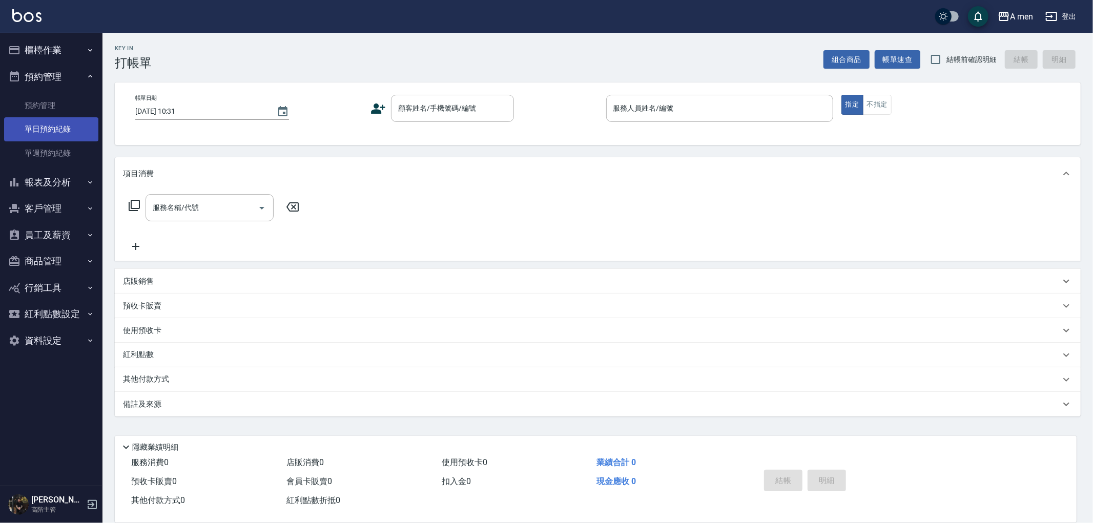
click at [60, 121] on link "單日預約紀錄" at bounding box center [51, 129] width 94 height 24
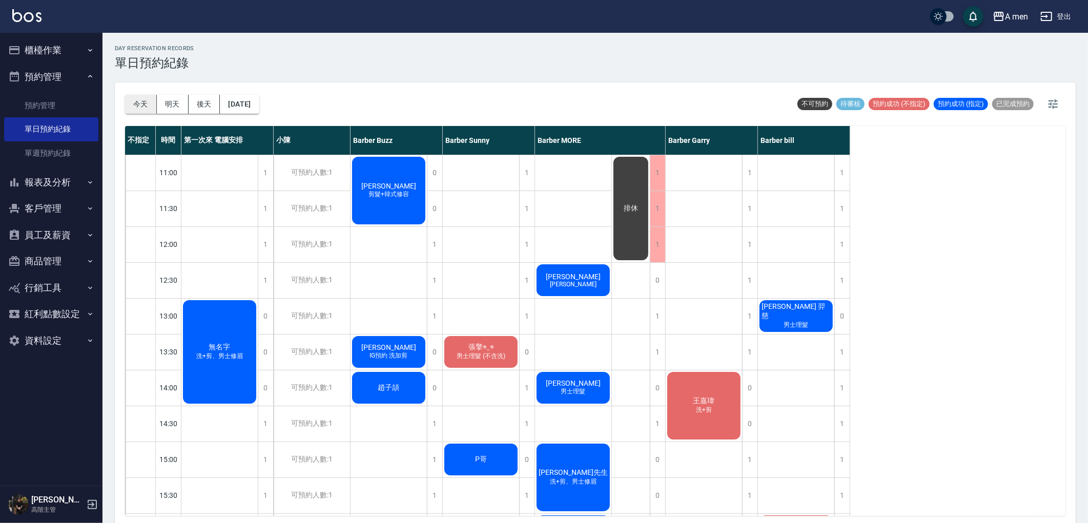
click at [145, 101] on button "今天" at bounding box center [141, 104] width 32 height 19
click at [239, 96] on button "[DATE]" at bounding box center [239, 104] width 39 height 19
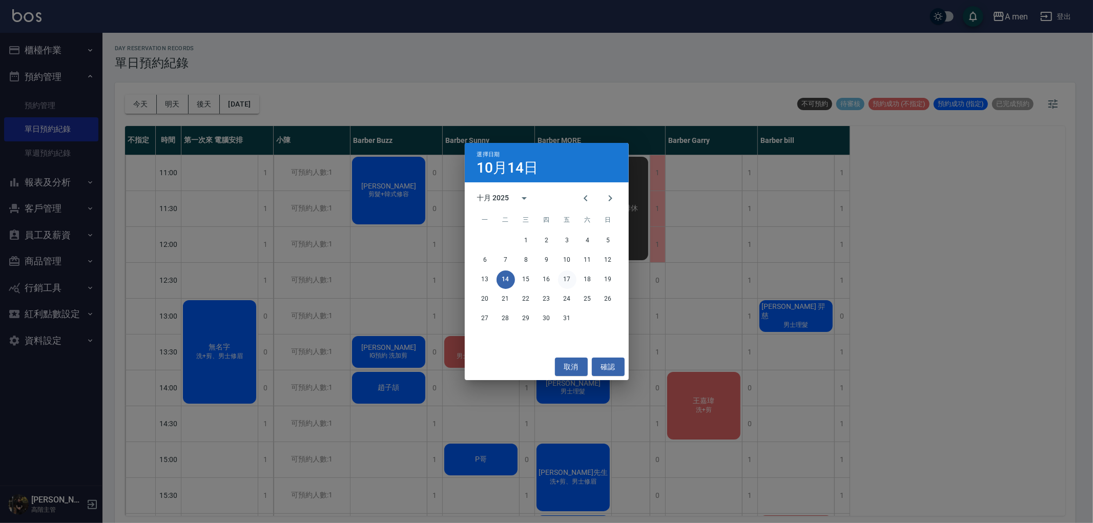
click at [564, 279] on button "17" at bounding box center [567, 280] width 18 height 18
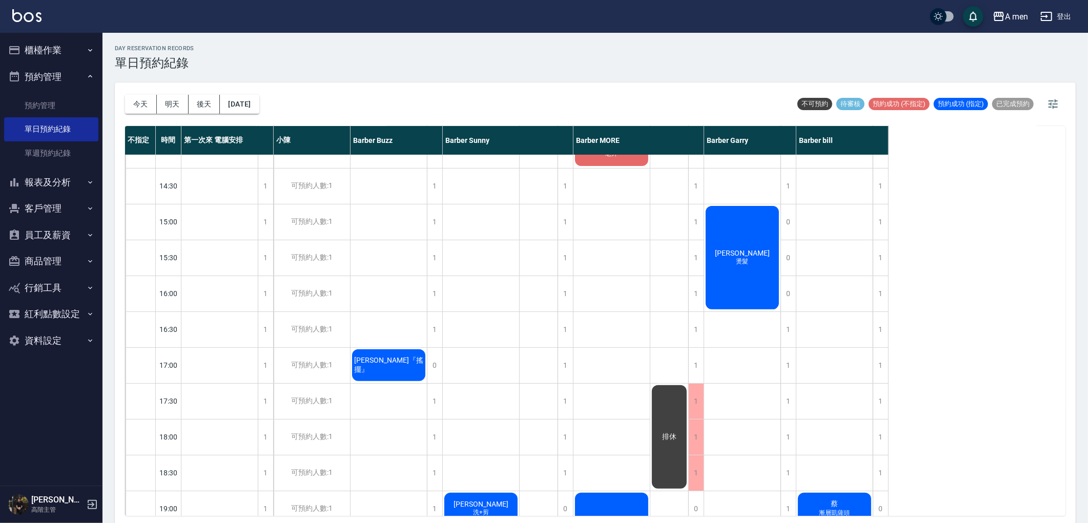
scroll to position [398, 0]
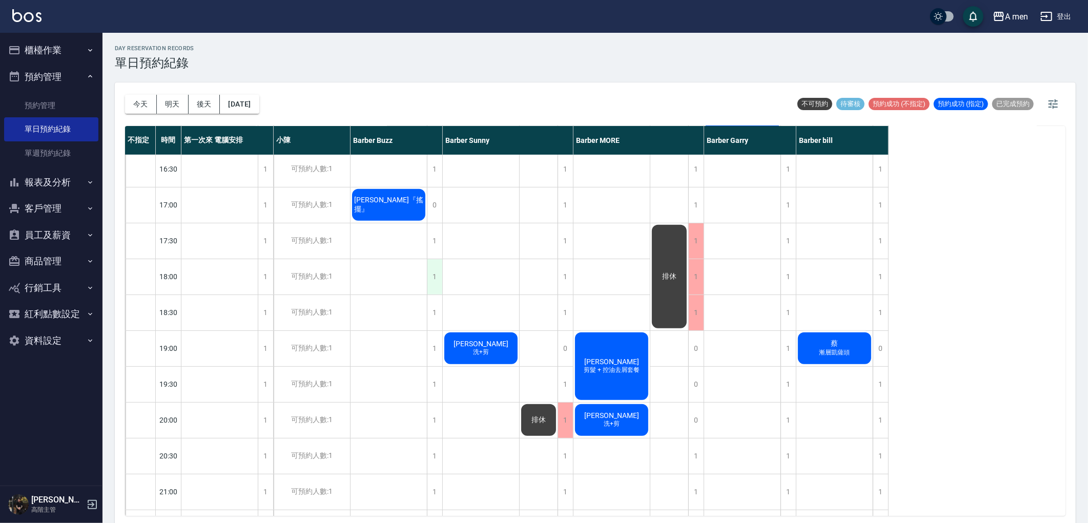
click at [430, 280] on div "1" at bounding box center [434, 276] width 15 height 35
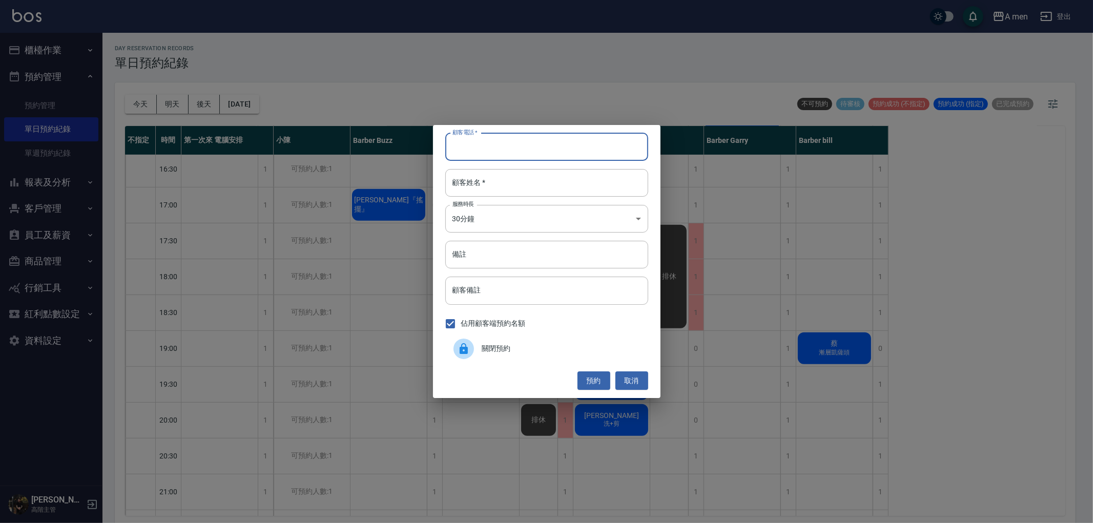
click at [492, 147] on input "顧客電話   *" at bounding box center [546, 147] width 203 height 28
paste input "0977467441"
type input "0977467441"
click at [538, 186] on input "顧客姓名   *" at bounding box center [546, 183] width 203 height 28
paste input "[PERSON_NAME]"
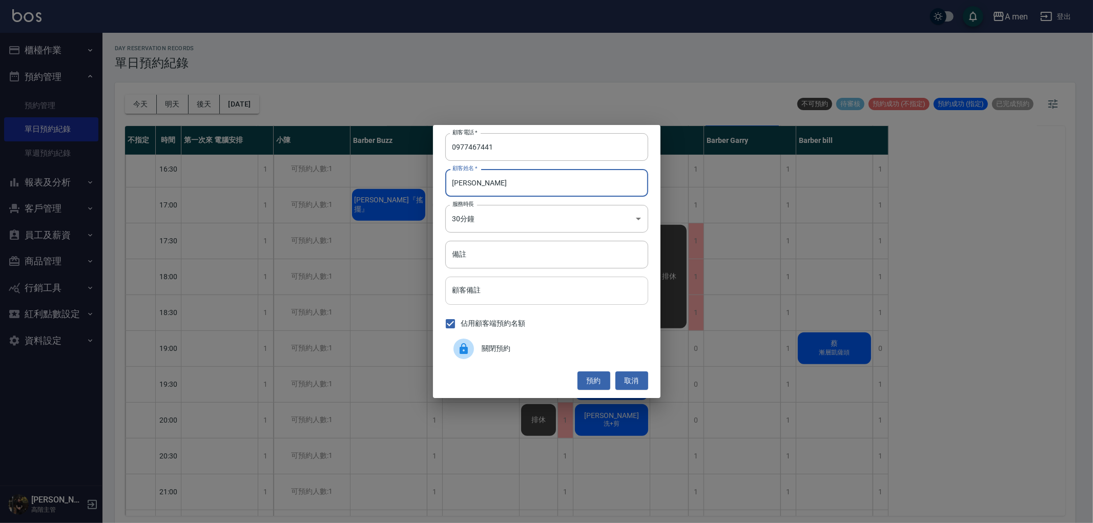
type input "[PERSON_NAME]"
click at [518, 285] on input "顧客備註" at bounding box center [546, 291] width 203 height 28
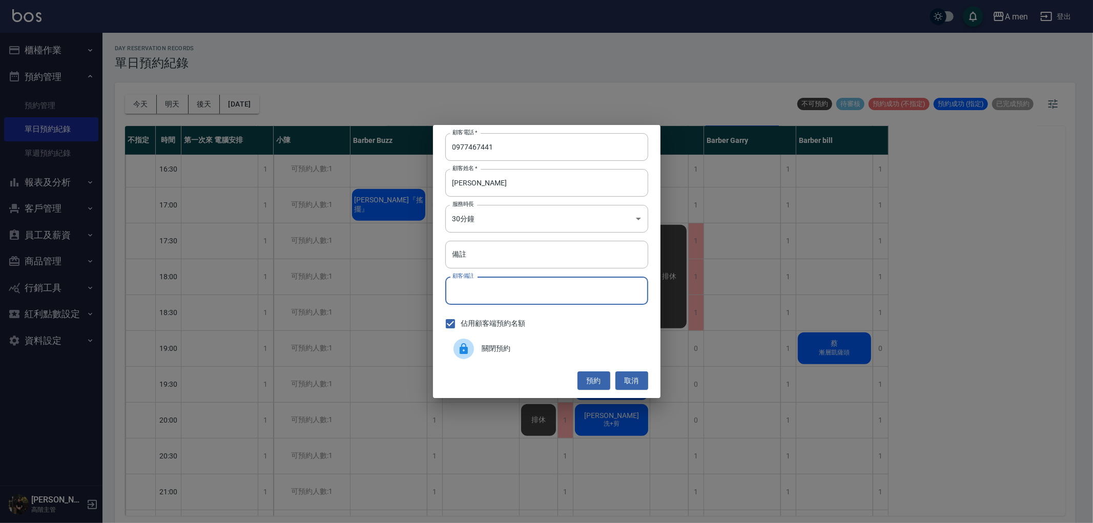
type input "s"
click at [588, 381] on button "預約" at bounding box center [593, 380] width 33 height 19
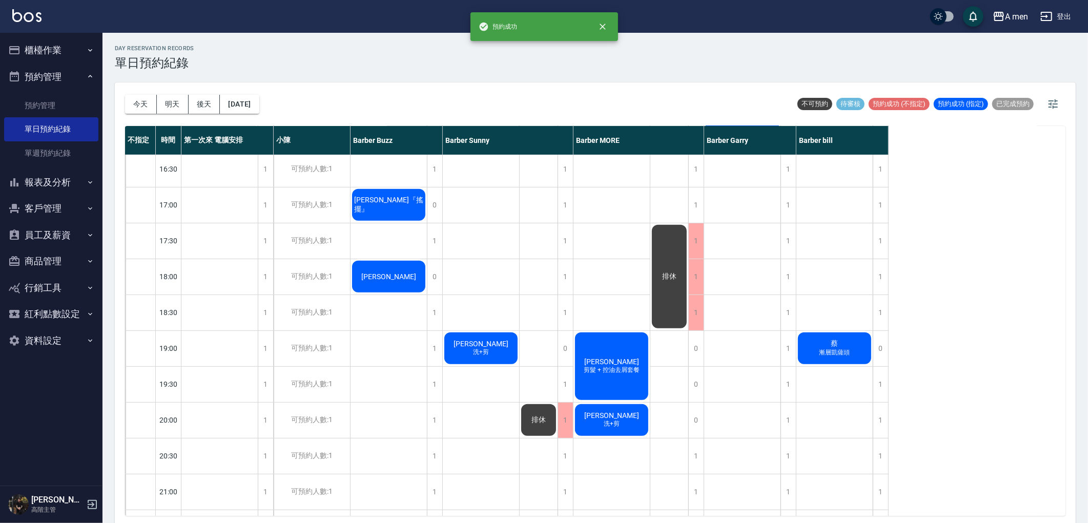
click at [370, 265] on div "[PERSON_NAME]" at bounding box center [388, 276] width 76 height 35
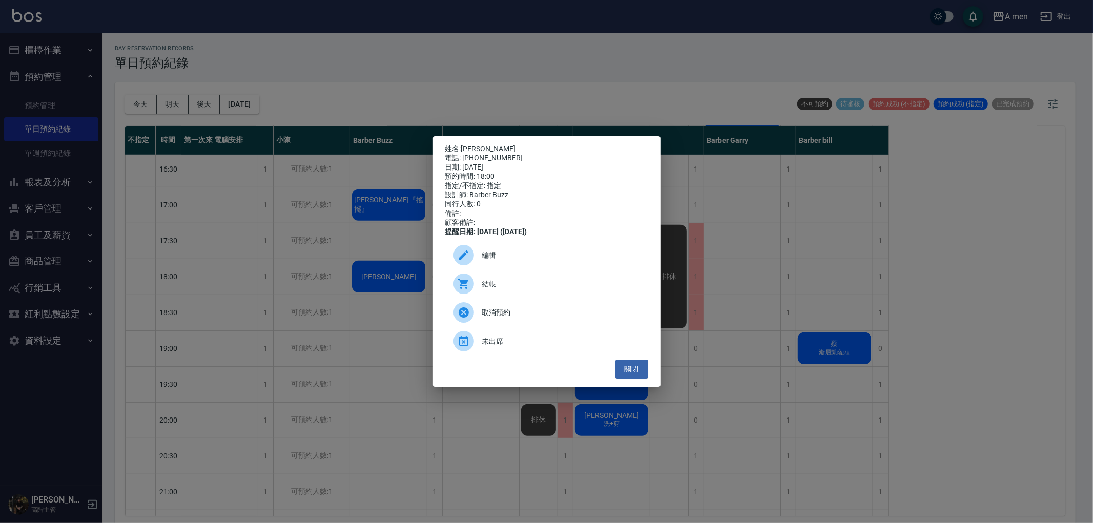
click at [551, 261] on span "編輯" at bounding box center [561, 255] width 158 height 11
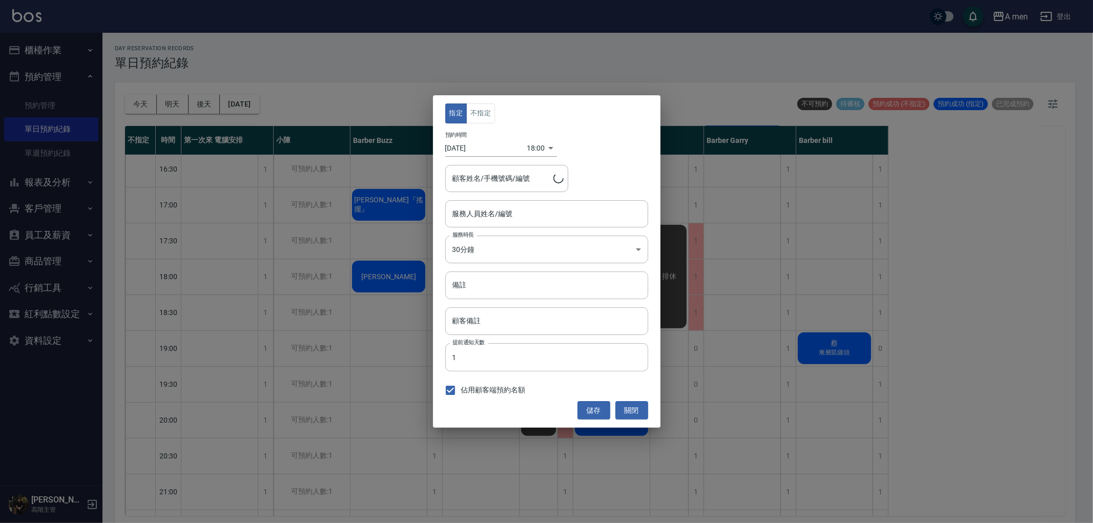
type input "Barber Buzz-004"
type input "Howard/0977467441"
click at [633, 418] on button "關閉" at bounding box center [631, 410] width 33 height 19
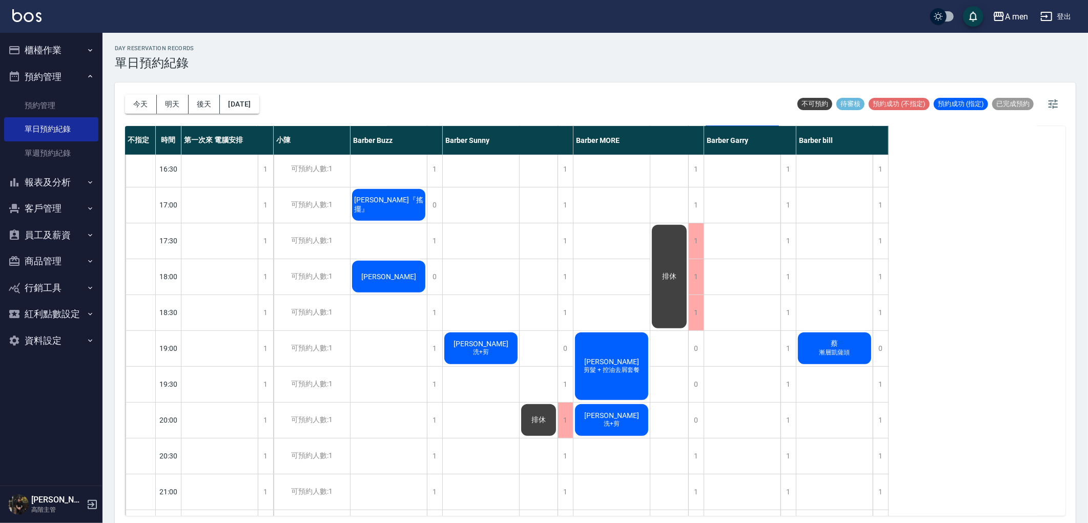
scroll to position [0, 0]
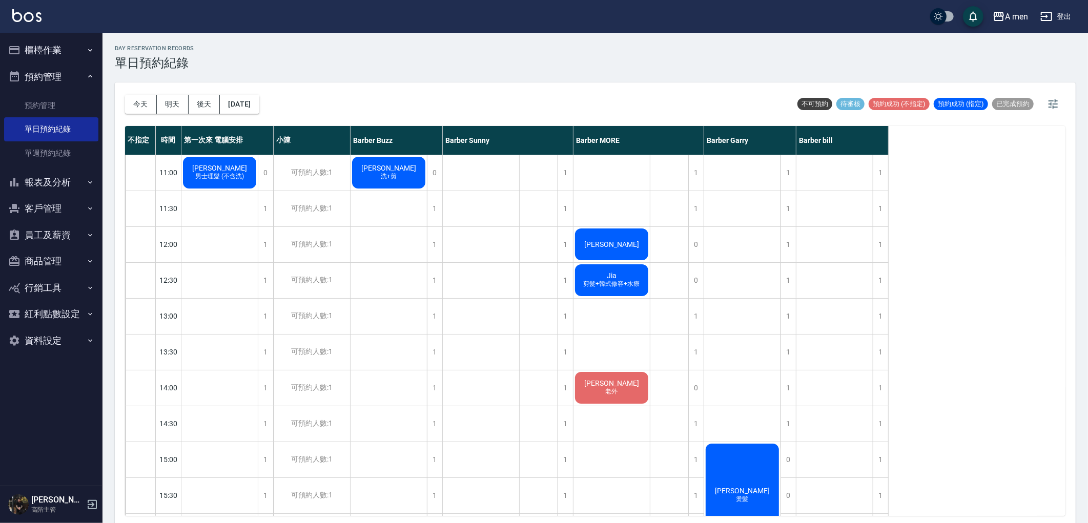
click at [137, 103] on button "今天" at bounding box center [141, 104] width 32 height 19
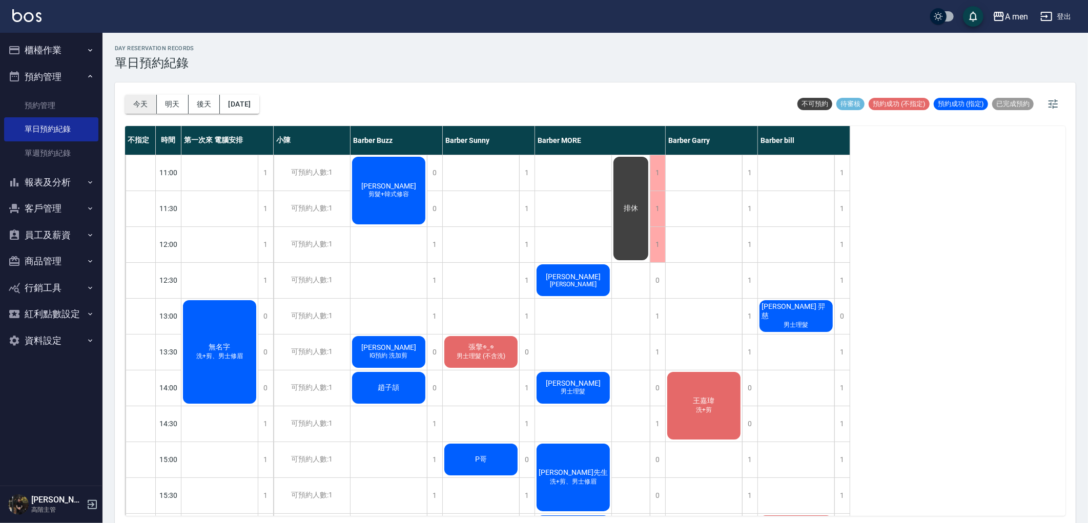
click at [147, 100] on button "今天" at bounding box center [141, 104] width 32 height 19
click at [259, 111] on button "2025/10/14" at bounding box center [239, 104] width 39 height 19
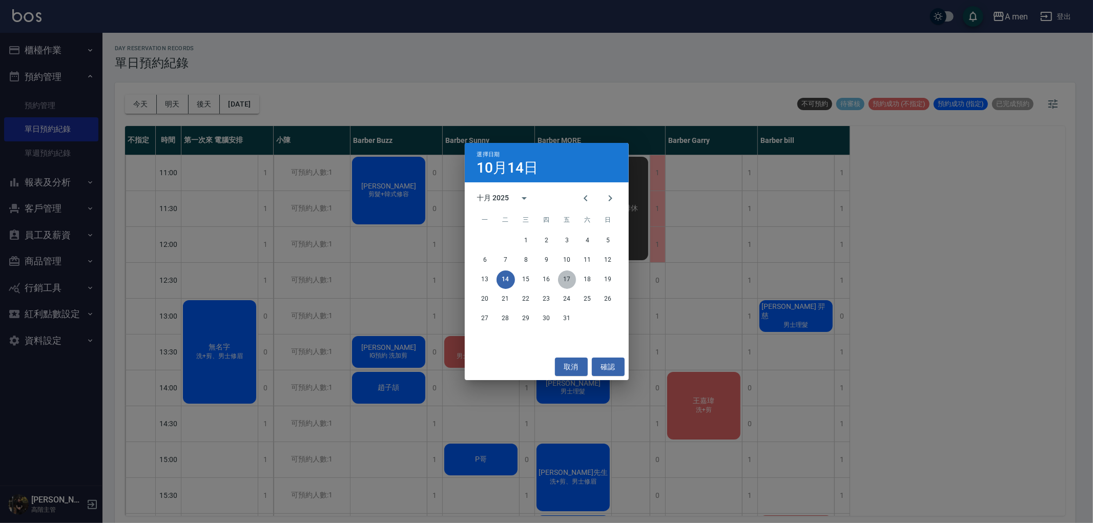
click at [573, 281] on button "17" at bounding box center [567, 280] width 18 height 18
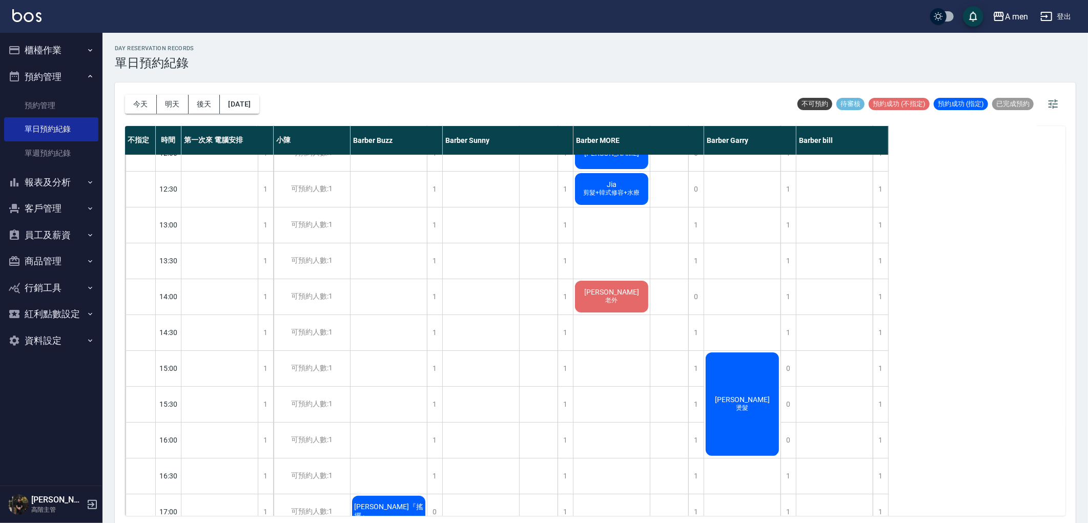
scroll to position [228, 0]
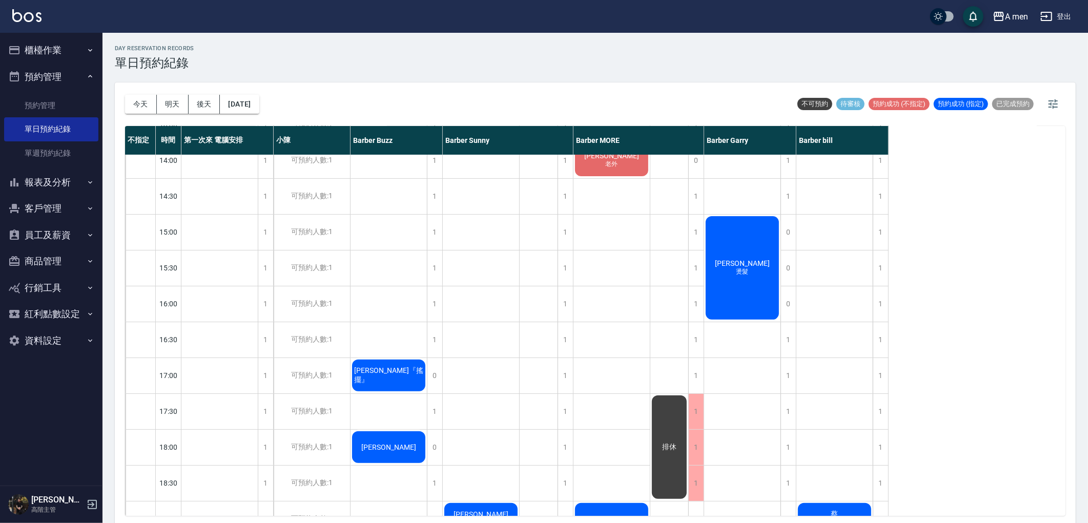
click at [400, 459] on div "[PERSON_NAME]" at bounding box center [388, 447] width 76 height 35
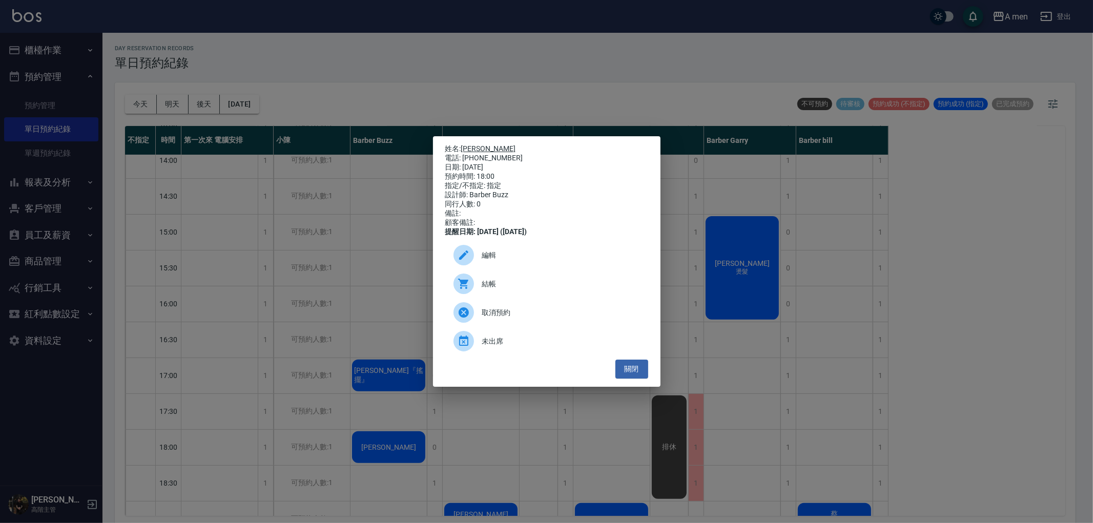
click at [469, 145] on link "[PERSON_NAME]" at bounding box center [488, 149] width 55 height 8
click at [623, 379] on button "關閉" at bounding box center [631, 369] width 33 height 19
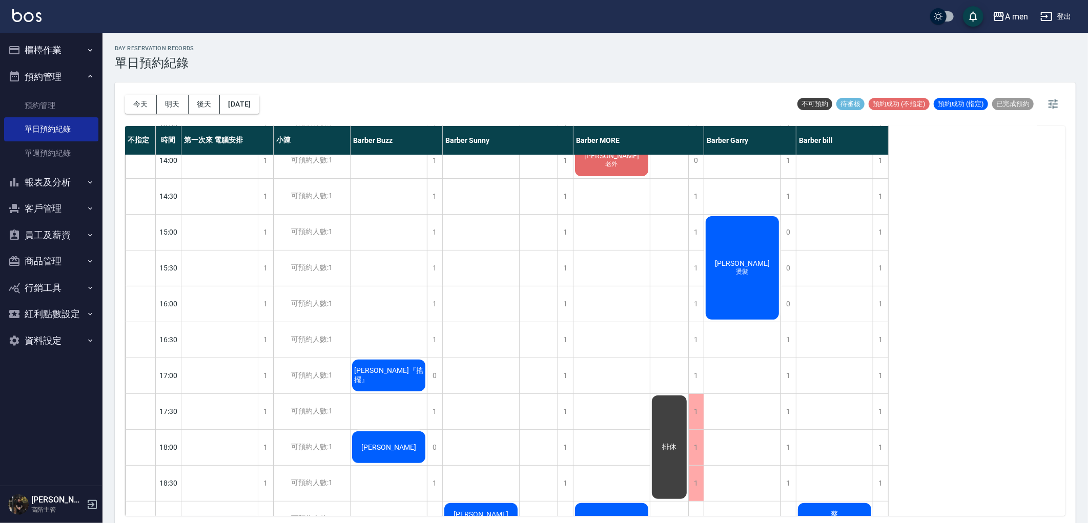
click at [69, 206] on button "客戶管理" at bounding box center [51, 208] width 94 height 27
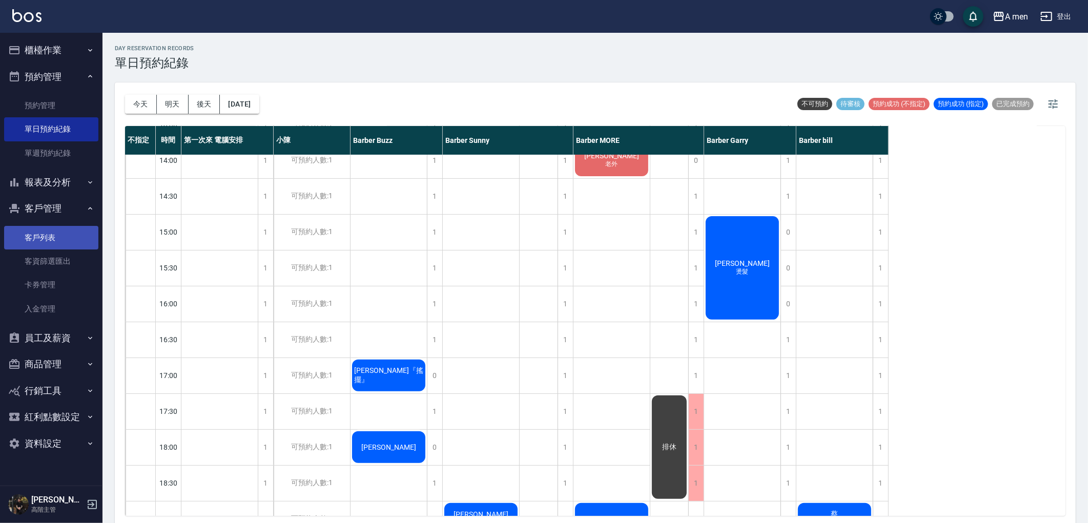
click at [70, 226] on link "客戶列表" at bounding box center [51, 238] width 94 height 24
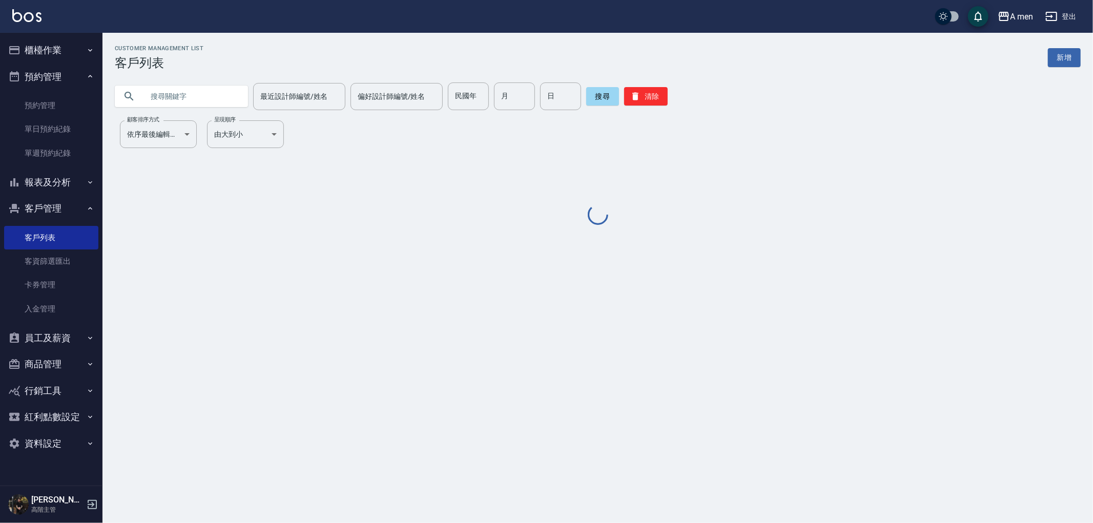
click at [209, 102] on input "text" at bounding box center [191, 96] width 96 height 28
paste input "施順浩"
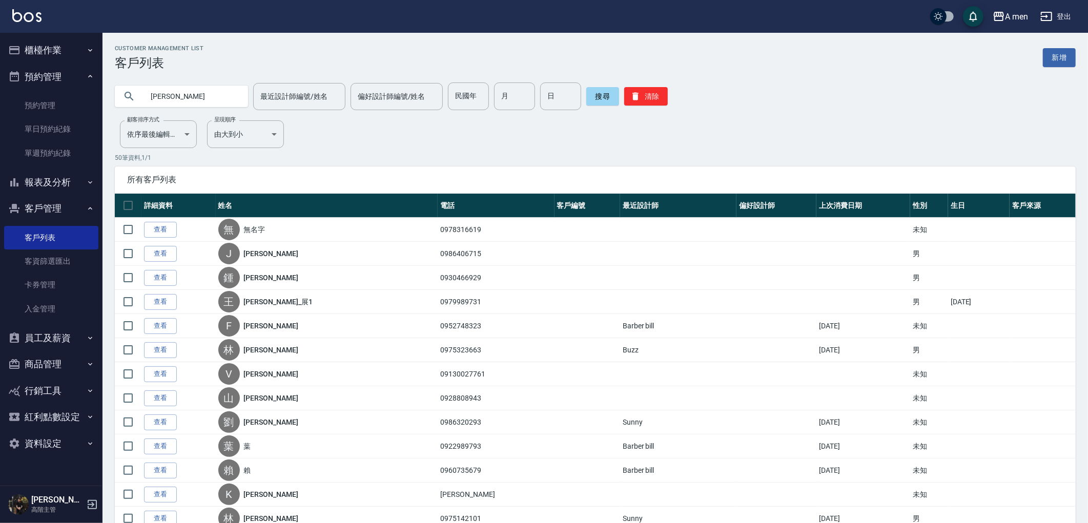
type input "施順浩"
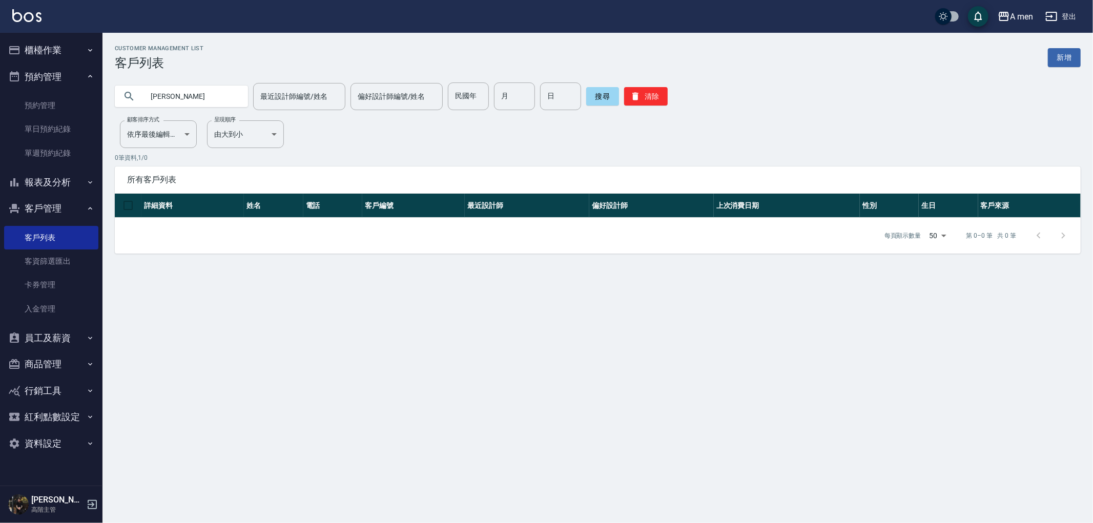
drag, startPoint x: 203, startPoint y: 95, endPoint x: 147, endPoint y: 75, distance: 59.3
click at [147, 75] on div "施順浩 最近設計師編號/姓名 最近設計師編號/姓名 偏好設計師編號/姓名 偏好設計師編號/姓名 民國年 民國年 月 月 日 日 搜尋 清除" at bounding box center [591, 90] width 978 height 40
click at [52, 119] on link "單日預約紀錄" at bounding box center [51, 129] width 94 height 24
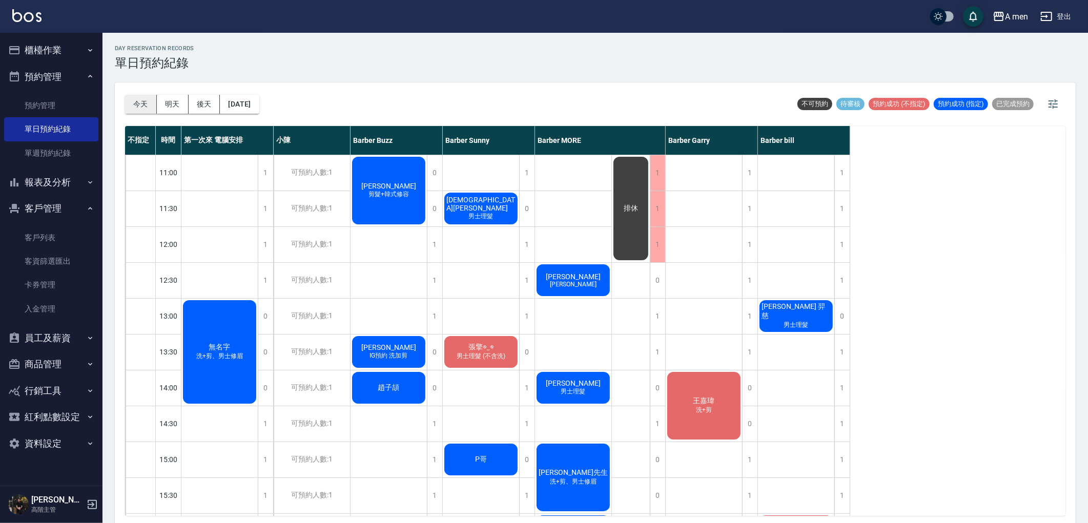
click at [143, 97] on button "今天" at bounding box center [141, 104] width 32 height 19
drag, startPoint x: 407, startPoint y: 244, endPoint x: 417, endPoint y: 315, distance: 71.3
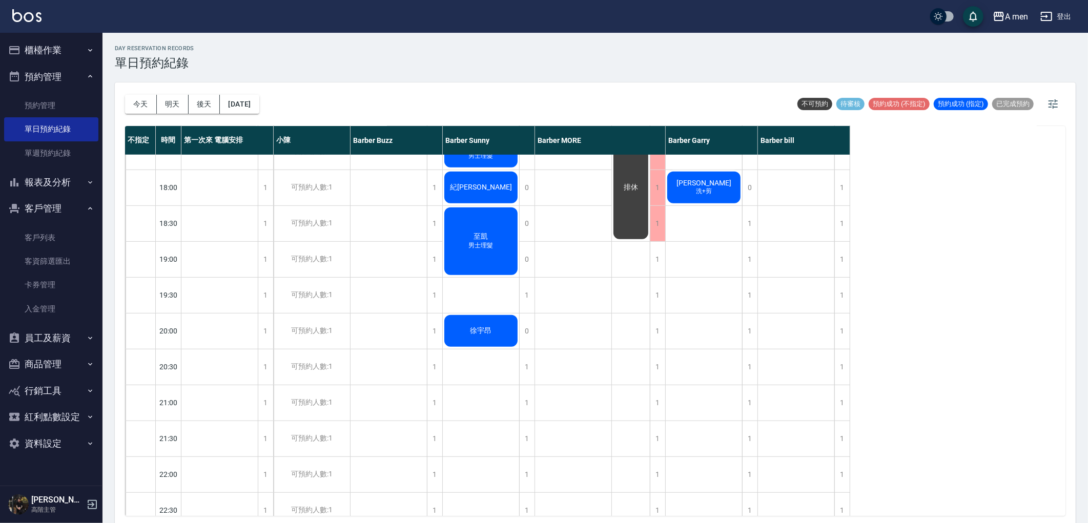
scroll to position [544, 0]
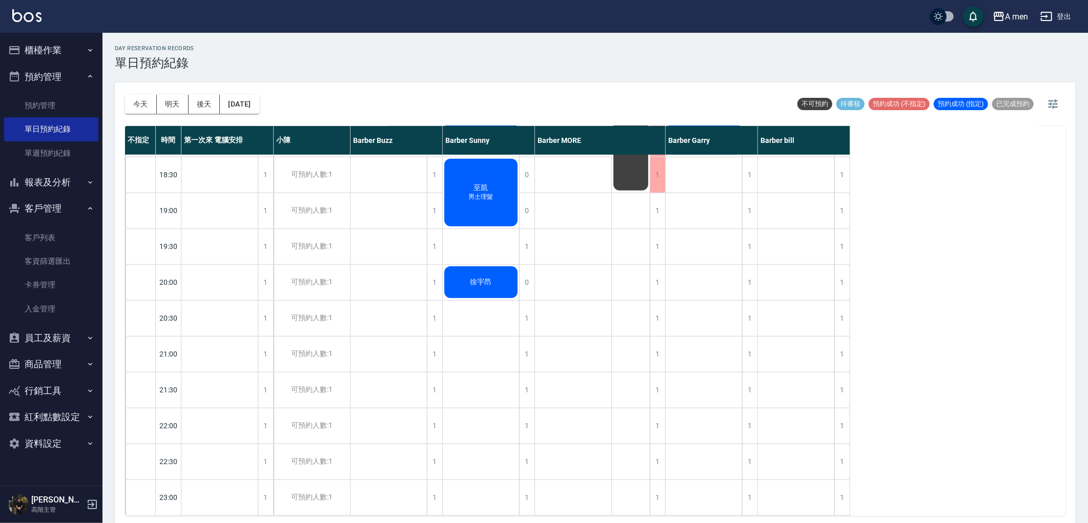
click at [596, 319] on div "郭義夫 王浩宇朋友 kevin hu 男士理髮 吳先生 洗+剪、男士修眉 徐 男士理髮" at bounding box center [573, 67] width 77 height 897
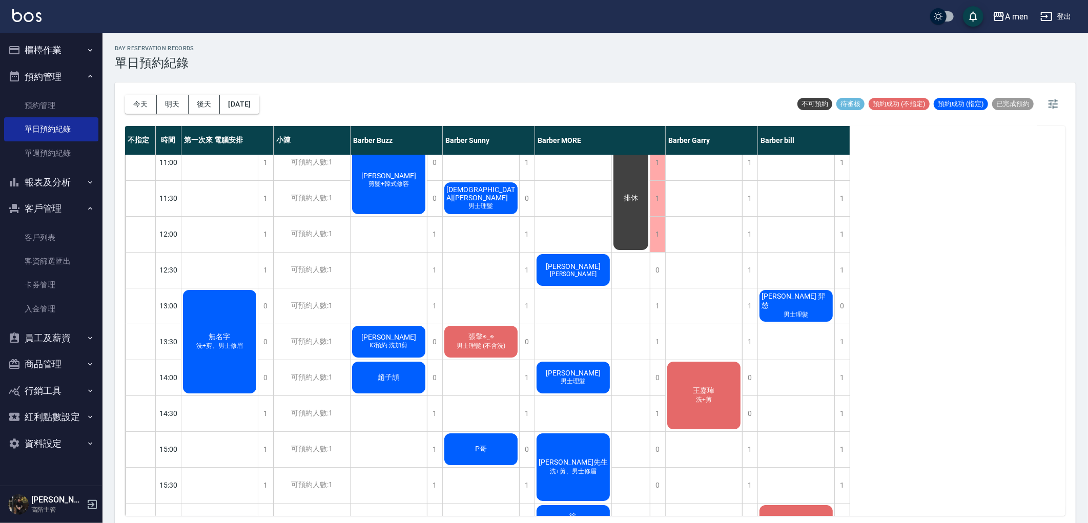
scroll to position [0, 0]
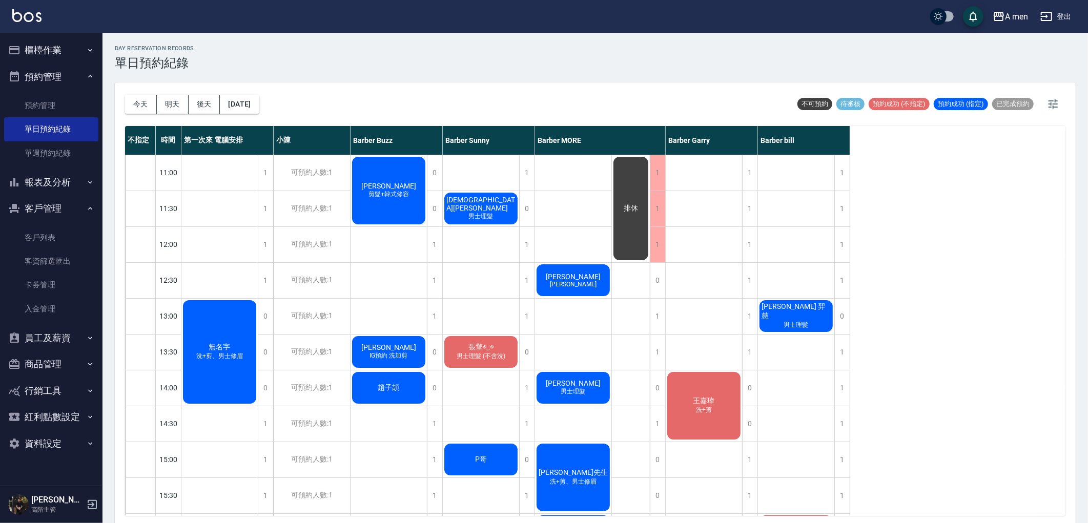
click at [802, 311] on span "Ray Scofield 羿慈" at bounding box center [795, 311] width 73 height 18
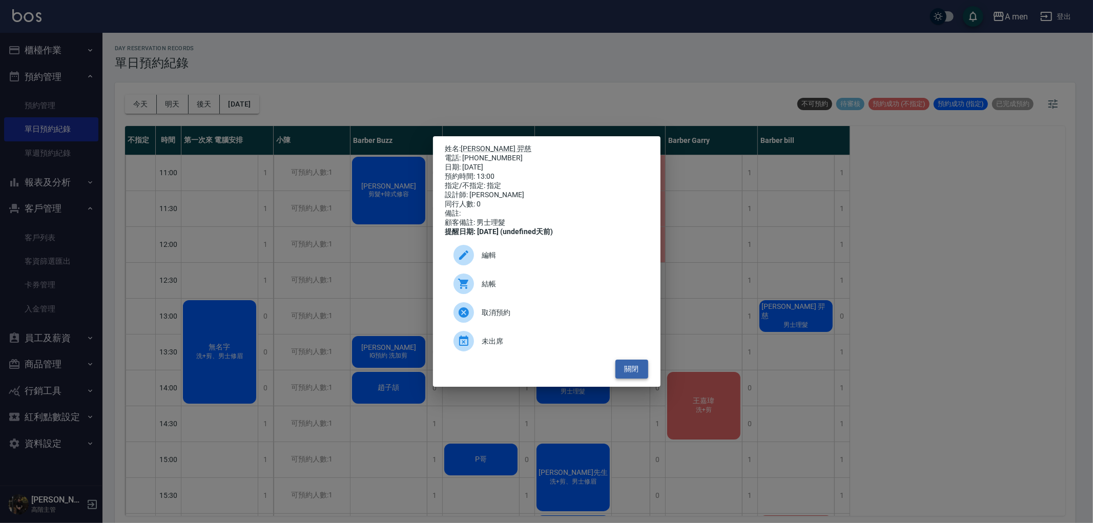
click at [642, 373] on button "關閉" at bounding box center [631, 369] width 33 height 19
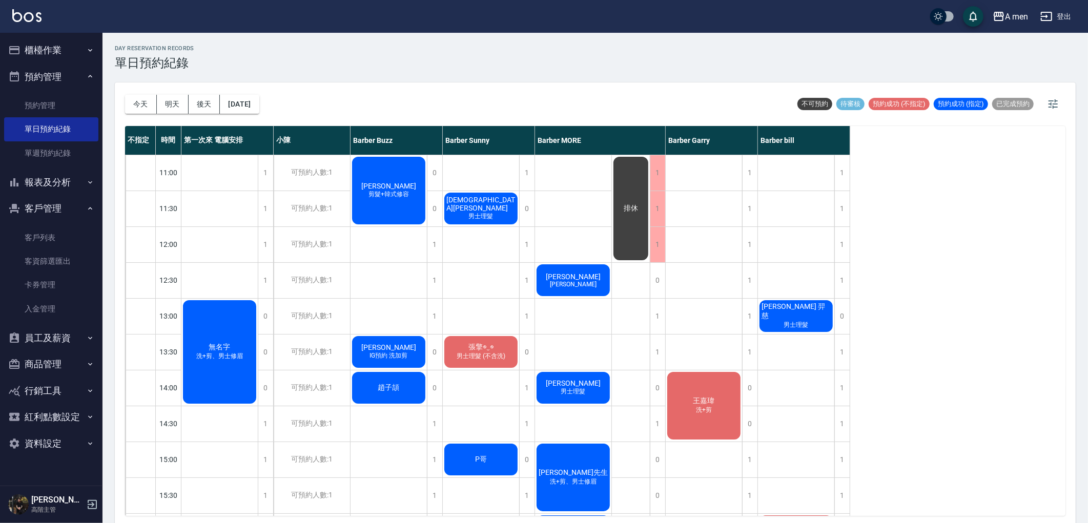
click at [696, 111] on div "今天 明天 後天 2025/10/14 不可預約 待審核 預約成功 (不指定) 預約成功 (指定) 已完成預約" at bounding box center [595, 104] width 940 height 44
